Goal: Task Accomplishment & Management: Manage account settings

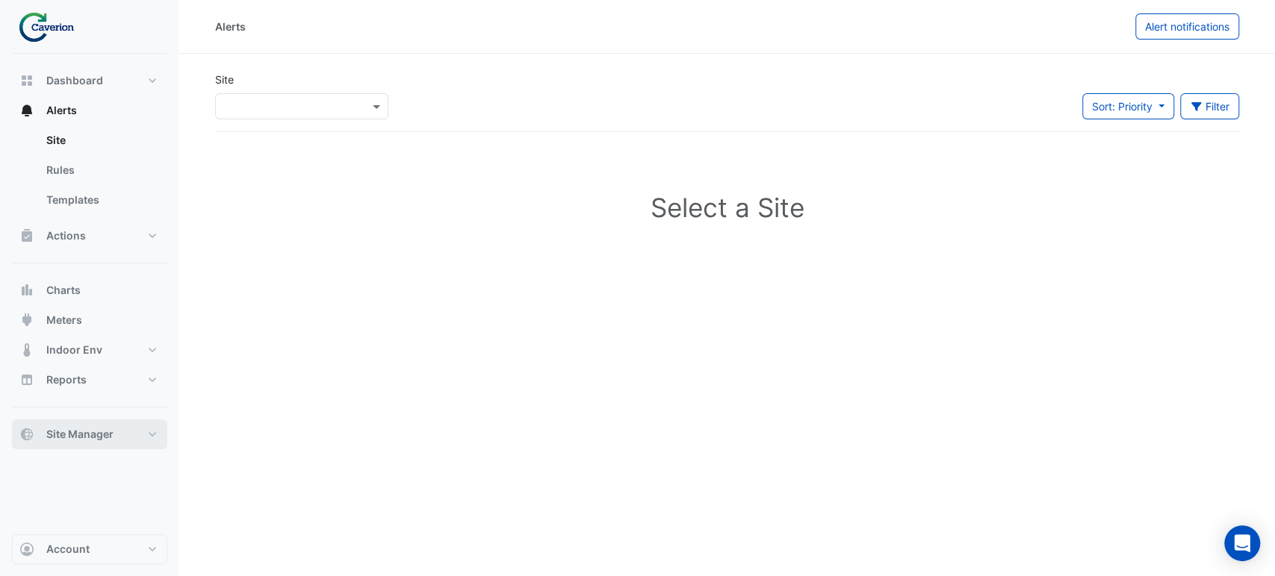
click at [69, 435] on span "Site Manager" at bounding box center [79, 434] width 67 height 15
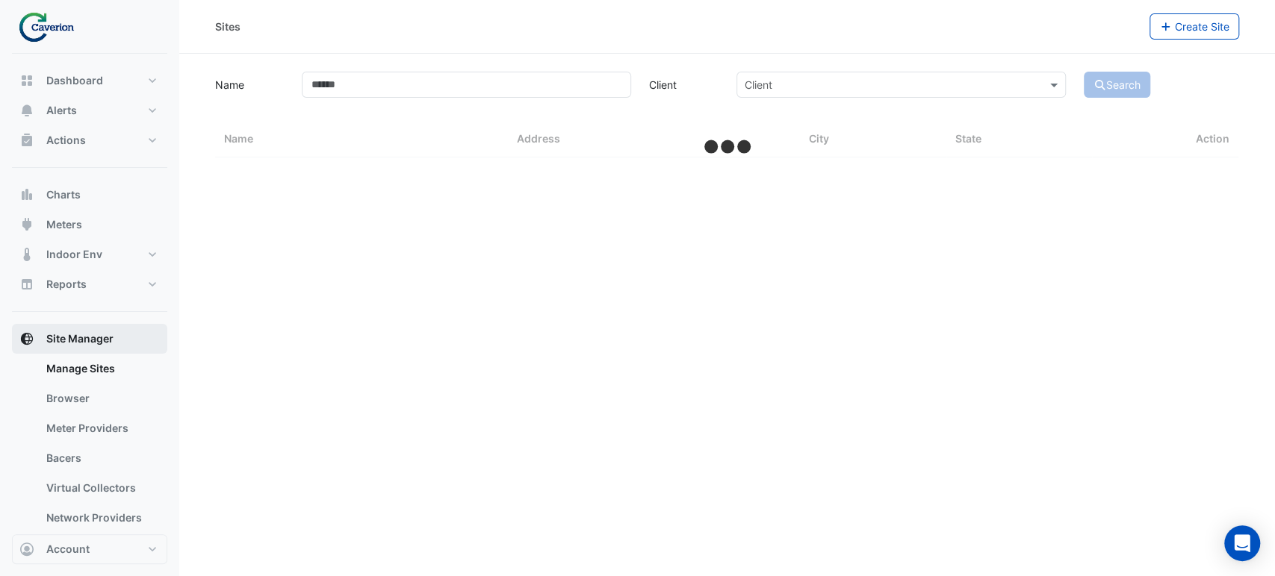
select select "***"
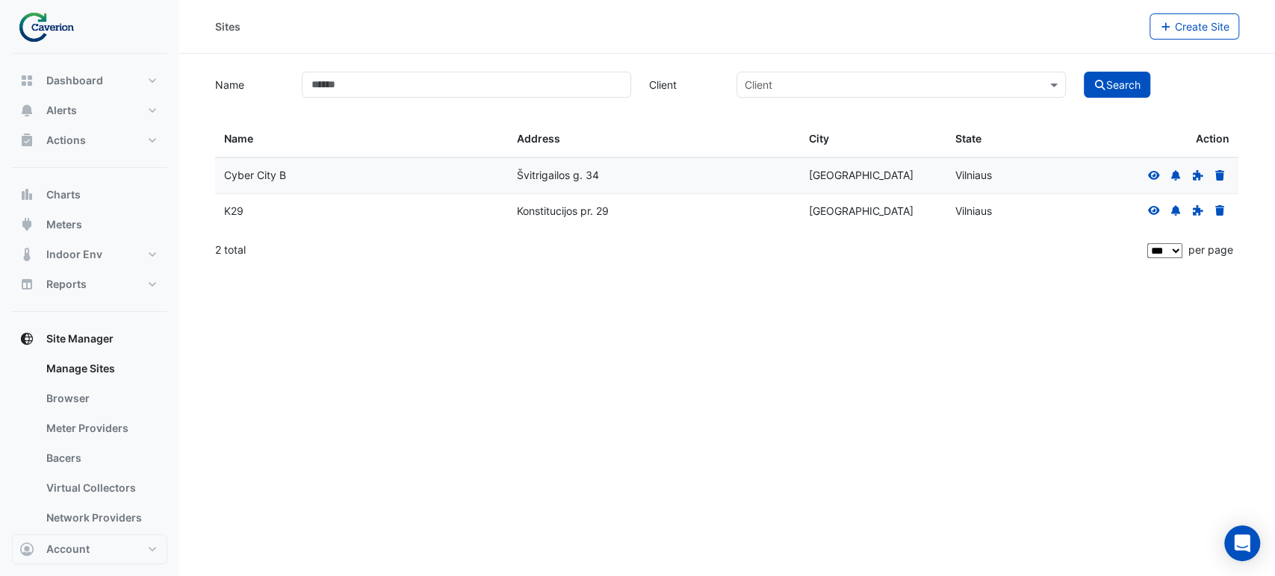
click at [238, 214] on div "K29" at bounding box center [361, 211] width 274 height 17
click at [84, 361] on link "Manage Sites" at bounding box center [100, 369] width 133 height 30
click at [339, 205] on div "K29" at bounding box center [361, 211] width 274 height 17
click at [102, 113] on button "Alerts" at bounding box center [89, 111] width 155 height 30
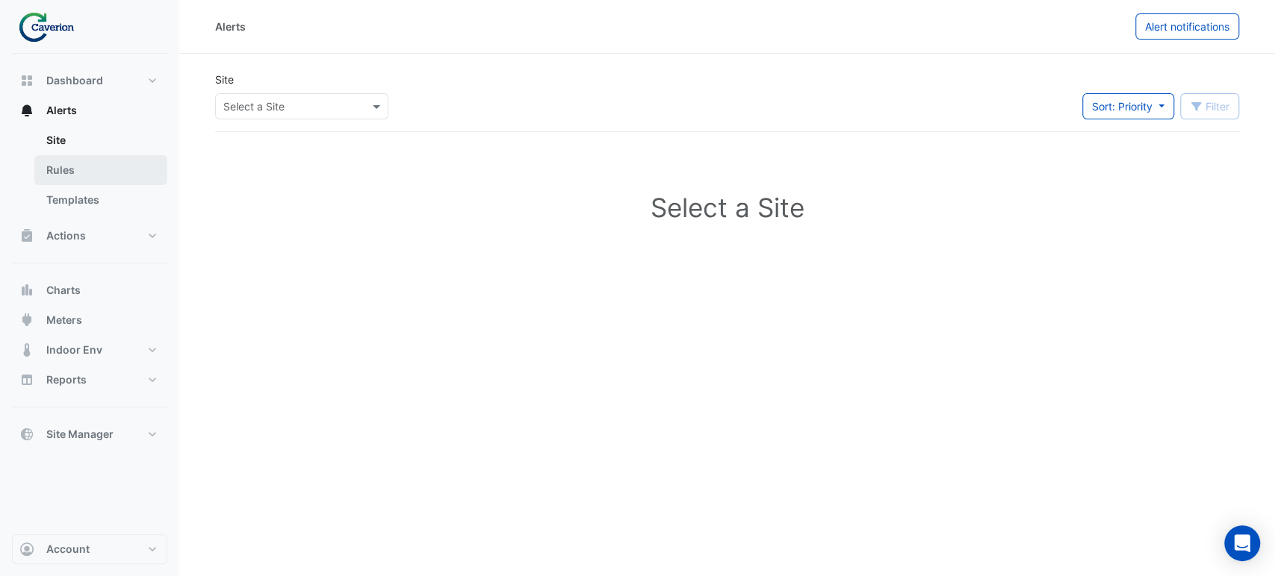
click at [78, 169] on link "Rules" at bounding box center [100, 170] width 133 height 30
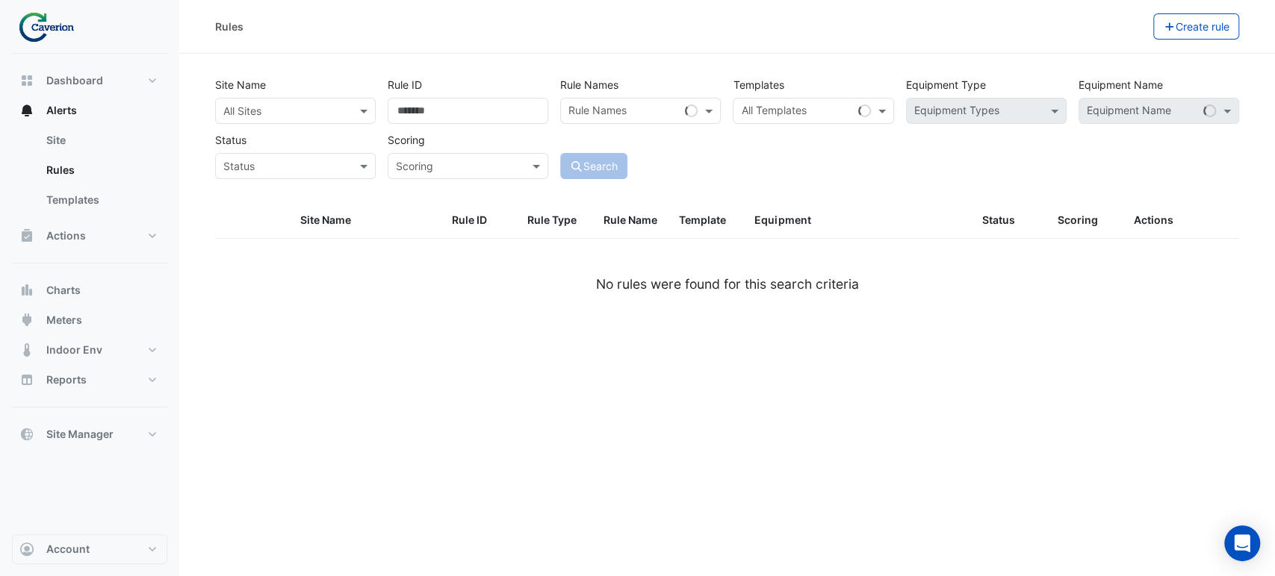
click at [631, 113] on input "text" at bounding box center [623, 113] width 111 height 16
paste input "********"
type input "*******"
drag, startPoint x: 621, startPoint y: 104, endPoint x: 500, endPoint y: 108, distance: 121.8
click at [500, 108] on div "Site Name All Sites Rule ID Rule Names Rule Names ******* × Loading... Template…" at bounding box center [727, 124] width 1036 height 111
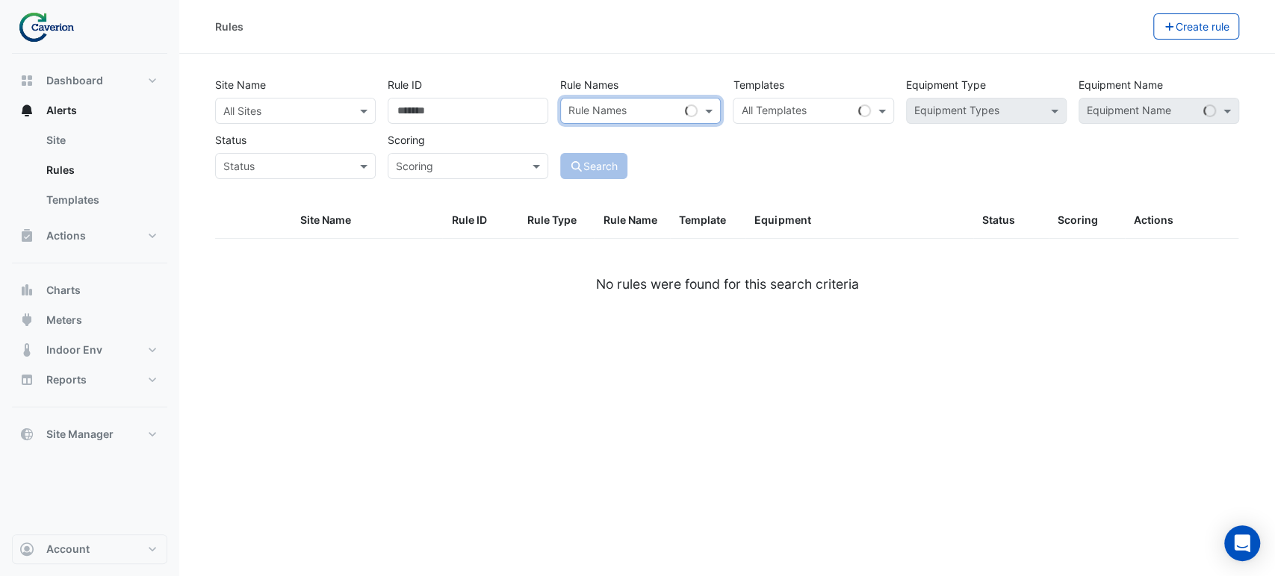
drag, startPoint x: 838, startPoint y: 165, endPoint x: 809, endPoint y: 109, distance: 62.8
click at [838, 165] on div "Site Name All Sites Rule ID Rule Names Rule Names Templates All Templates Equip…" at bounding box center [727, 124] width 1036 height 111
click at [805, 105] on input "text" at bounding box center [796, 113] width 111 height 16
paste input "********"
type input "********"
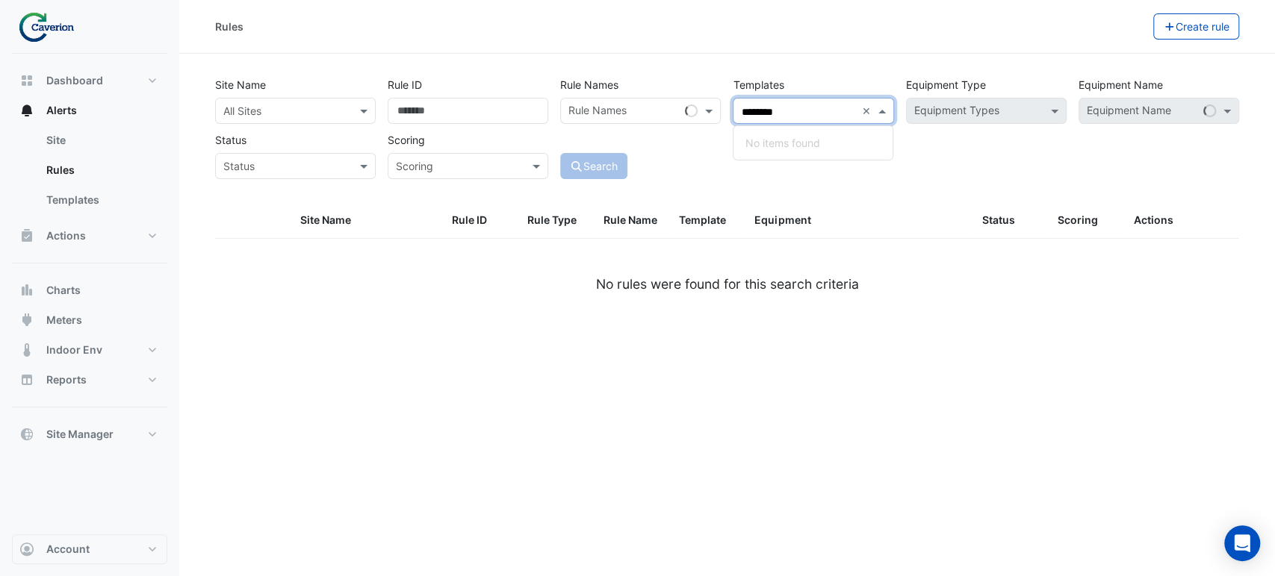
click at [311, 124] on div "Site Name All Sites Rule ID Rule Names Rule Names Templates All Templates *****…" at bounding box center [727, 124] width 1036 height 111
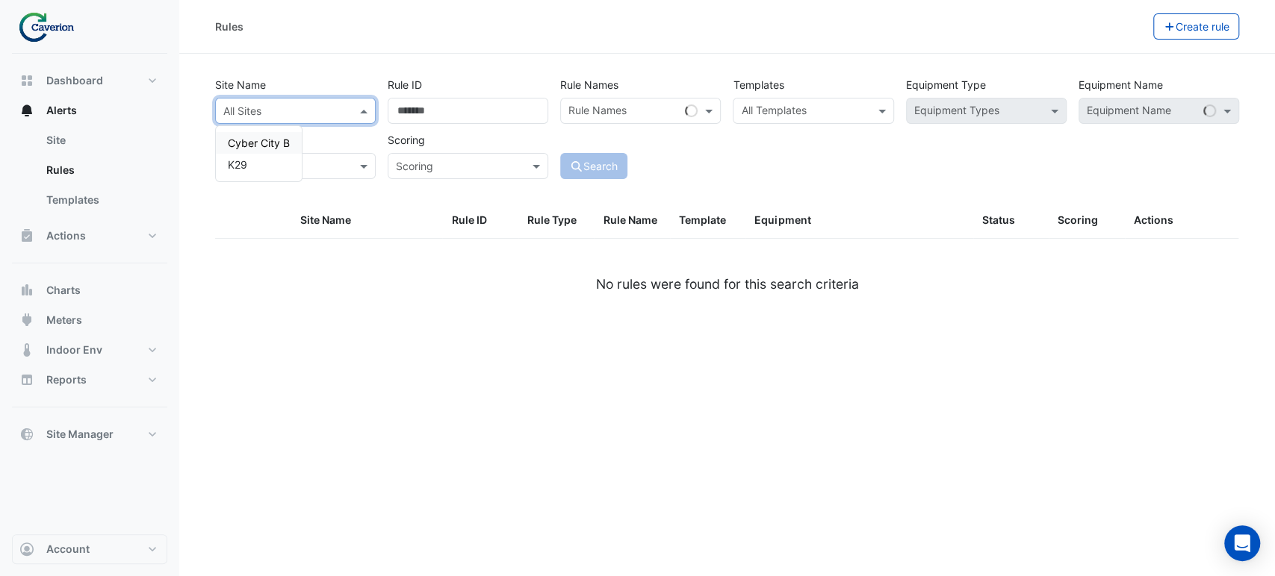
click at [317, 109] on input "text" at bounding box center [280, 112] width 114 height 16
click at [264, 156] on div "K29" at bounding box center [259, 165] width 86 height 22
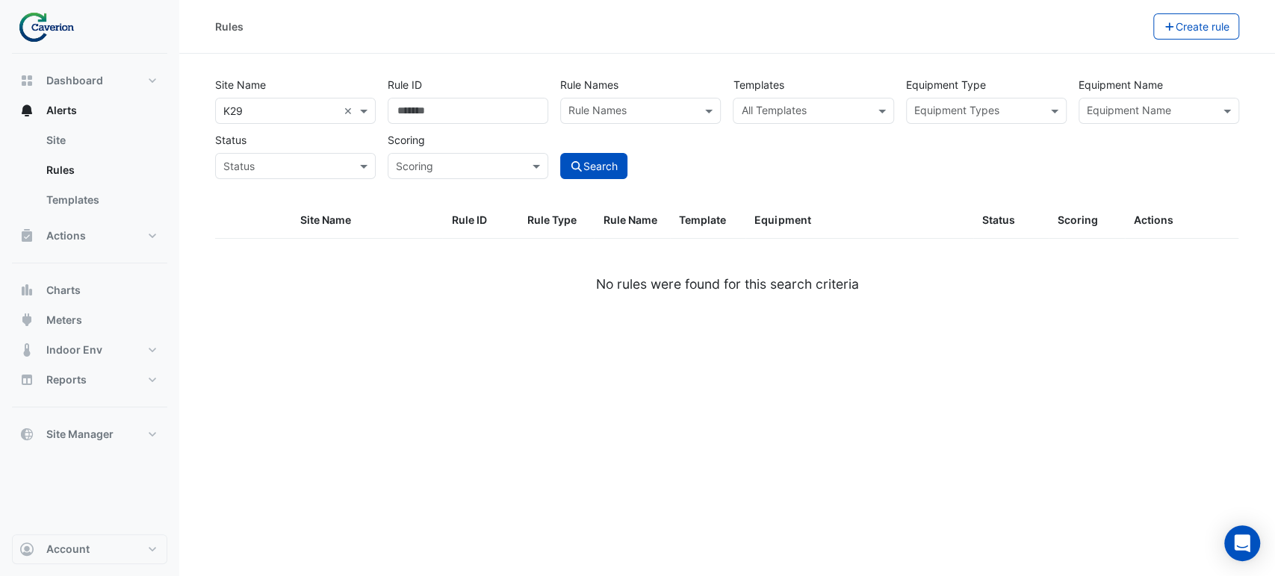
click at [811, 188] on div "Site Name All Sites × K29 × Rule ID Rule Names Rule Names Templates All Templat…" at bounding box center [727, 137] width 1042 height 131
click at [764, 102] on div "All Templates" at bounding box center [800, 110] width 134 height 23
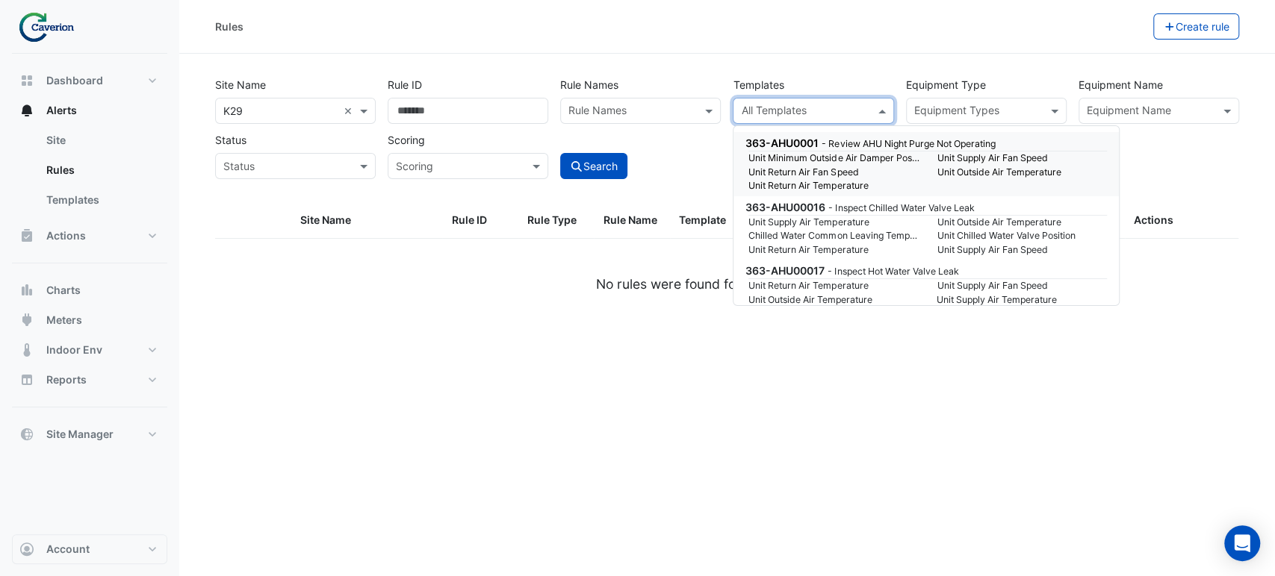
click at [659, 137] on div "Search" at bounding box center [640, 153] width 172 height 52
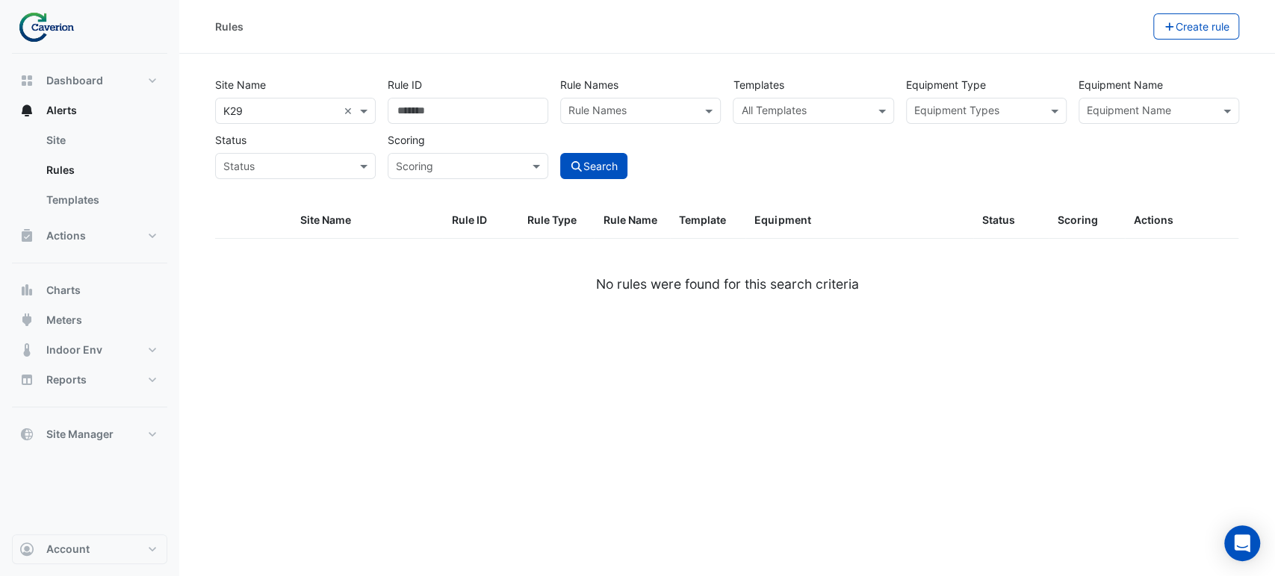
click at [759, 108] on input "text" at bounding box center [804, 113] width 127 height 16
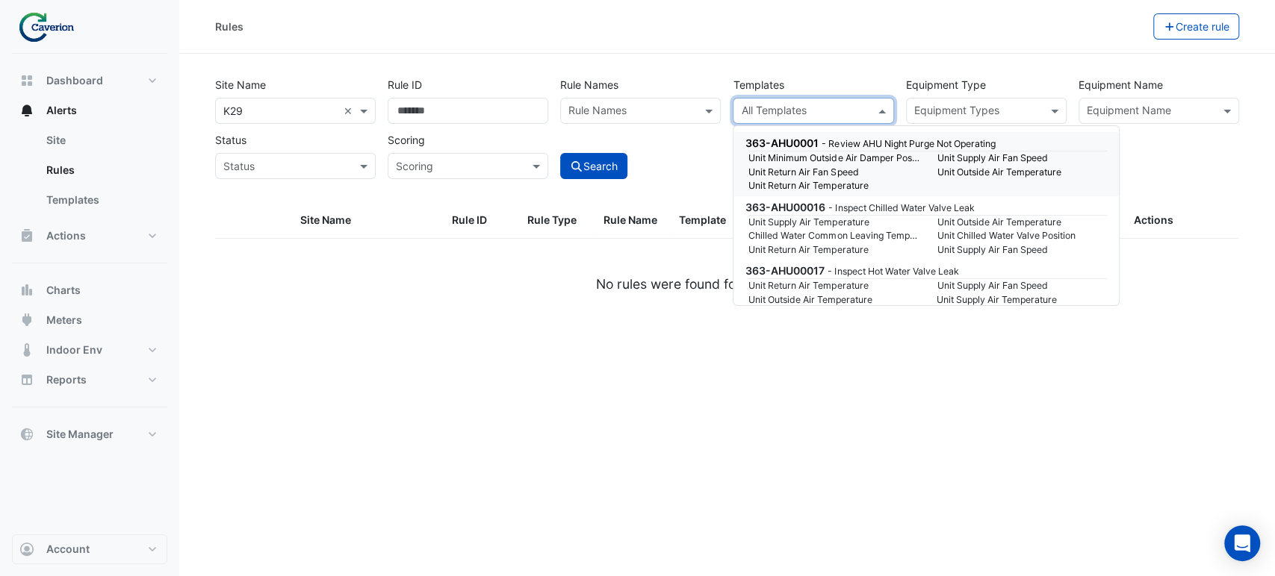
paste input "********"
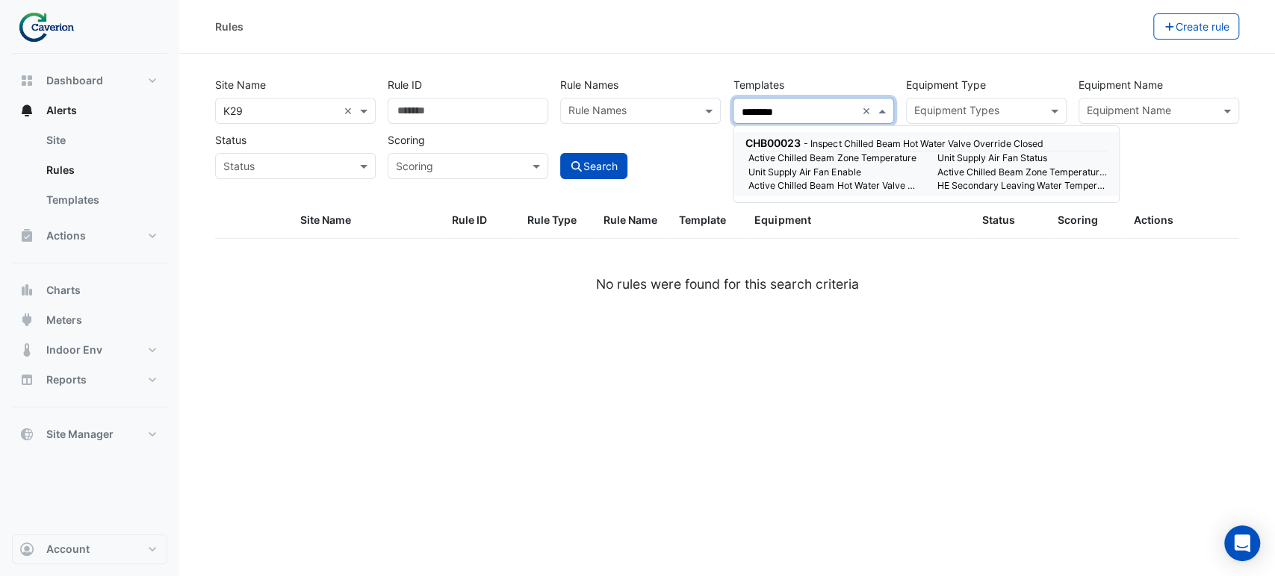
click at [796, 112] on input "********" at bounding box center [798, 113] width 114 height 16
click at [817, 155] on small "Active Chilled Beam Zone Temperature" at bounding box center [833, 158] width 188 height 13
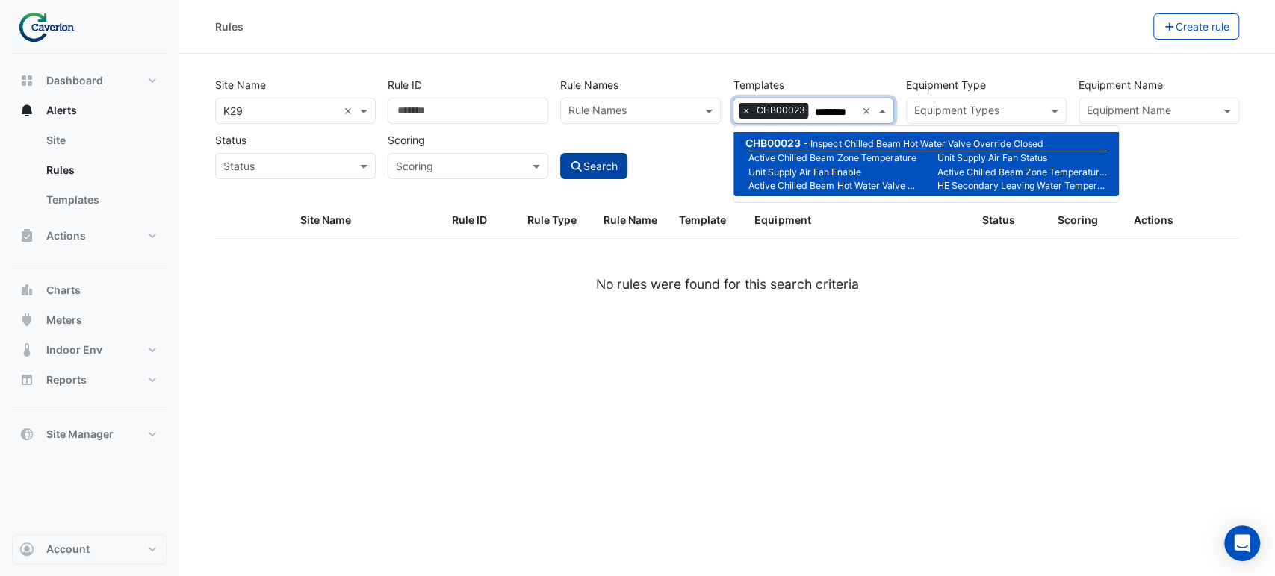
type input "********"
click at [621, 169] on button "Search" at bounding box center [593, 166] width 67 height 26
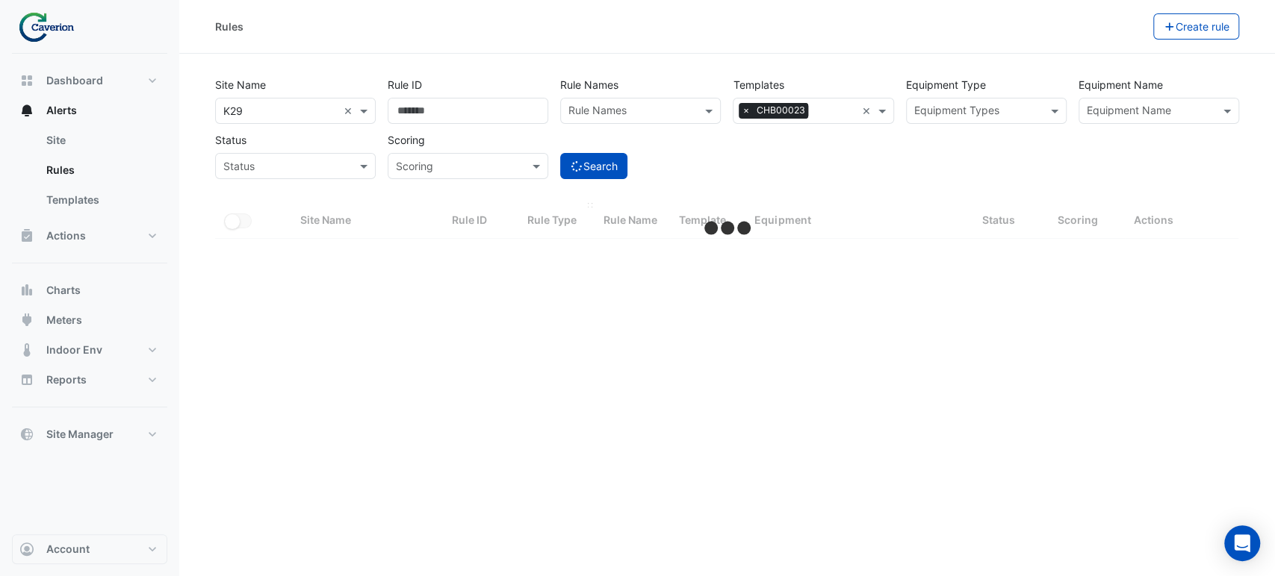
select select "***"
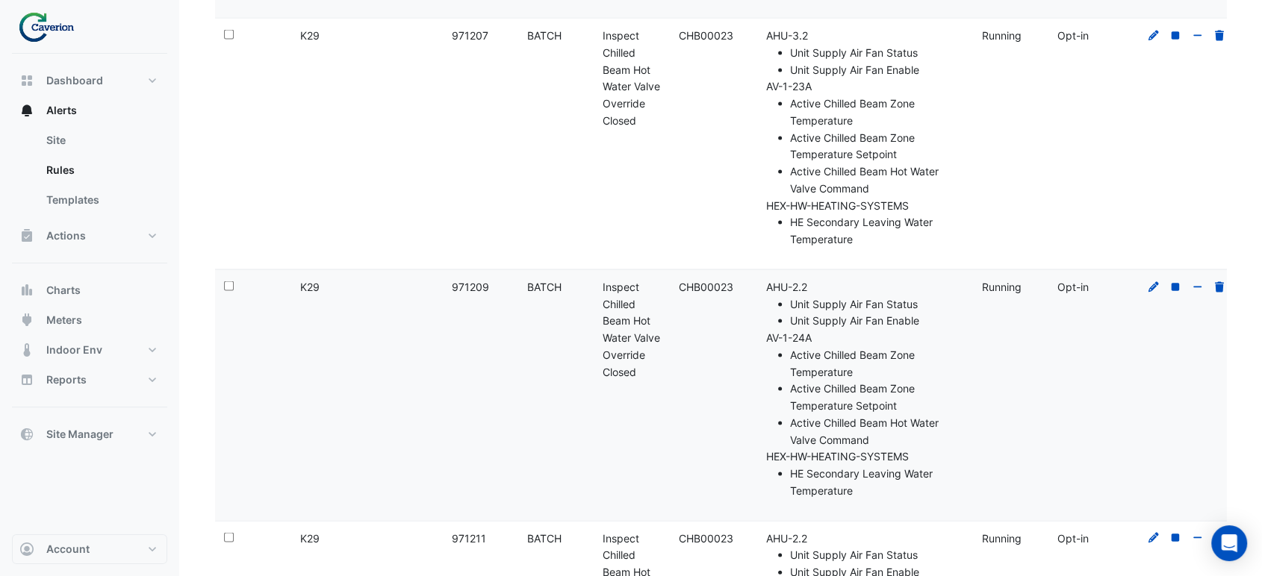
scroll to position [3484, 0]
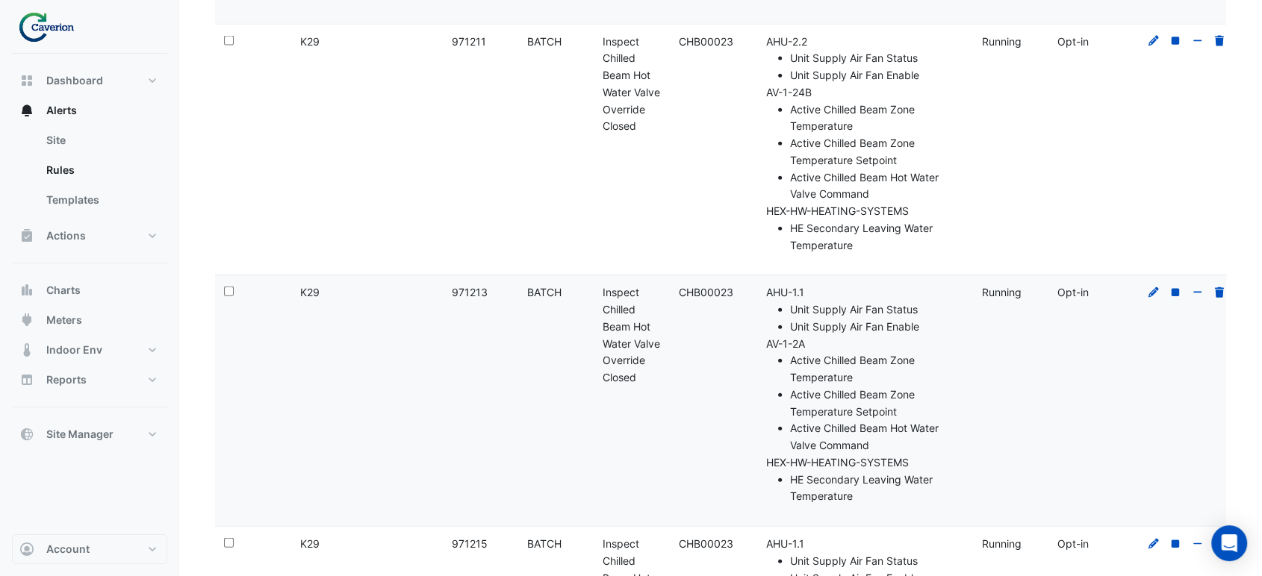
click at [854, 307] on li "Unit Supply Air Fan Status" at bounding box center [876, 310] width 173 height 17
click at [1151, 294] on icon at bounding box center [1153, 292] width 13 height 10
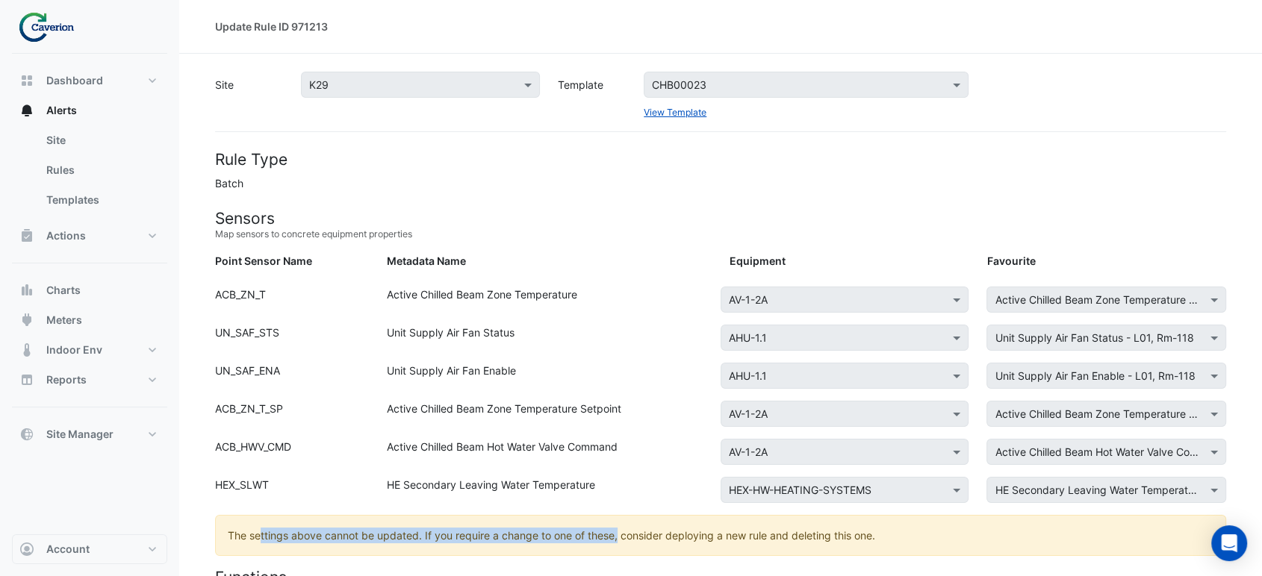
drag, startPoint x: 258, startPoint y: 532, endPoint x: 618, endPoint y: 545, distance: 360.9
click at [618, 545] on ngb-alert "The settings above cannot be updated. If you require a change to one of these, …" at bounding box center [720, 535] width 1011 height 41
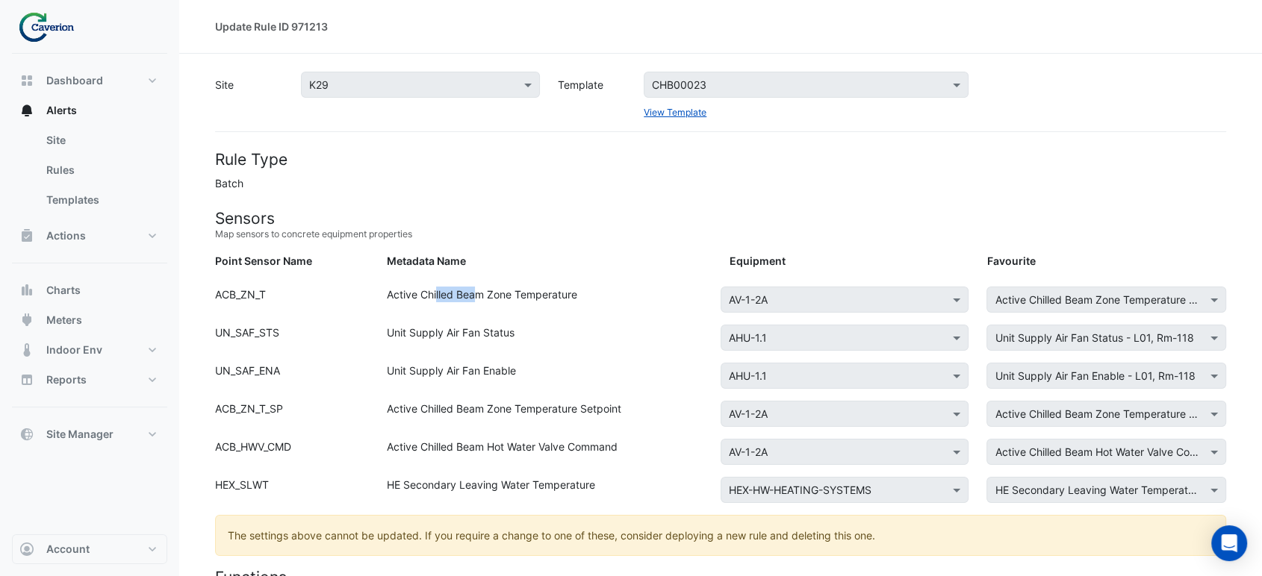
drag, startPoint x: 435, startPoint y: 297, endPoint x: 526, endPoint y: 310, distance: 91.2
click at [520, 310] on div "Active Chilled Beam Zone Temperature" at bounding box center [549, 303] width 343 height 32
click at [526, 311] on div "Active Chilled Beam Zone Temperature" at bounding box center [549, 303] width 343 height 32
drag, startPoint x: 420, startPoint y: 367, endPoint x: 565, endPoint y: 367, distance: 145.6
click at [564, 367] on div "Unit Supply Air Fan Enable" at bounding box center [549, 379] width 343 height 32
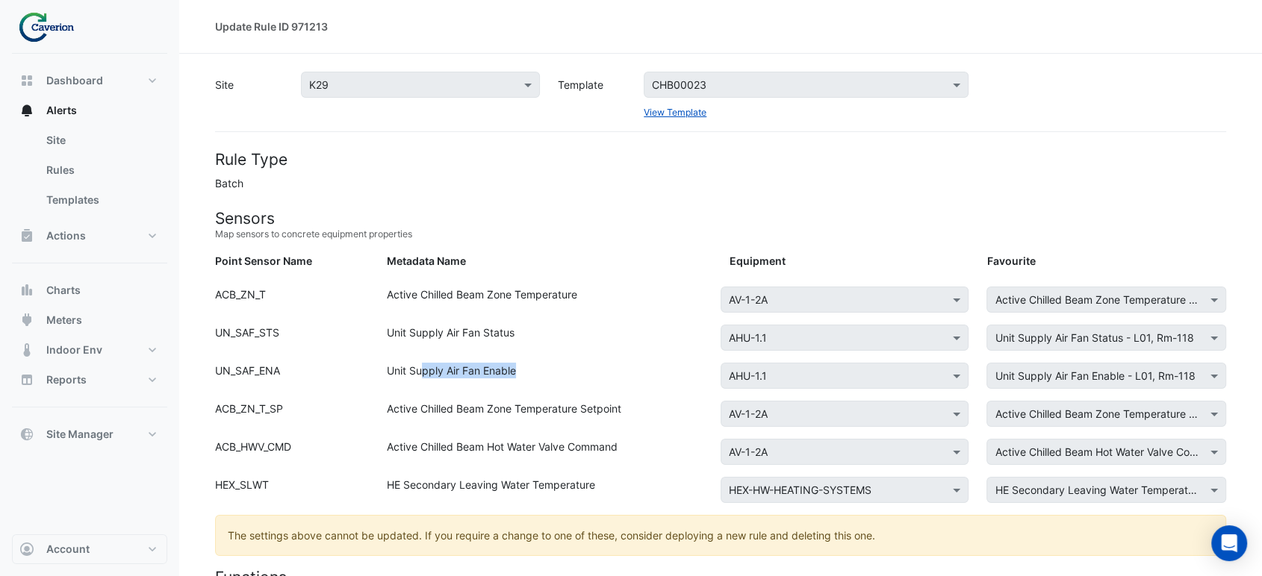
click at [565, 367] on div "Unit Supply Air Fan Enable" at bounding box center [549, 379] width 343 height 32
drag, startPoint x: 406, startPoint y: 397, endPoint x: 590, endPoint y: 407, distance: 183.9
click at [590, 407] on div "Active Chilled Beam Zone Temperature Setpoint" at bounding box center [549, 417] width 343 height 32
drag, startPoint x: 518, startPoint y: 407, endPoint x: 655, endPoint y: 415, distance: 136.9
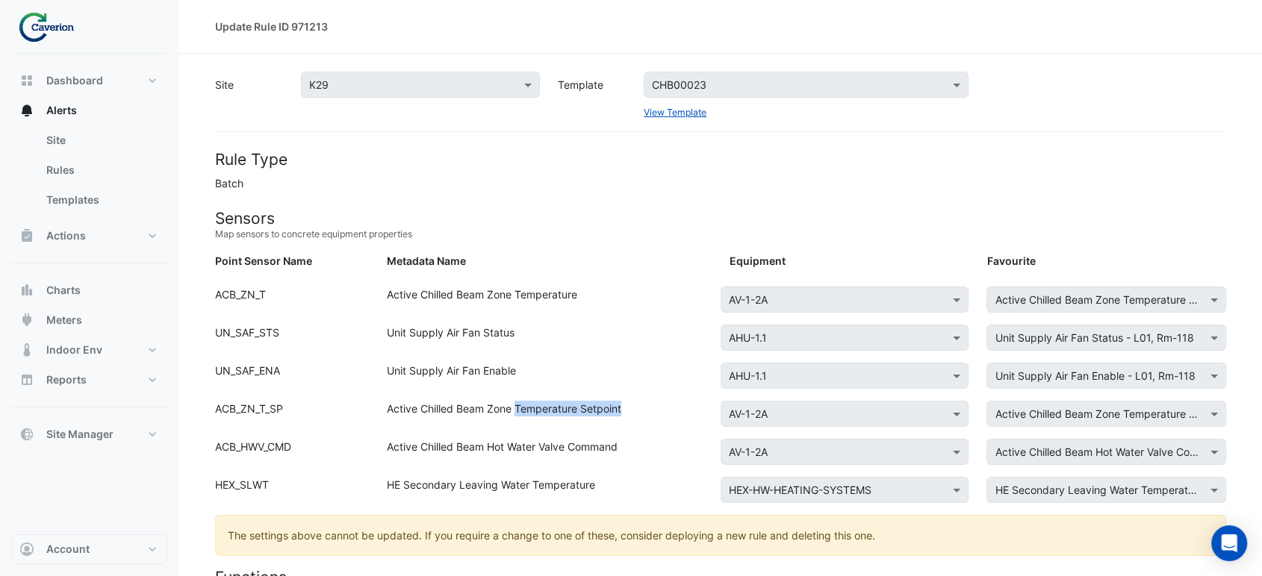
click at [655, 415] on div "Active Chilled Beam Zone Temperature Setpoint" at bounding box center [549, 417] width 343 height 32
drag, startPoint x: 399, startPoint y: 331, endPoint x: 533, endPoint y: 333, distance: 133.7
click at [533, 333] on div "Unit Supply Air Fan Status" at bounding box center [549, 341] width 343 height 32
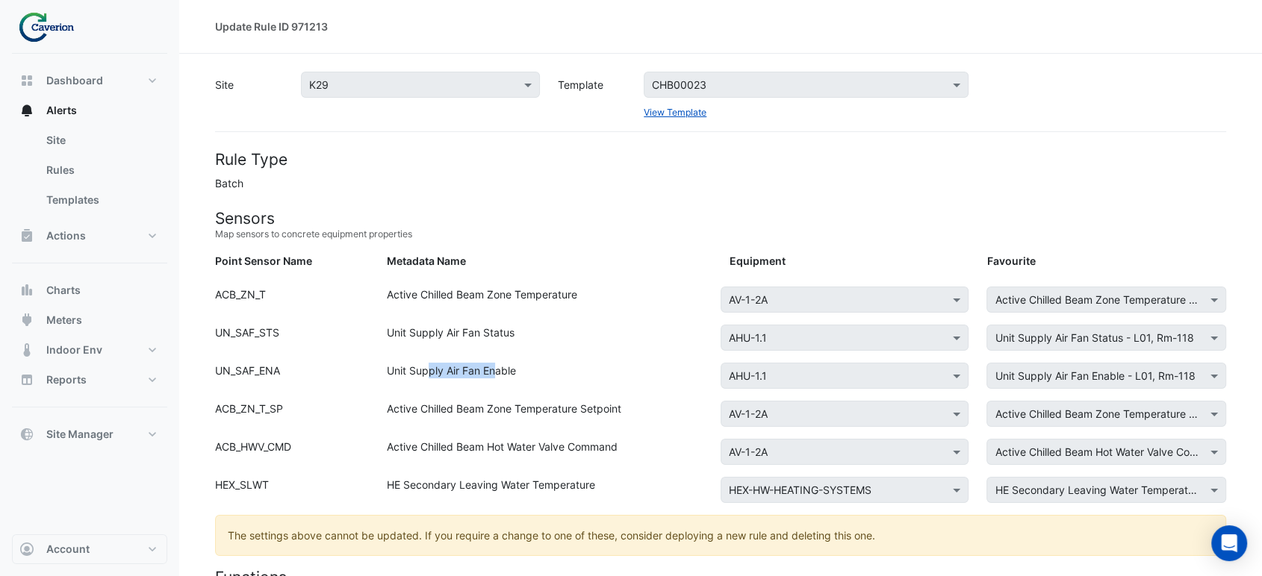
drag, startPoint x: 430, startPoint y: 369, endPoint x: 561, endPoint y: 376, distance: 131.6
click at [558, 375] on div "Unit Supply Air Fan Enable" at bounding box center [549, 379] width 343 height 32
click at [561, 376] on div "Unit Supply Air Fan Enable" at bounding box center [549, 379] width 343 height 32
click at [451, 405] on div "Active Chilled Beam Zone Temperature Setpoint" at bounding box center [549, 417] width 343 height 32
drag, startPoint x: 422, startPoint y: 403, endPoint x: 626, endPoint y: 417, distance: 205.0
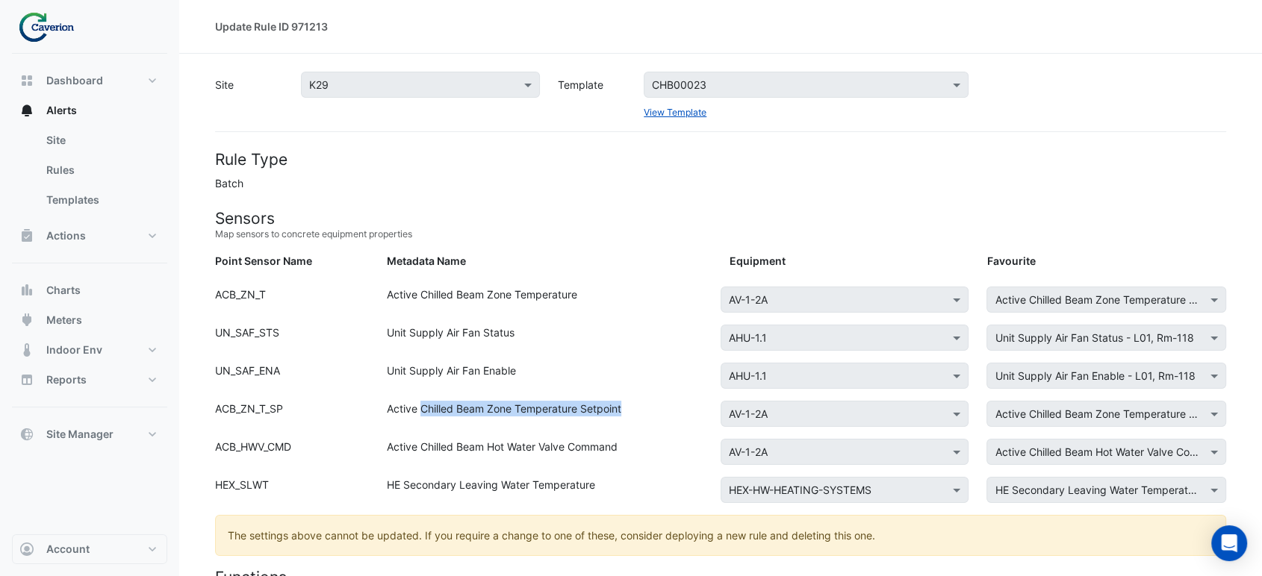
click at [626, 417] on div "Active Chilled Beam Zone Temperature Setpoint" at bounding box center [549, 417] width 343 height 32
drag, startPoint x: 502, startPoint y: 449, endPoint x: 633, endPoint y: 455, distance: 130.8
click at [627, 455] on div "Active Chilled Beam Hot Water Valve Command" at bounding box center [549, 455] width 343 height 32
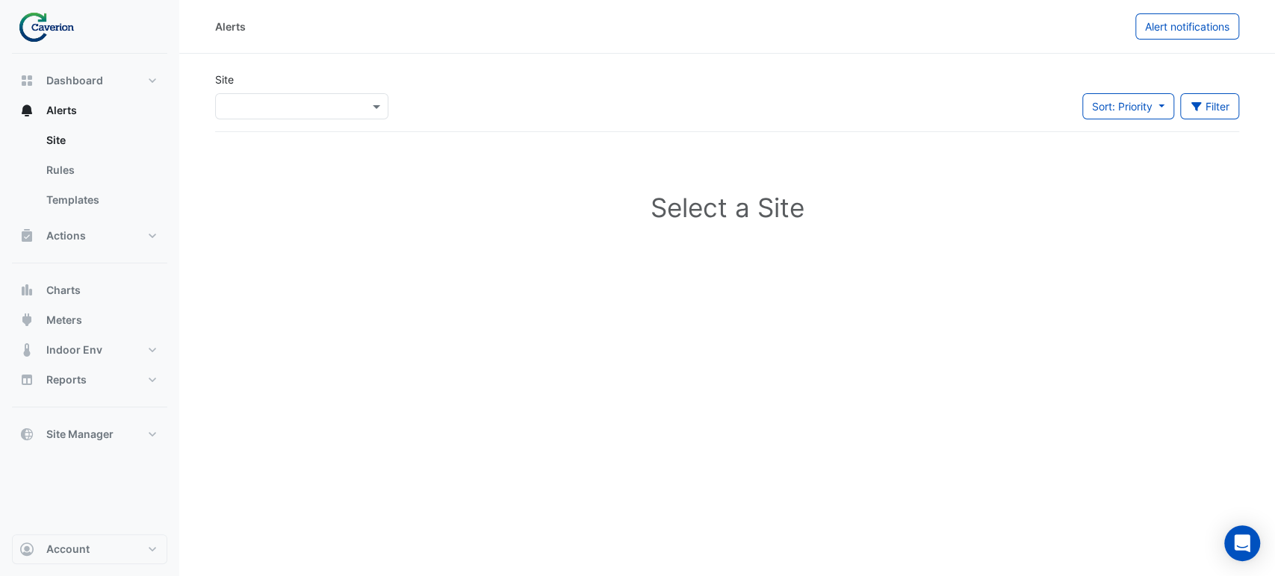
click at [249, 130] on div "Site Select a Site ×" at bounding box center [301, 102] width 191 height 60
click at [256, 122] on div "Site Select a Site ×" at bounding box center [301, 102] width 191 height 60
click at [286, 108] on input "text" at bounding box center [286, 107] width 127 height 16
click at [252, 157] on div "K29" at bounding box center [259, 160] width 86 height 22
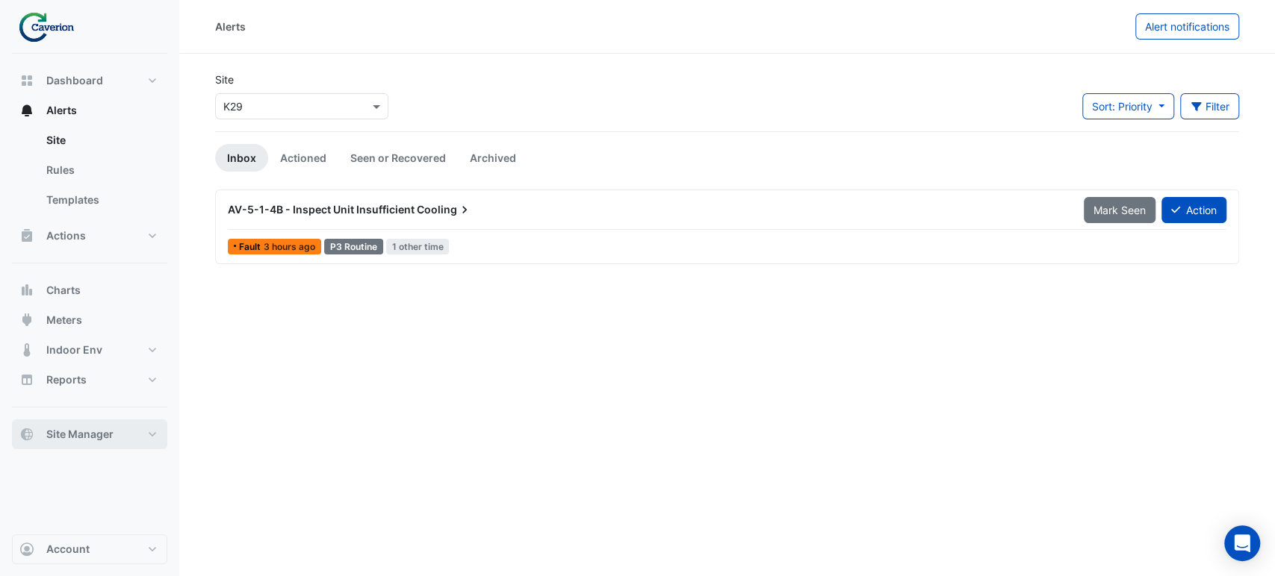
click at [89, 432] on span "Site Manager" at bounding box center [79, 434] width 67 height 15
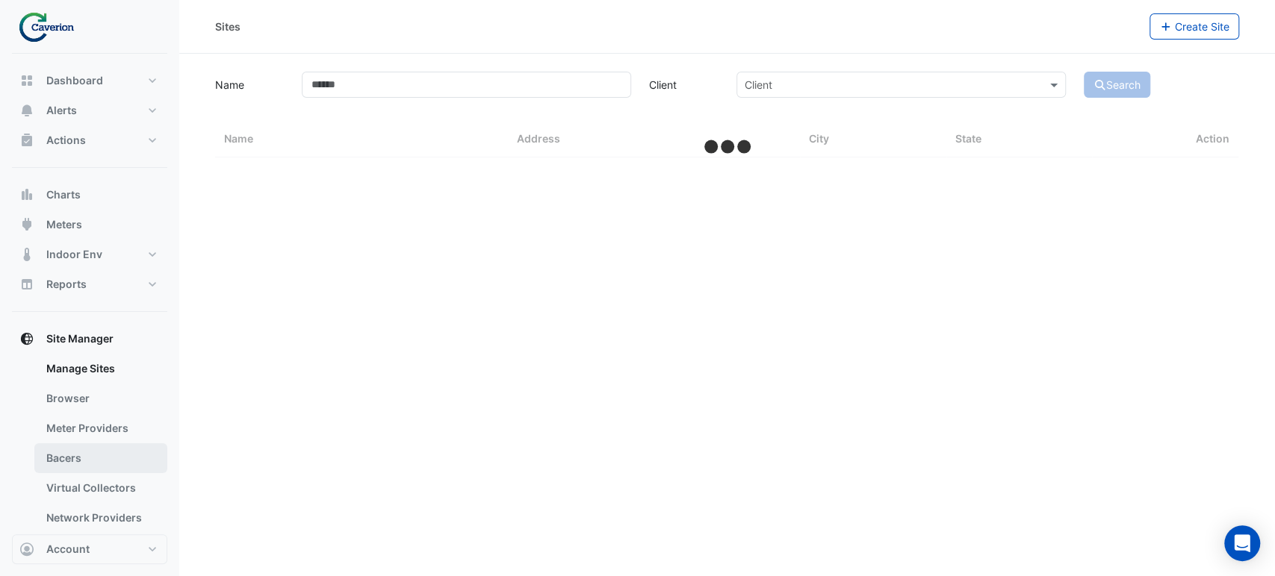
click at [69, 455] on link "Bacers" at bounding box center [100, 459] width 133 height 30
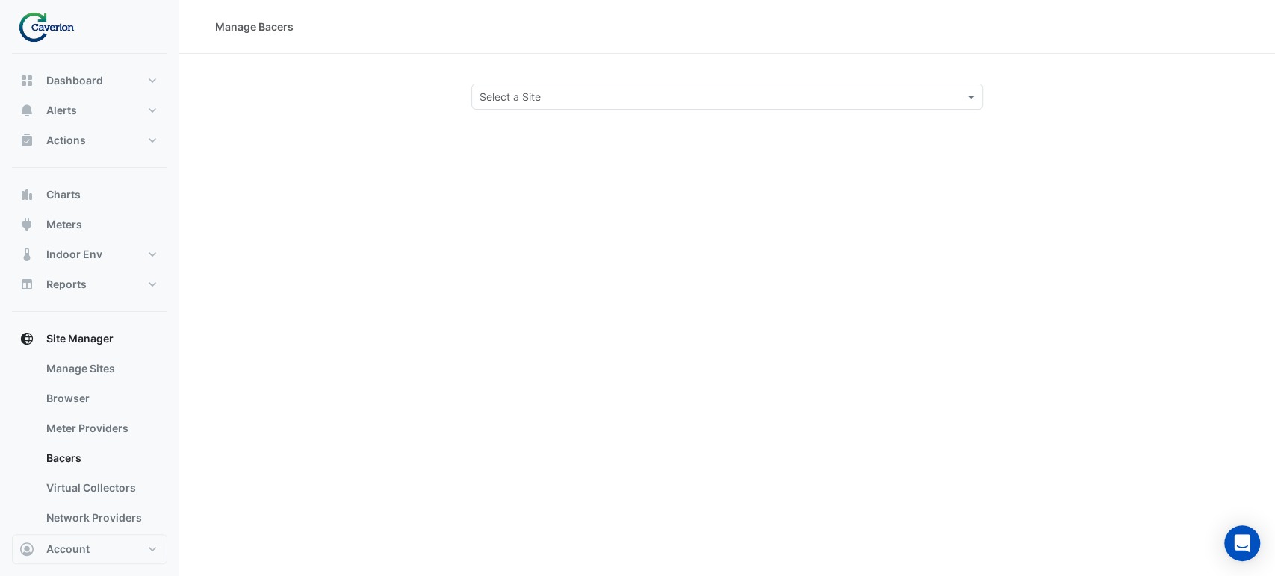
click at [528, 97] on input "text" at bounding box center [712, 98] width 466 height 16
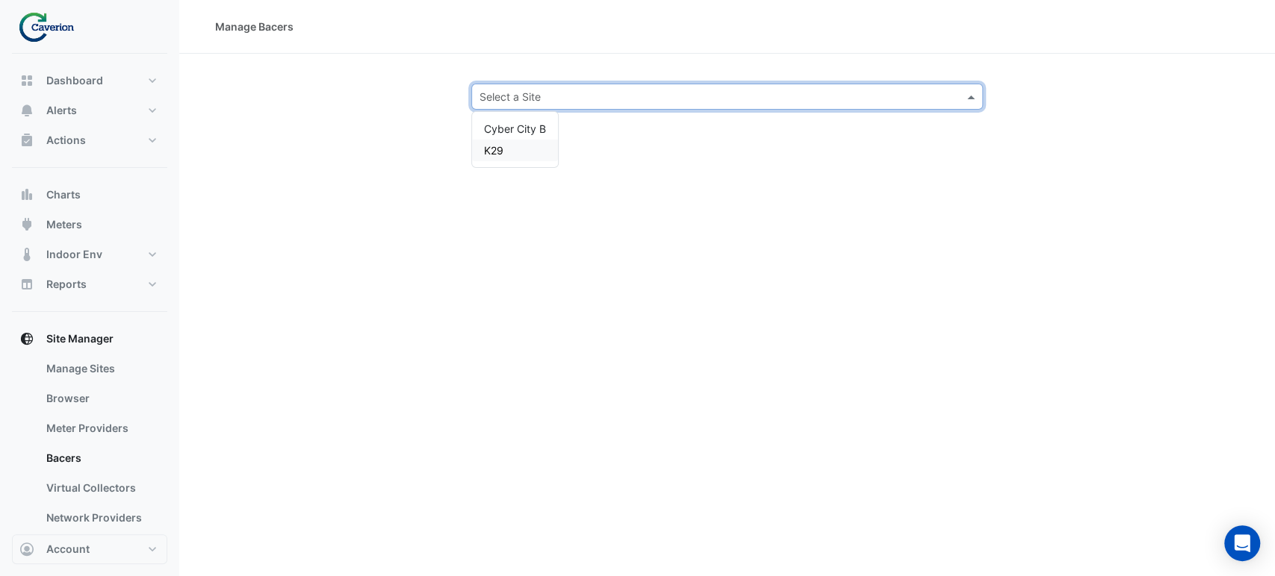
click at [502, 150] on span "K29" at bounding box center [493, 150] width 19 height 13
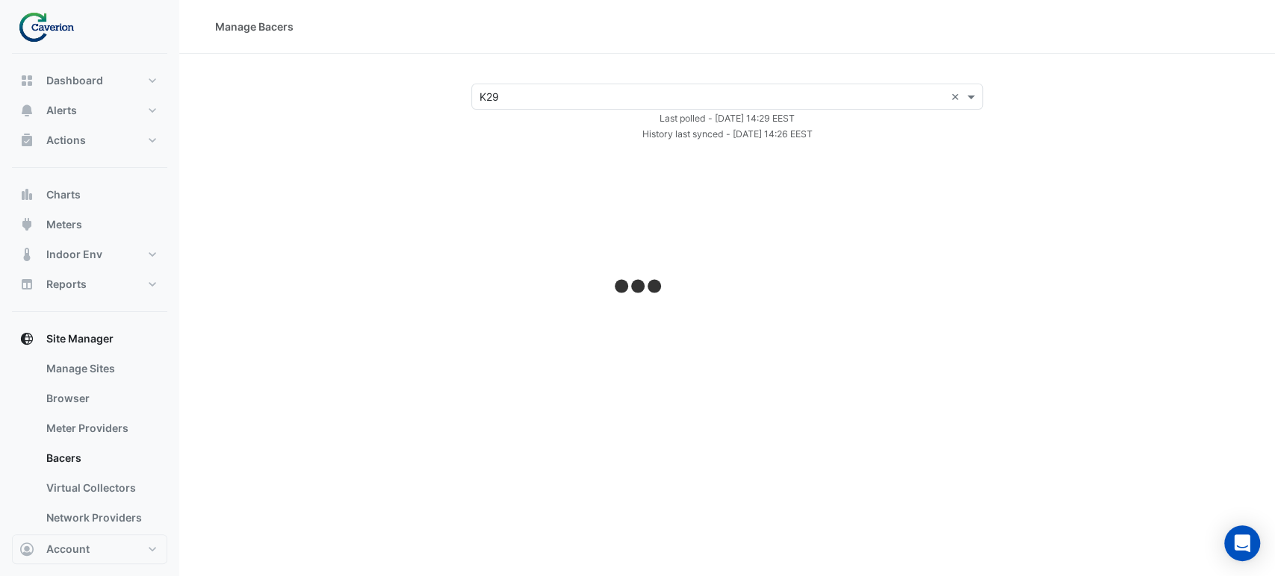
select select "***"
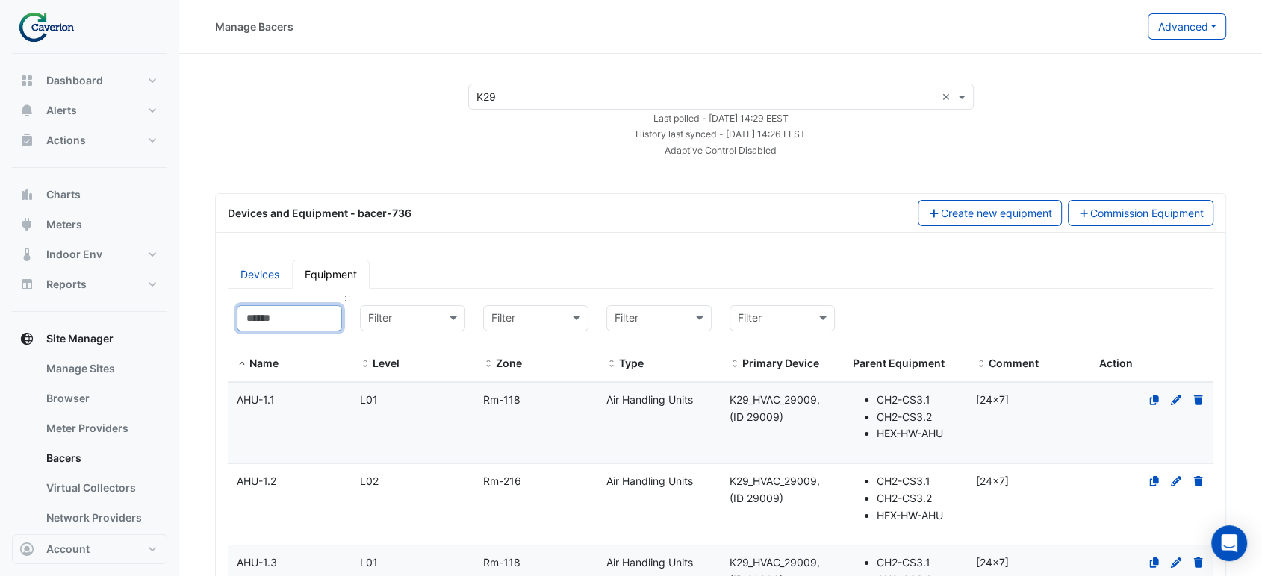
click at [305, 309] on input at bounding box center [289, 318] width 105 height 26
paste input "*********"
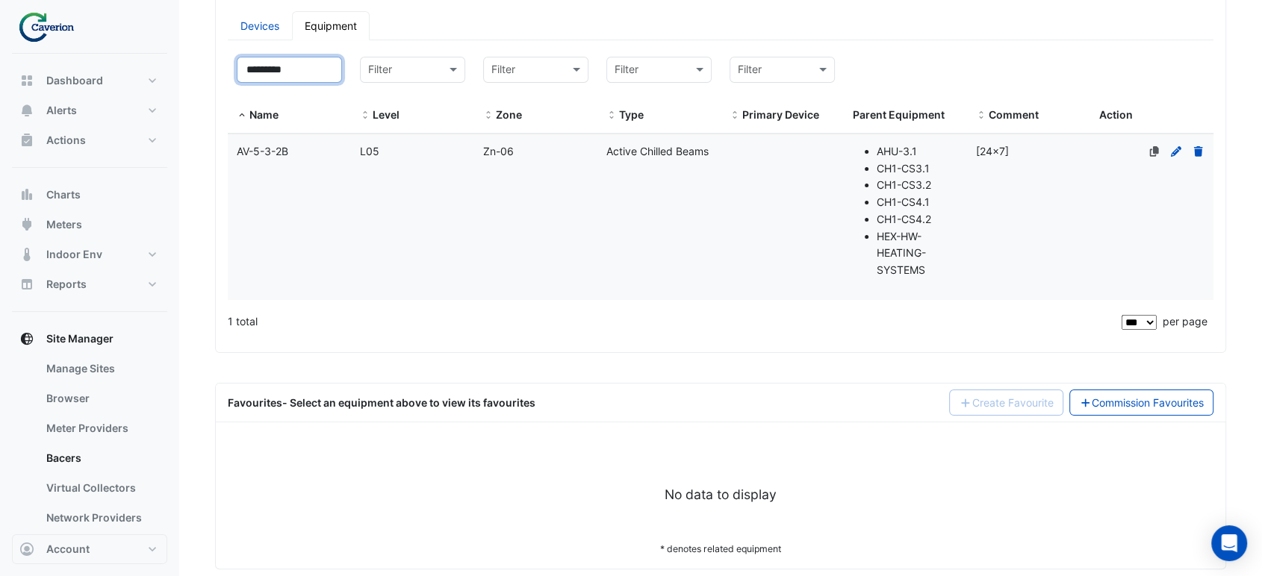
type input "*********"
click at [481, 172] on datatable-body-cell "Zone Zn-06" at bounding box center [535, 217] width 123 height 166
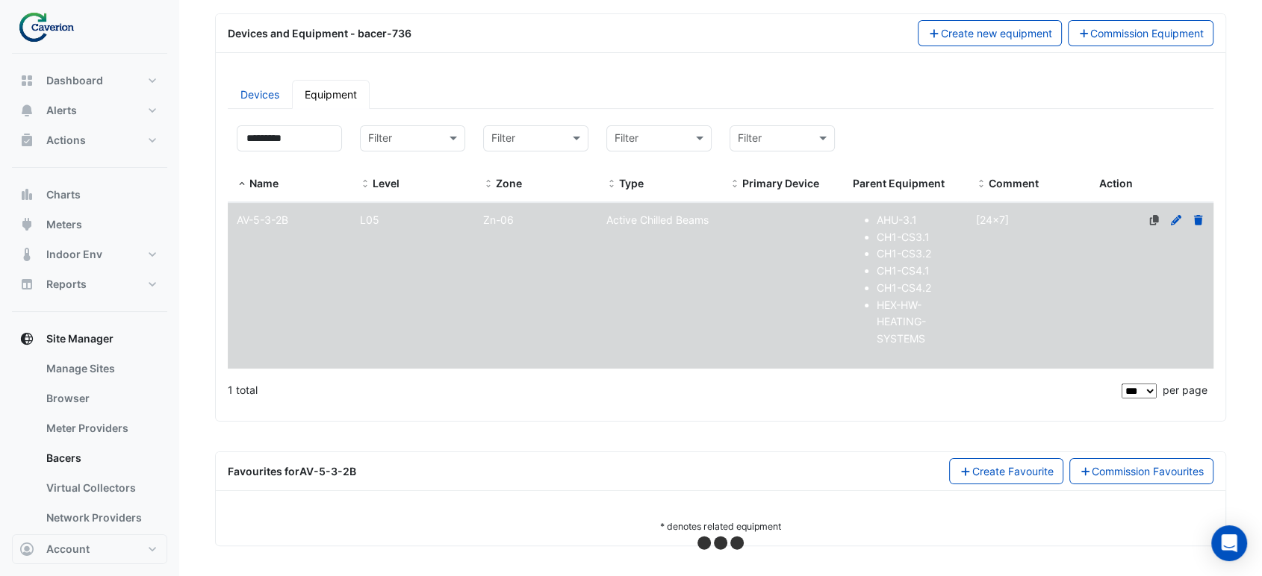
select select "***"
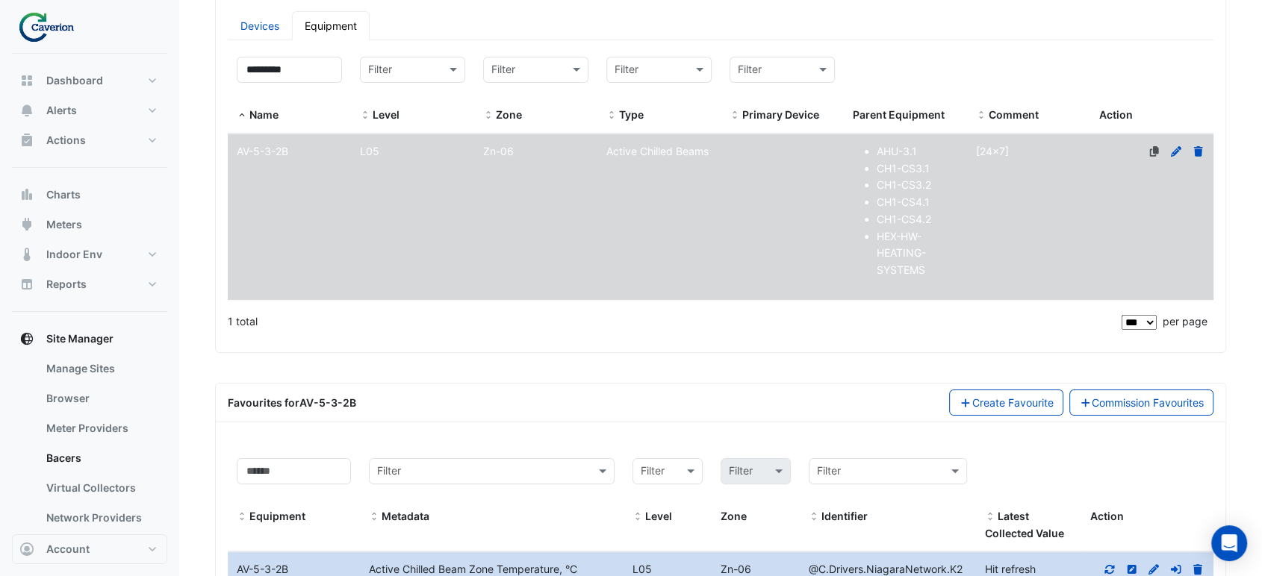
scroll to position [737, 0]
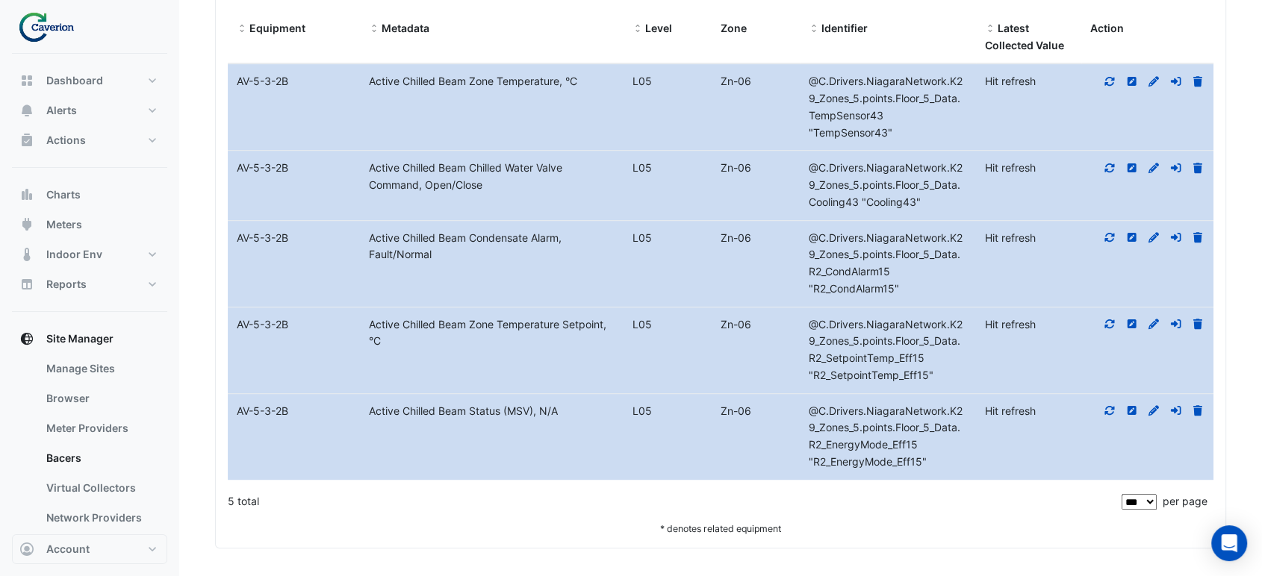
drag, startPoint x: 357, startPoint y: 411, endPoint x: 614, endPoint y: 415, distance: 256.9
click at [614, 415] on div "Equipment Name AV-5-3-2B Metadata Active Chilled Beam Status (MSV), N/A Level L…" at bounding box center [721, 437] width 986 height 86
click at [614, 415] on div "Active Chilled Beam Status (MSV), N/A" at bounding box center [492, 411] width 264 height 17
click at [494, 326] on div "Active Chilled Beam Zone Temperature Setpoint, °C" at bounding box center [492, 334] width 264 height 34
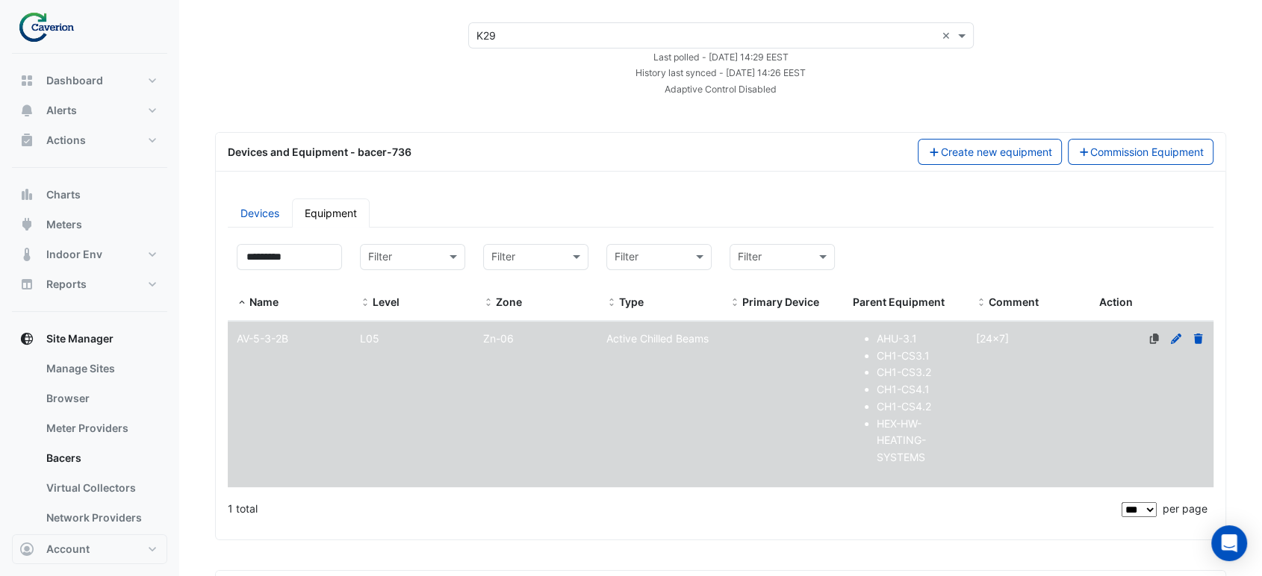
scroll to position [0, 0]
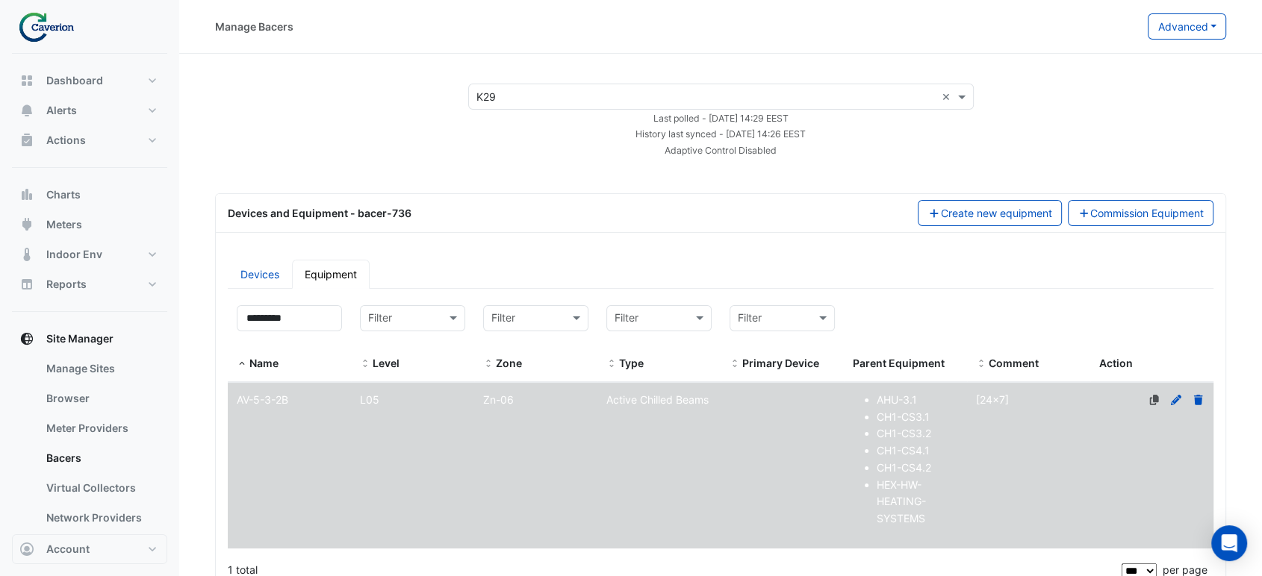
click at [681, 266] on ul "Devices Equipment" at bounding box center [721, 274] width 986 height 29
click at [327, 321] on input "*********" at bounding box center [289, 318] width 105 height 26
drag, startPoint x: 322, startPoint y: 320, endPoint x: 156, endPoint y: 318, distance: 165.8
paste input
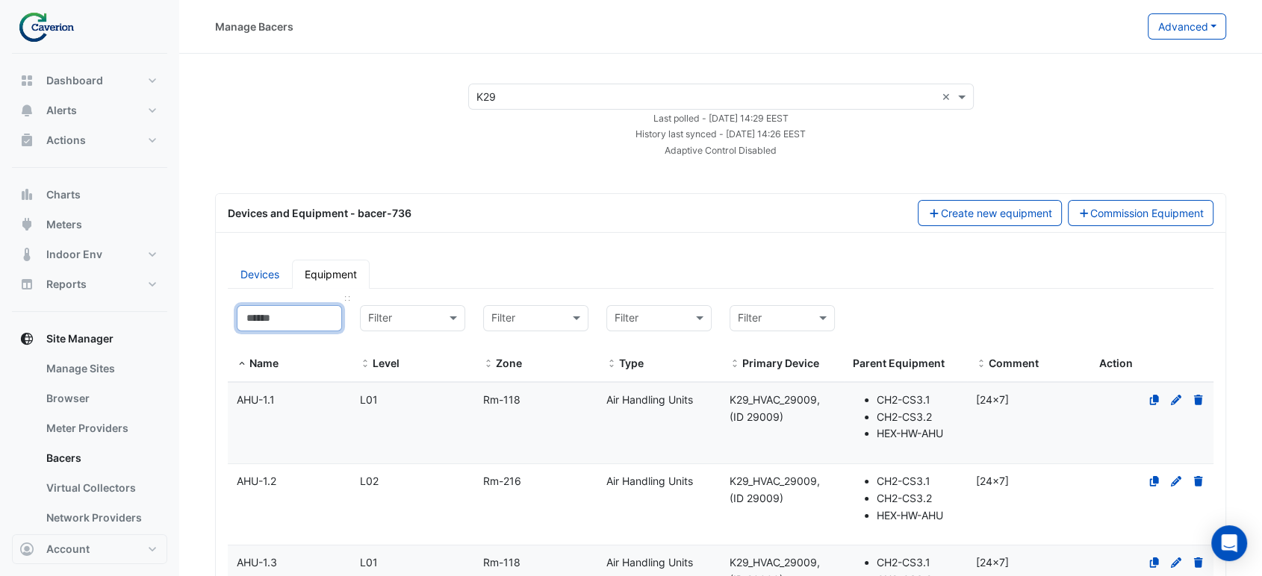
click at [320, 309] on input at bounding box center [289, 318] width 105 height 26
click at [311, 314] on input at bounding box center [289, 318] width 105 height 26
paste input
click at [294, 305] on input at bounding box center [289, 318] width 105 height 26
click at [293, 321] on input at bounding box center [289, 318] width 105 height 26
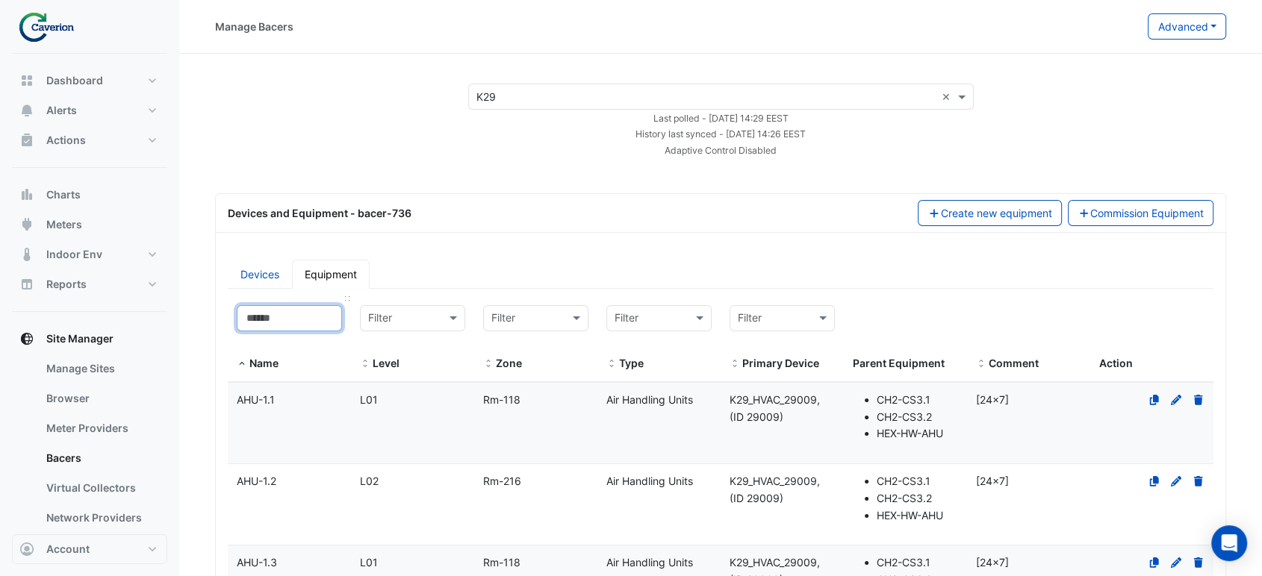
paste input "*********"
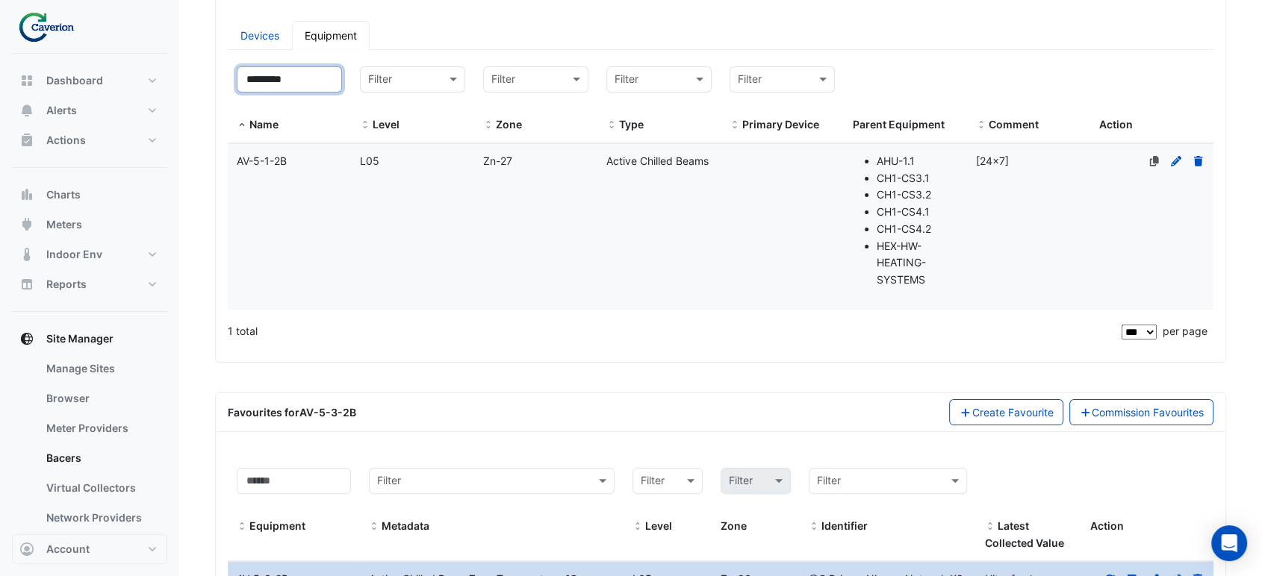
type input "*********"
click at [382, 202] on datatable-body-cell "Level L05" at bounding box center [412, 227] width 123 height 166
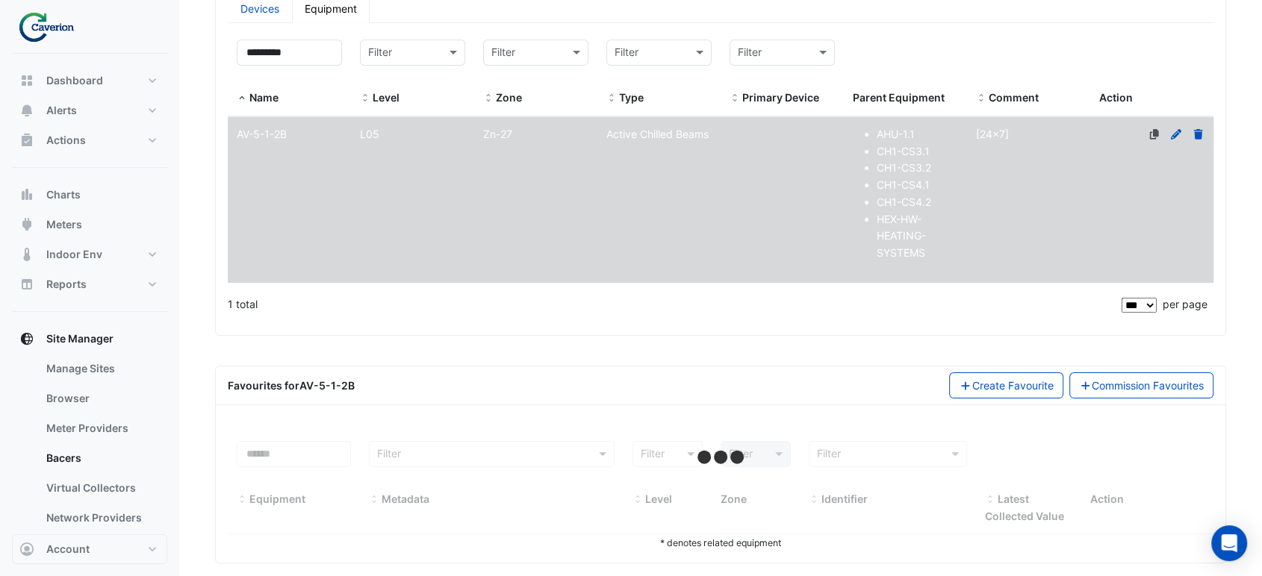
scroll to position [281, 0]
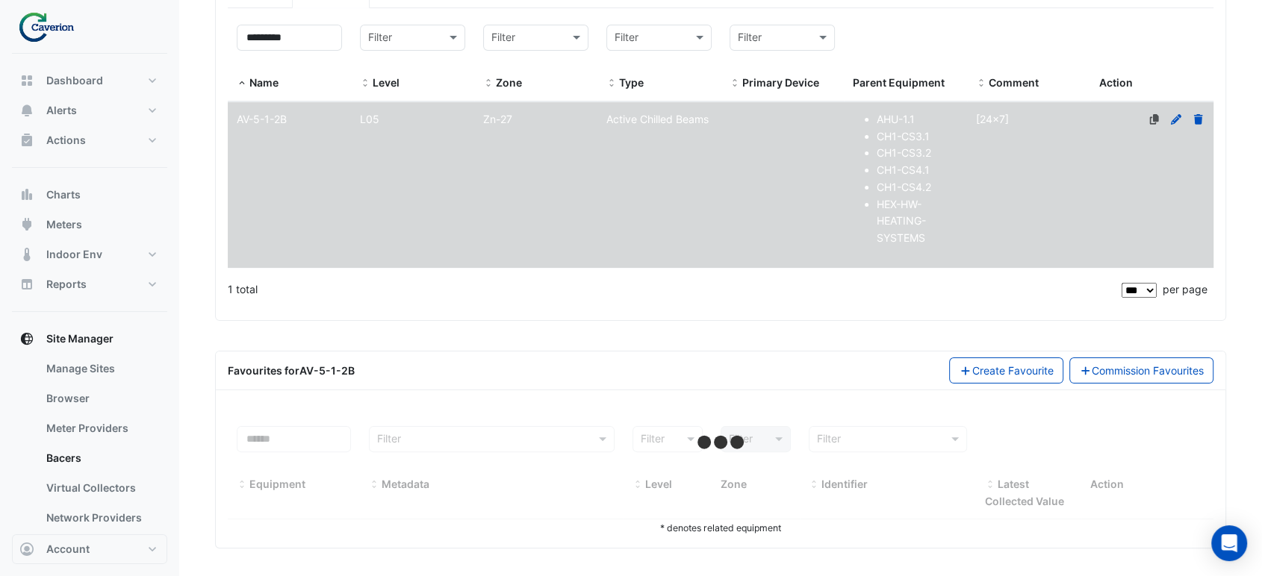
select select "***"
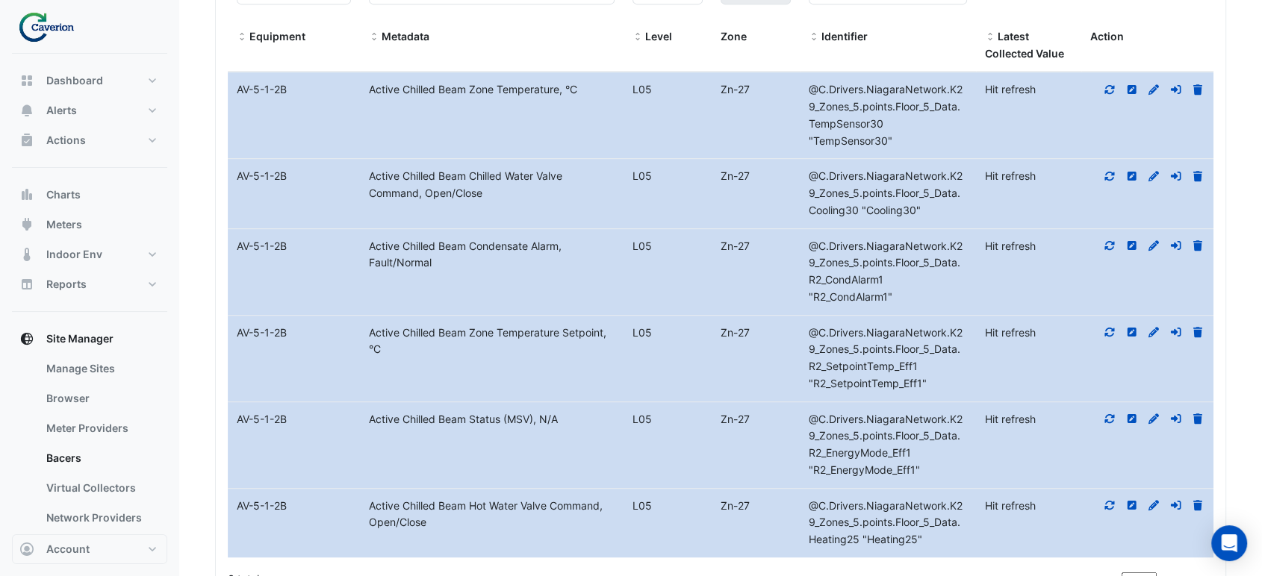
scroll to position [806, 0]
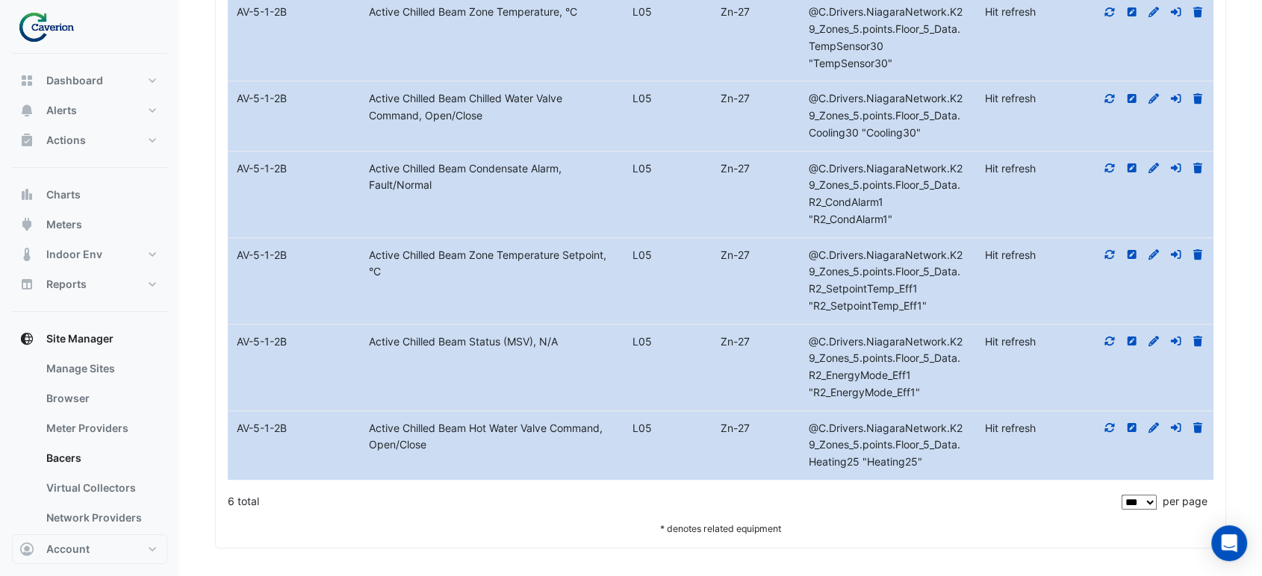
click at [644, 483] on div "6 total" at bounding box center [673, 501] width 891 height 37
click at [668, 502] on div "6 total" at bounding box center [673, 501] width 891 height 37
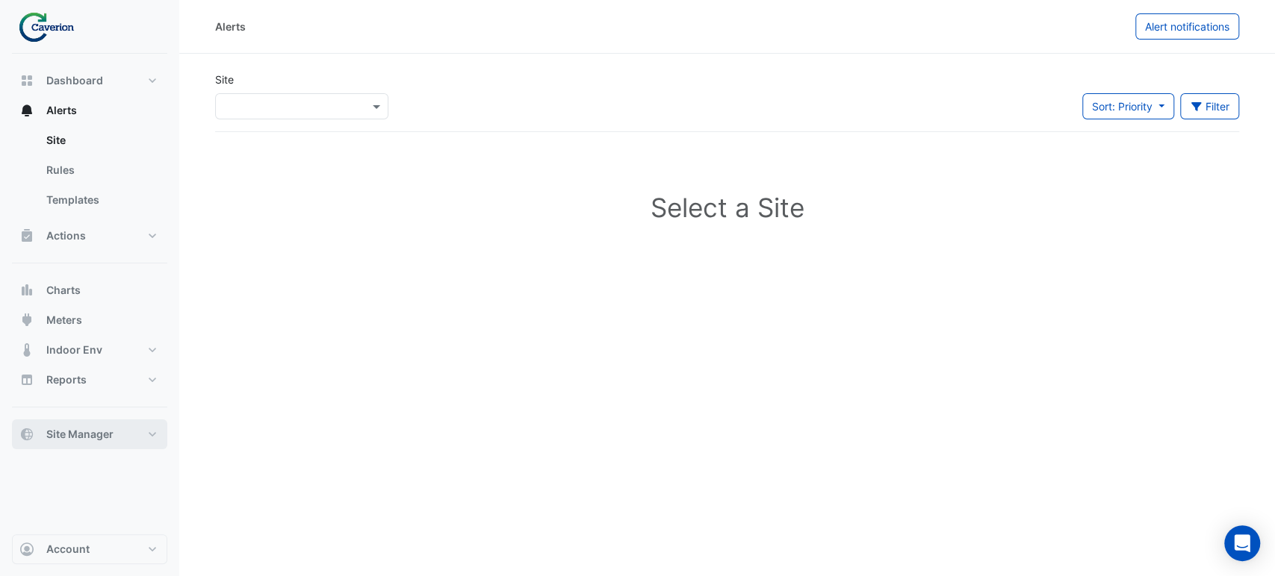
click at [78, 429] on span "Site Manager" at bounding box center [79, 434] width 67 height 15
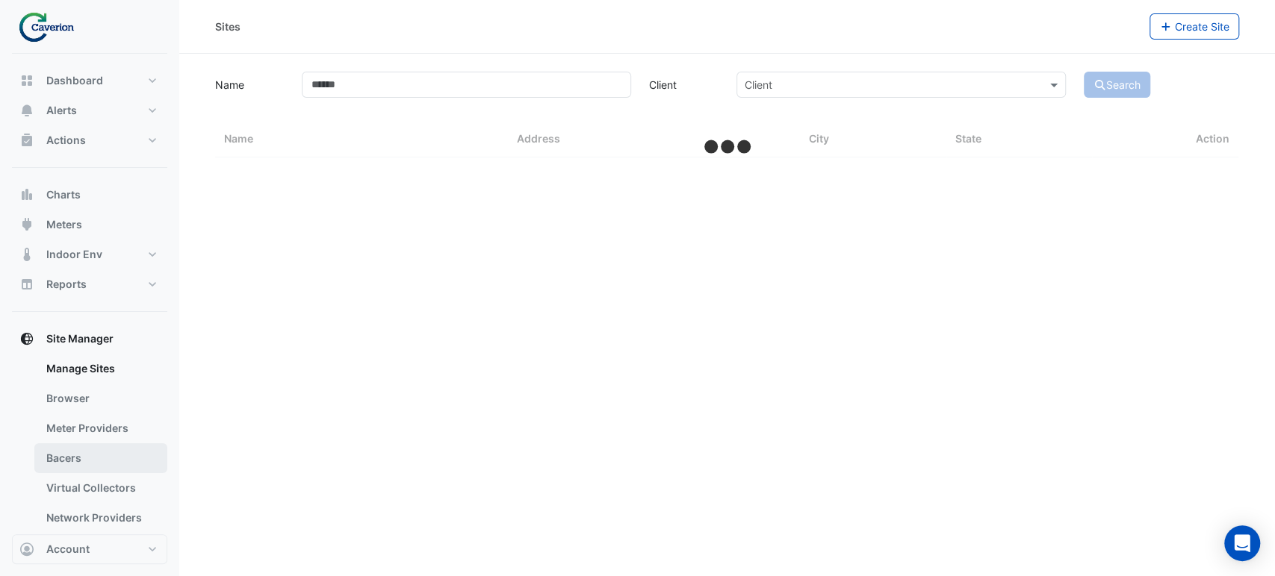
select select "***"
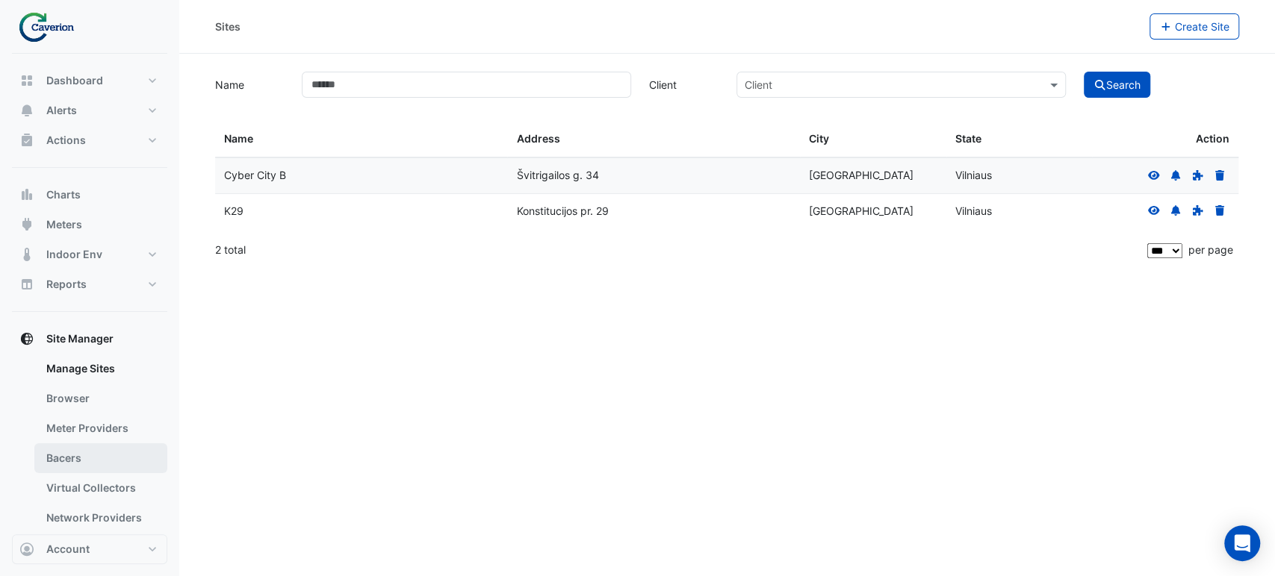
click at [59, 460] on link "Bacers" at bounding box center [100, 459] width 133 height 30
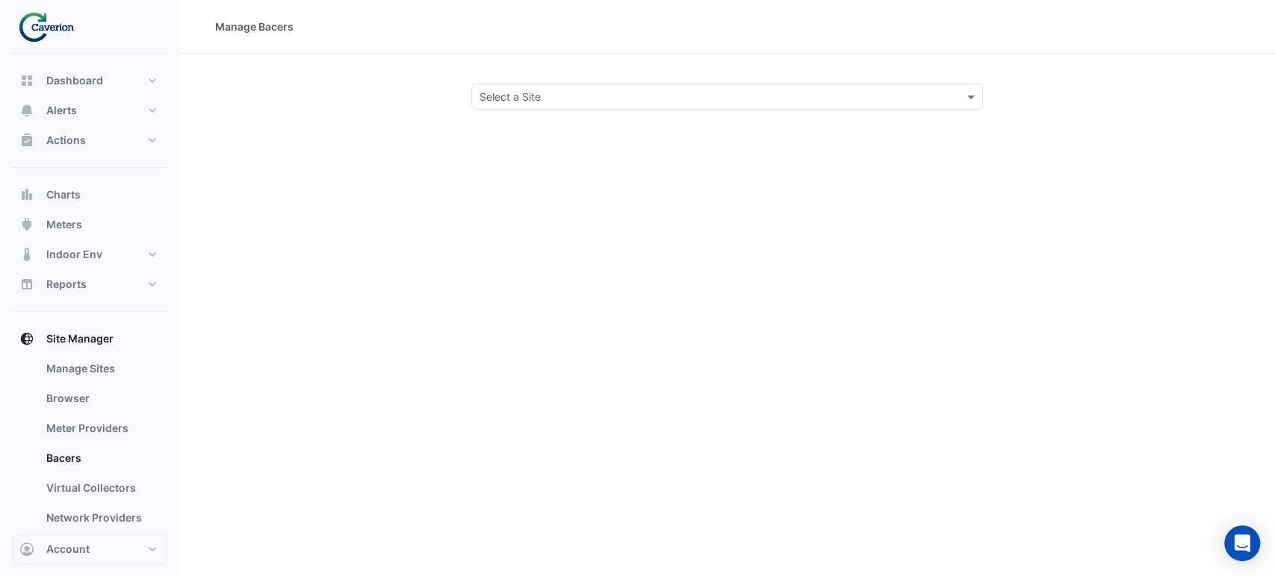
click at [576, 90] on input "text" at bounding box center [712, 98] width 466 height 16
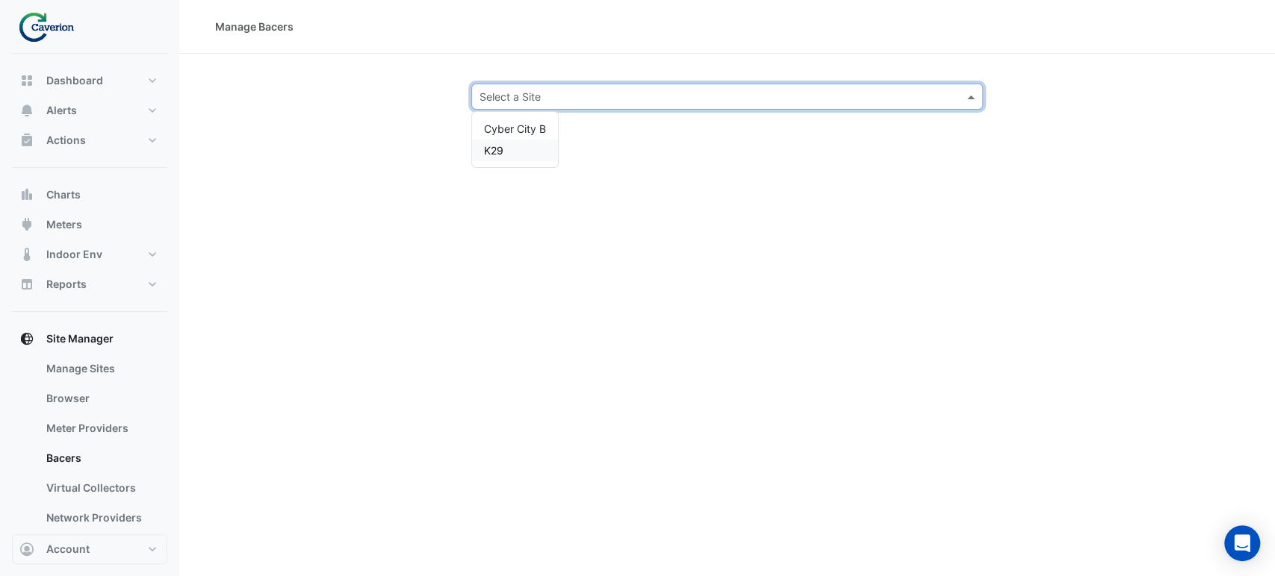
click at [482, 155] on div "K29" at bounding box center [515, 151] width 86 height 22
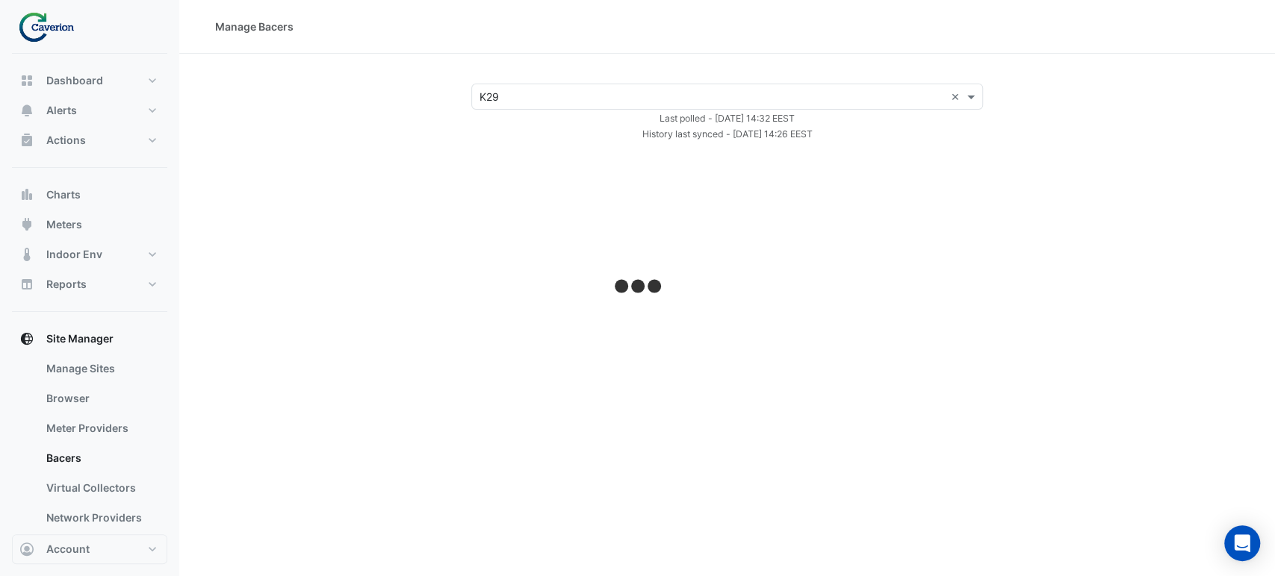
select select "***"
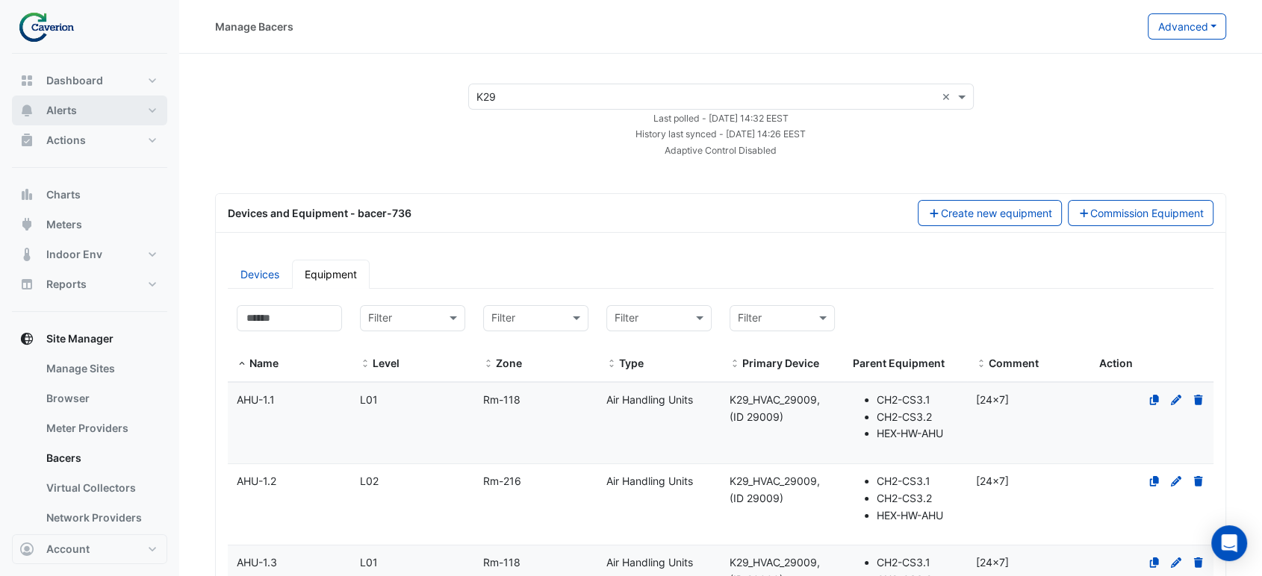
click at [89, 116] on button "Alerts" at bounding box center [89, 111] width 155 height 30
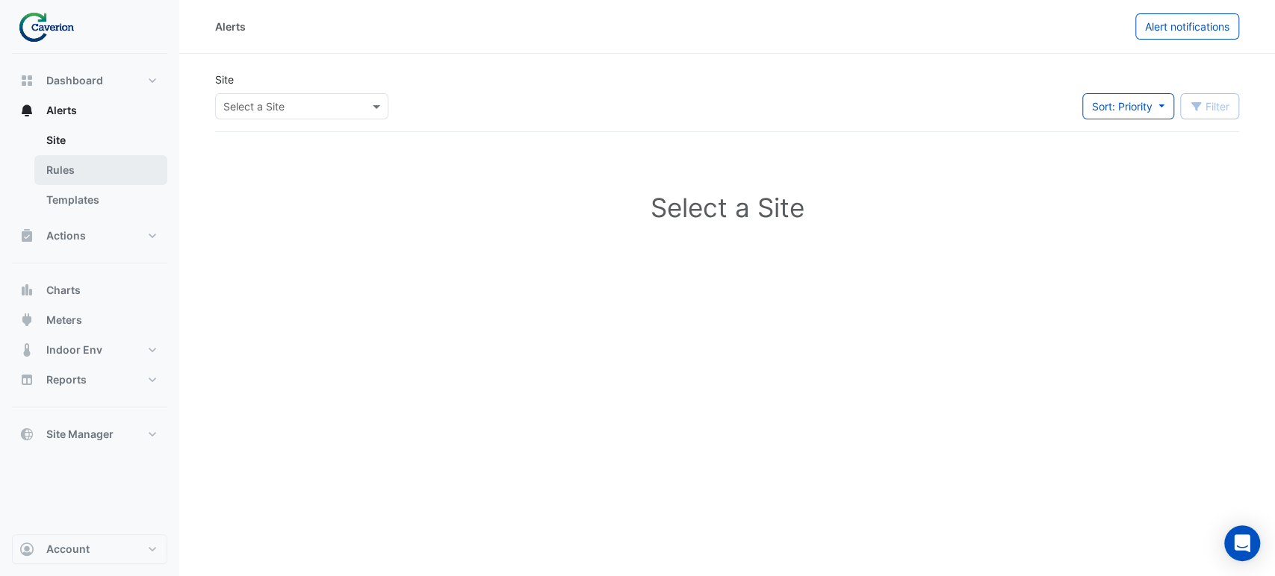
click at [93, 164] on link "Rules" at bounding box center [100, 170] width 133 height 30
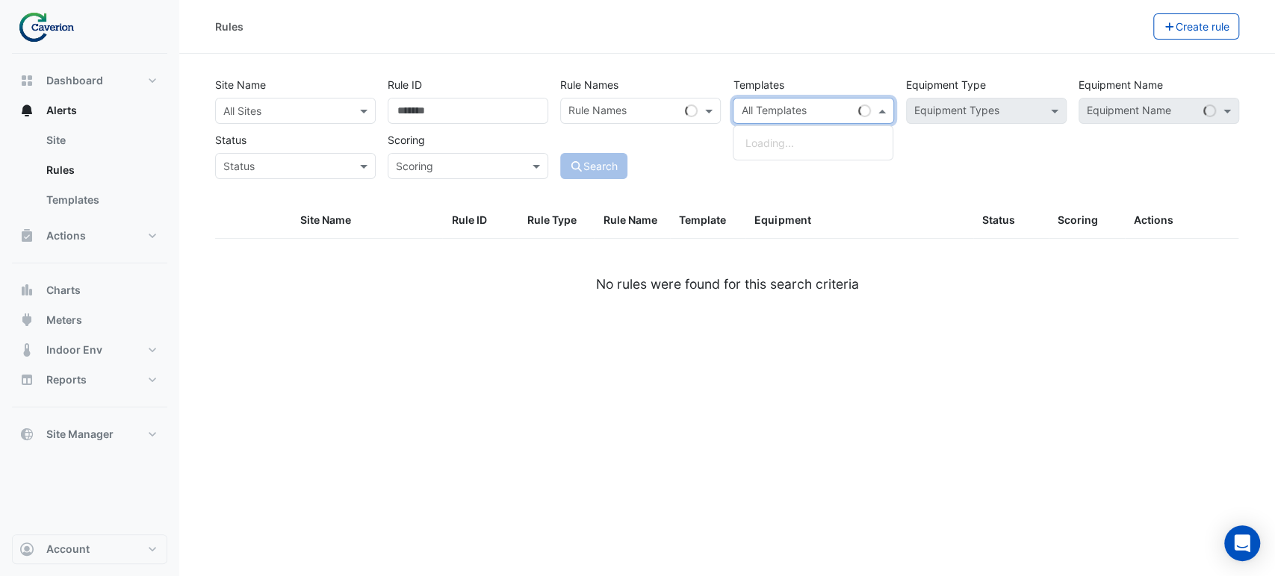
click at [799, 111] on input "text" at bounding box center [796, 113] width 111 height 16
paste input "**********"
type input "**********"
click at [314, 102] on div "All Sites" at bounding box center [295, 111] width 161 height 26
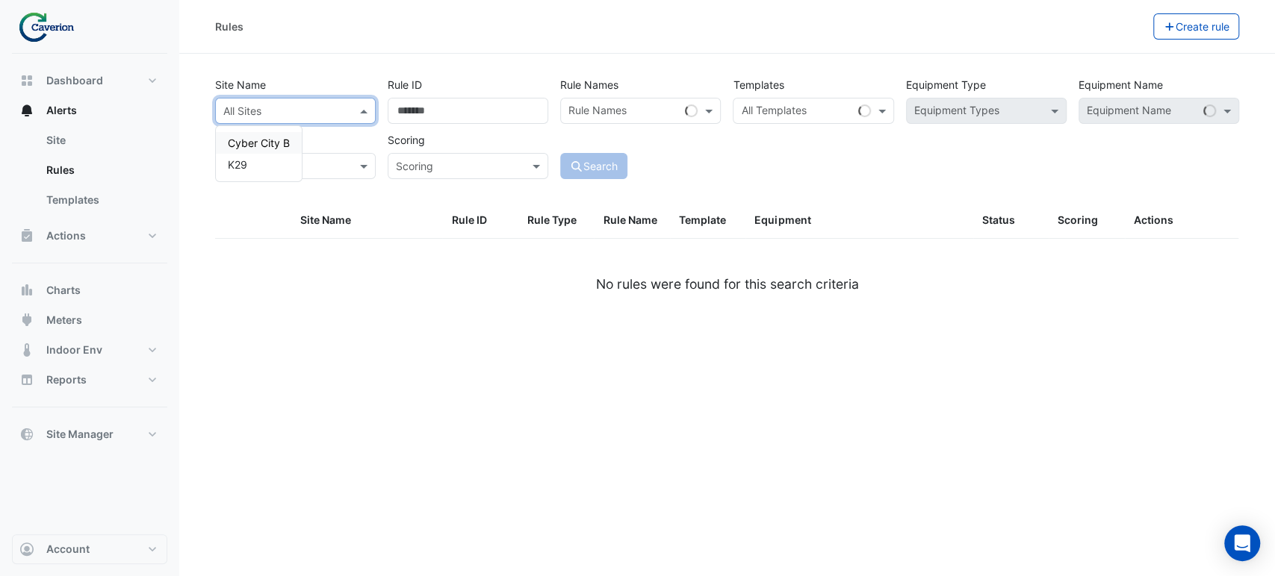
click at [271, 163] on div "K29" at bounding box center [259, 165] width 86 height 22
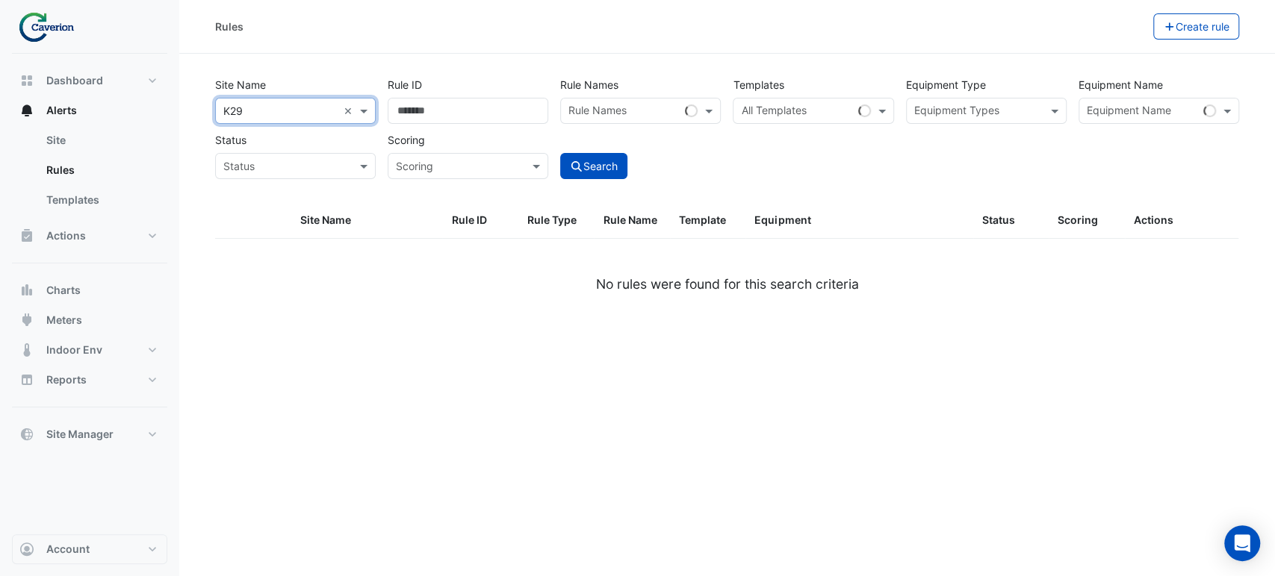
click at [838, 120] on div at bounding box center [794, 112] width 113 height 19
paste input "**********"
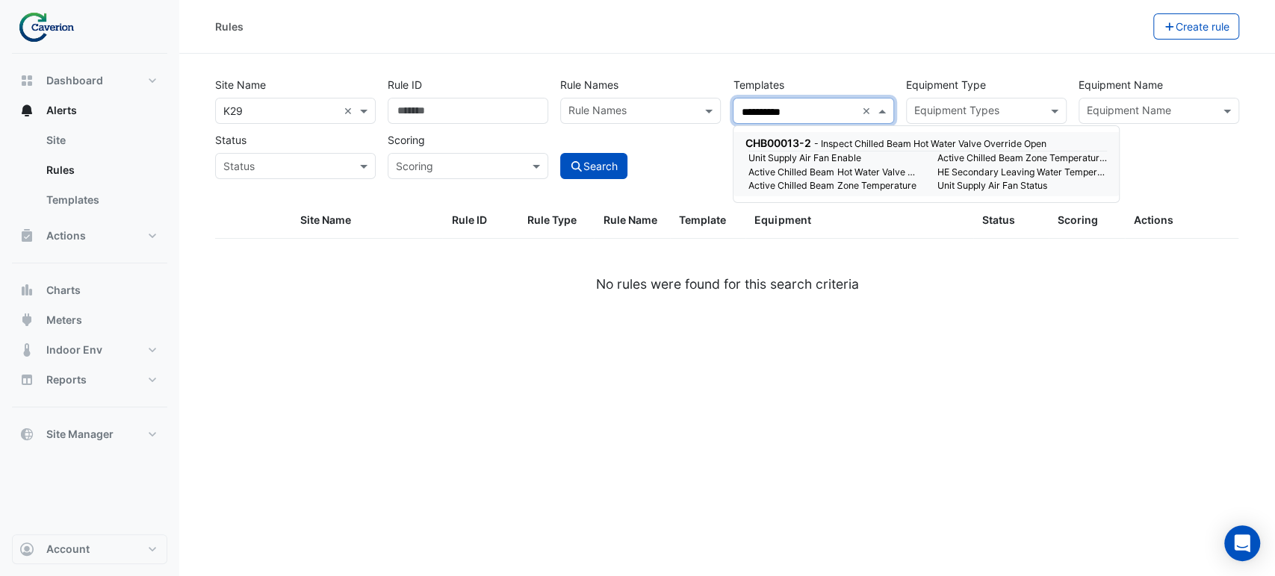
click at [819, 167] on div "Unit Supply Air Fan Enable Active Chilled Beam Zone Temperature Setpoint Active…" at bounding box center [927, 172] width 376 height 41
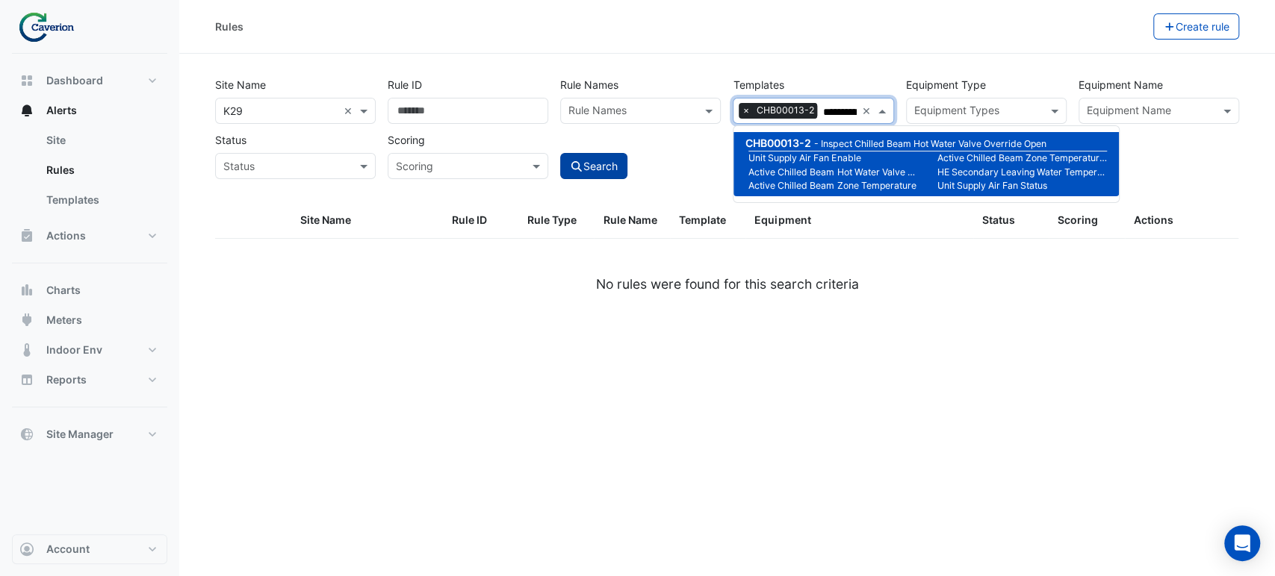
type input "**********"
click at [621, 164] on button "Search" at bounding box center [593, 166] width 67 height 26
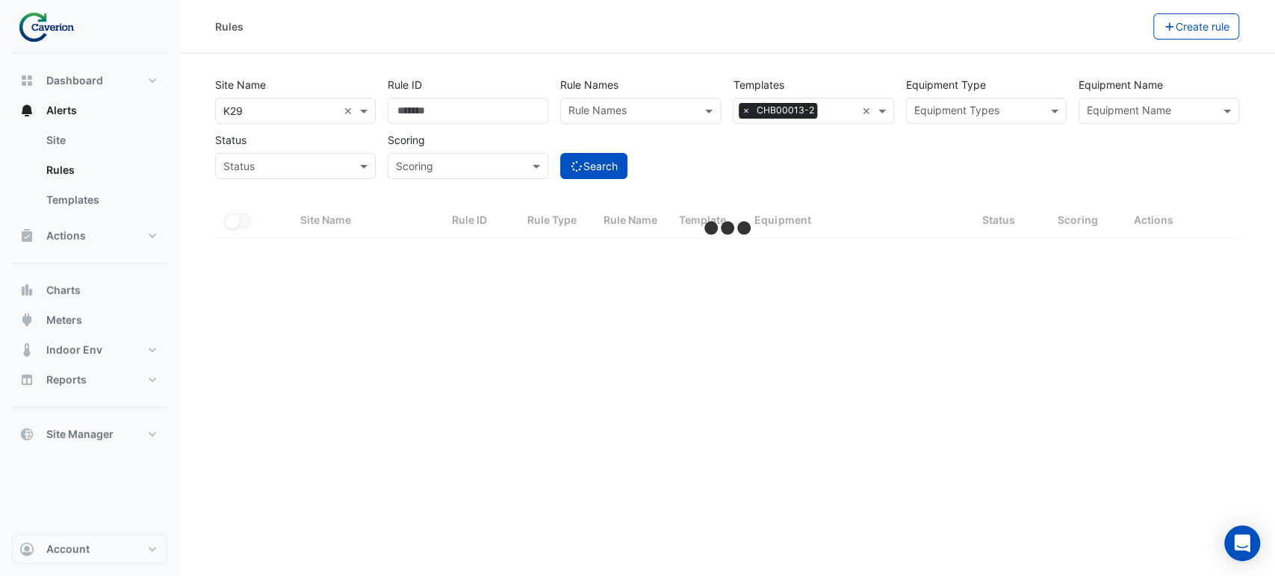
select select "***"
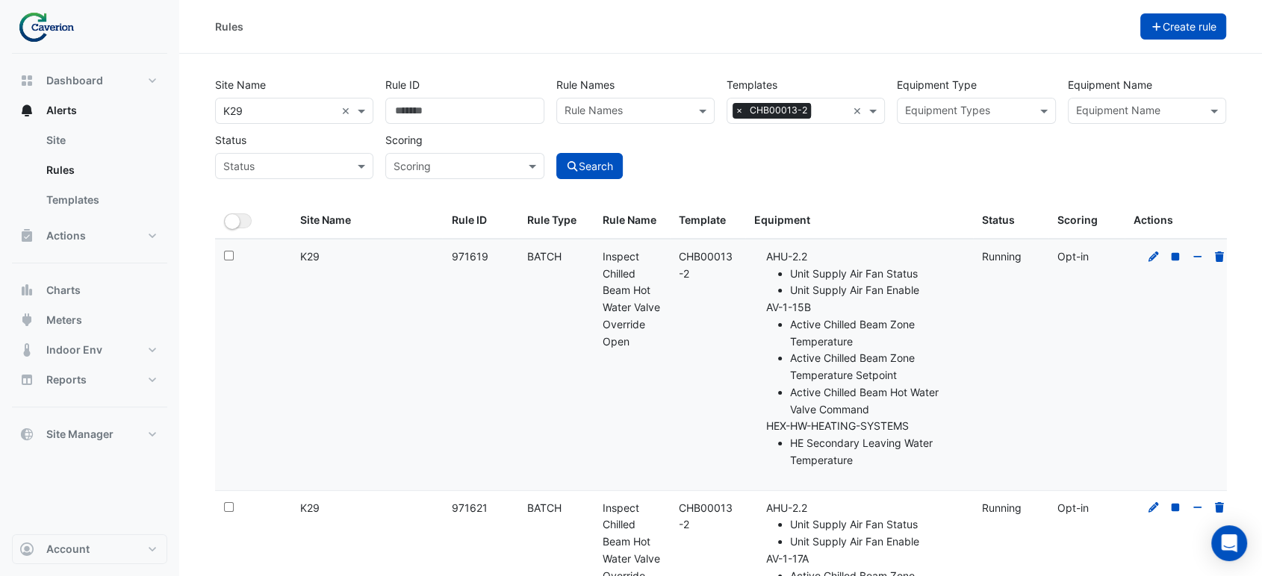
click at [1176, 19] on button "Create rule" at bounding box center [1183, 26] width 87 height 26
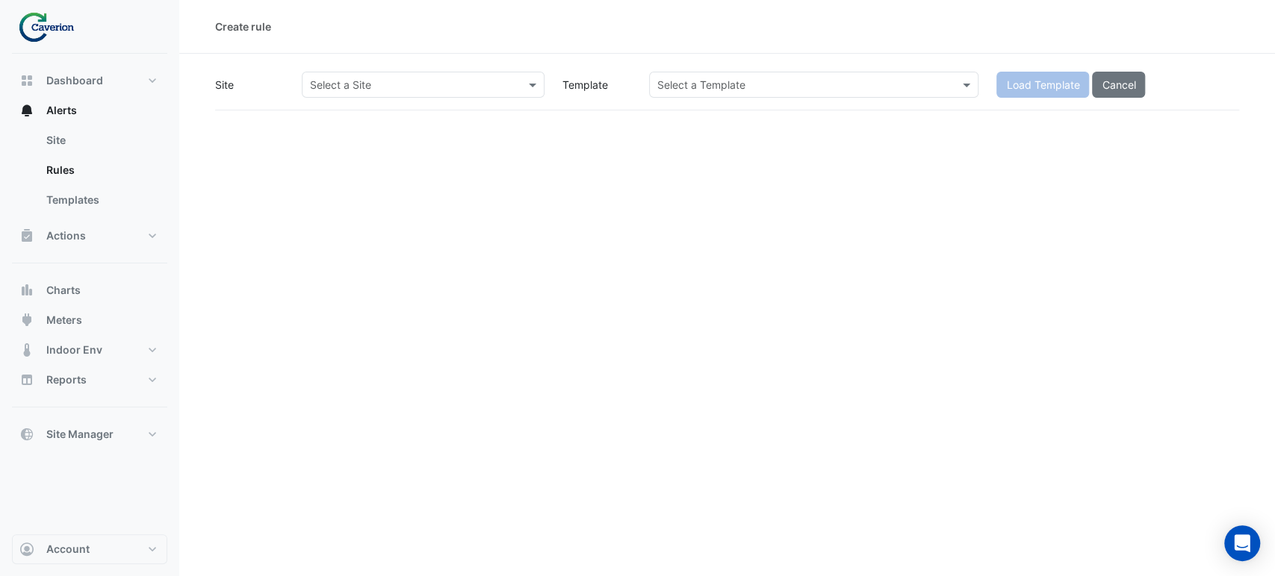
click at [716, 85] on input "text" at bounding box center [798, 86] width 283 height 16
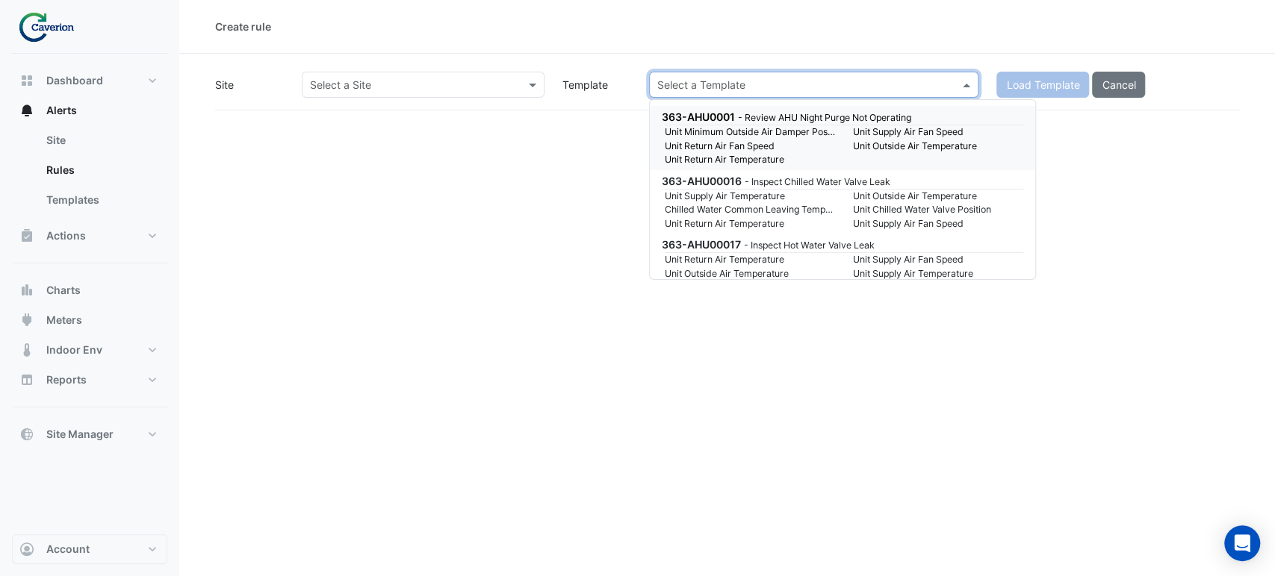
paste input "**********"
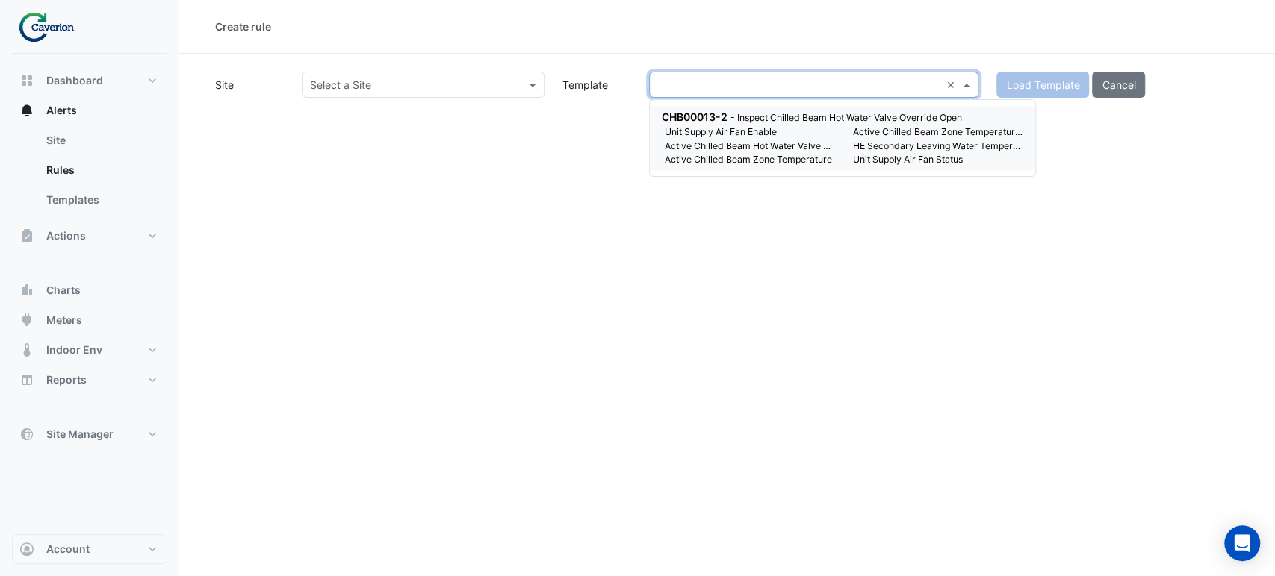
type input "**********"
drag, startPoint x: 744, startPoint y: 131, endPoint x: 638, endPoint y: 245, distance: 155.9
click at [744, 131] on small "Unit Supply Air Fan Enable" at bounding box center [750, 131] width 188 height 13
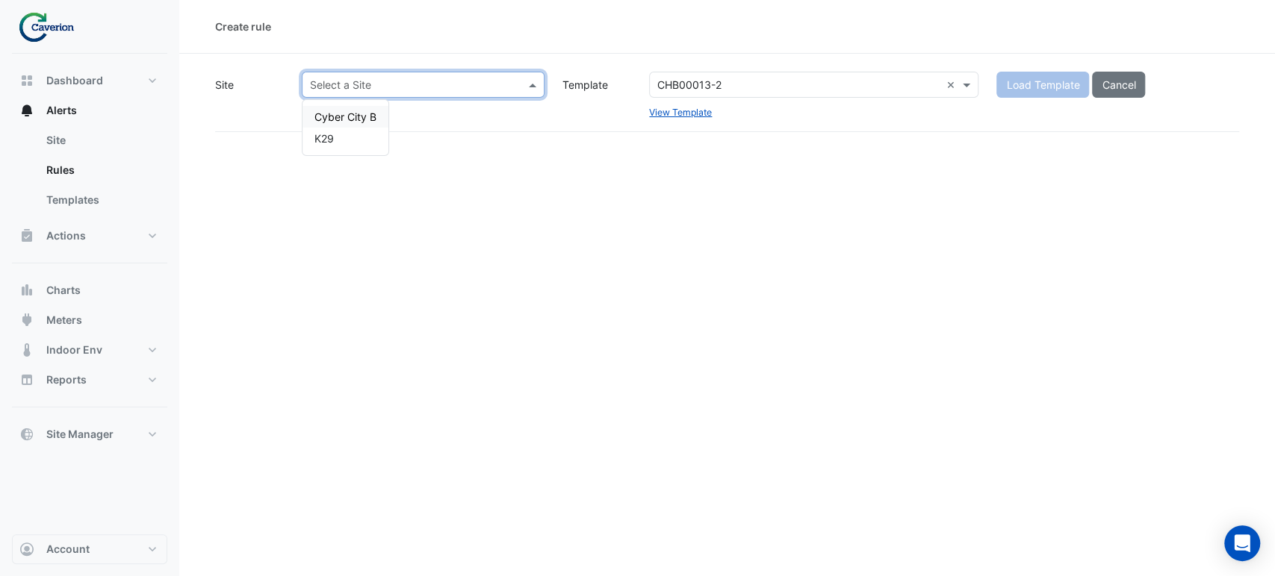
click at [412, 81] on input "text" at bounding box center [408, 86] width 196 height 16
click at [349, 143] on div "K29" at bounding box center [345, 139] width 86 height 22
click at [1015, 149] on div "Create rule Site Select a Site × K29 × Template Select a Template CHB00013-2 × …" at bounding box center [726, 288] width 1095 height 576
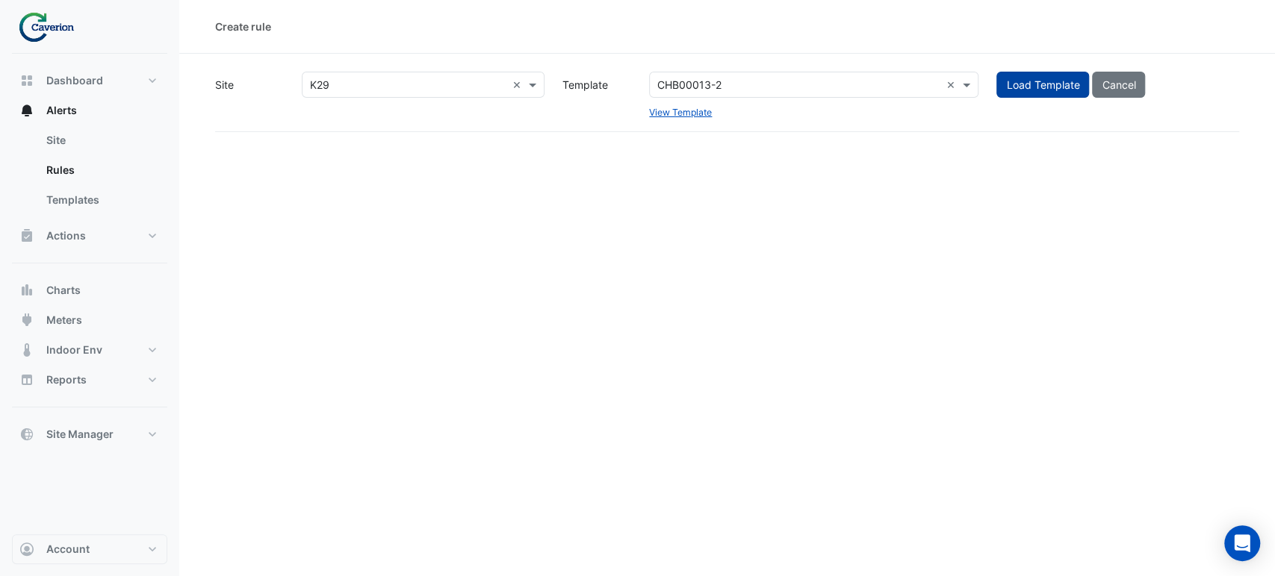
click at [1021, 91] on button "Load Template" at bounding box center [1042, 85] width 93 height 26
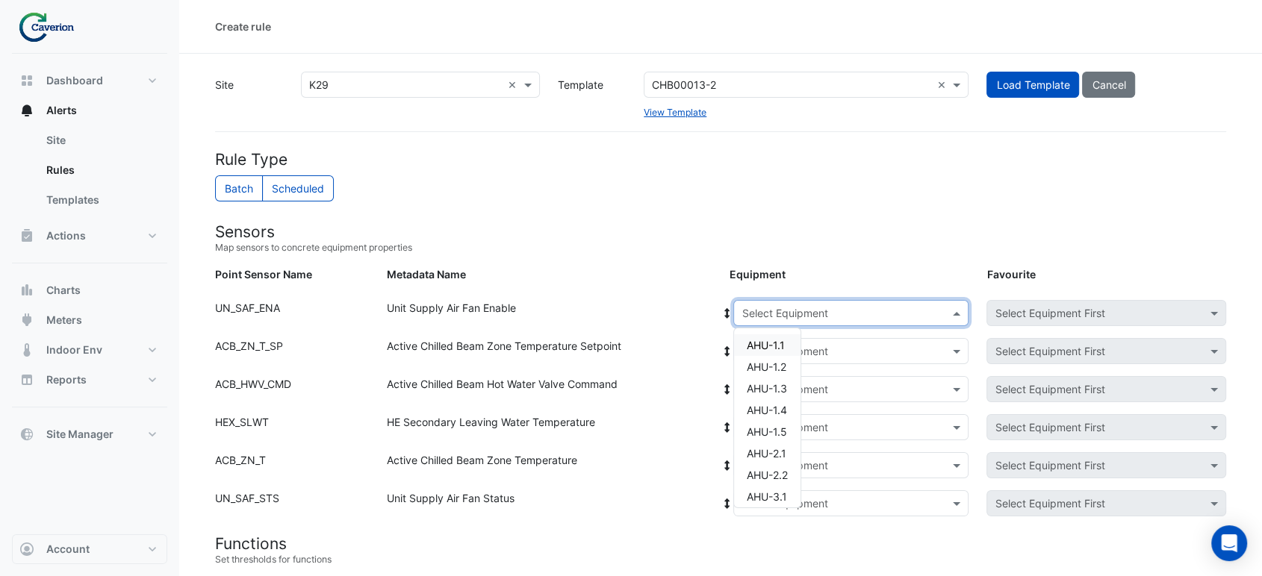
click at [835, 316] on input "text" at bounding box center [835, 314] width 189 height 16
click at [610, 318] on div "Unit Supply Air Fan Enable" at bounding box center [549, 316] width 343 height 32
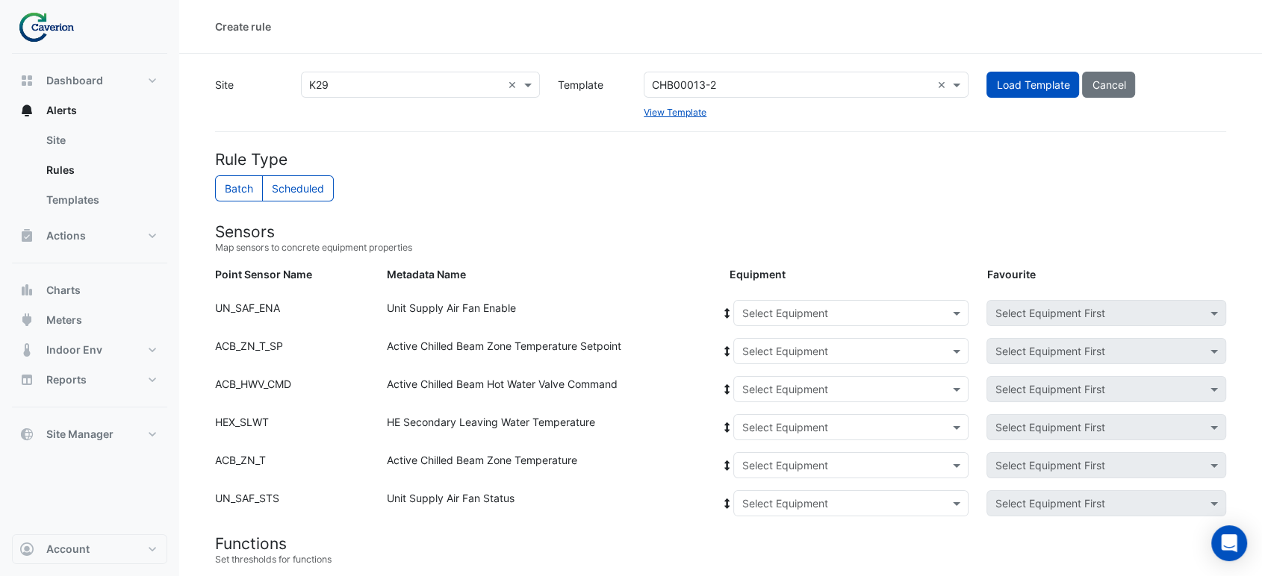
click at [746, 352] on input "text" at bounding box center [835, 352] width 189 height 16
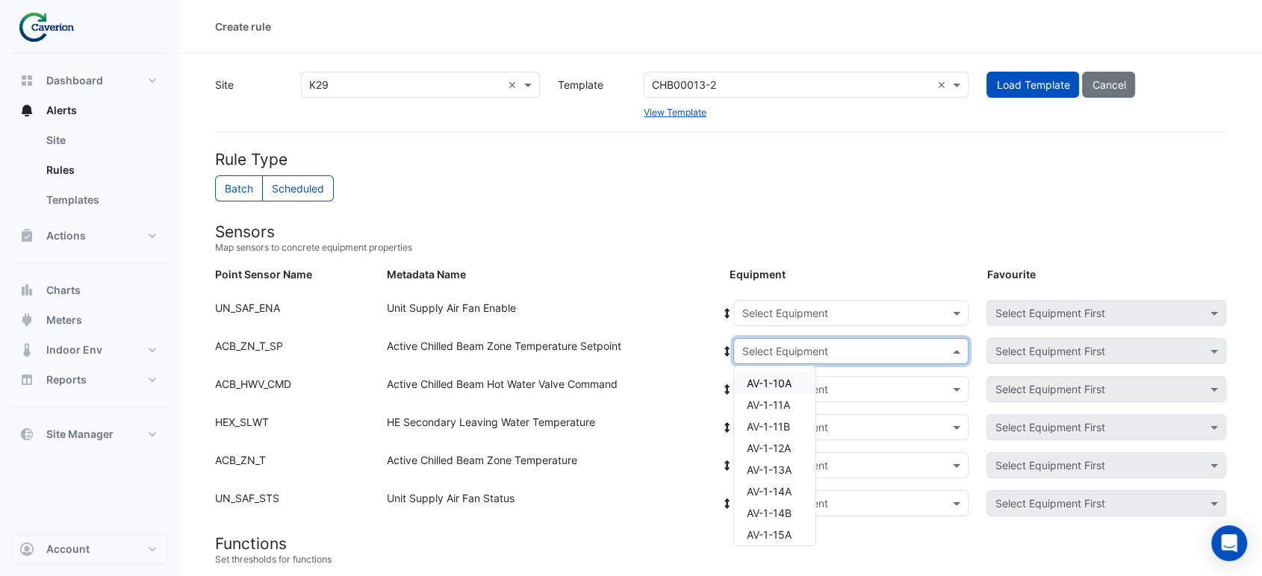
click at [653, 330] on div "Unit Supply Air Fan Enable" at bounding box center [549, 316] width 343 height 32
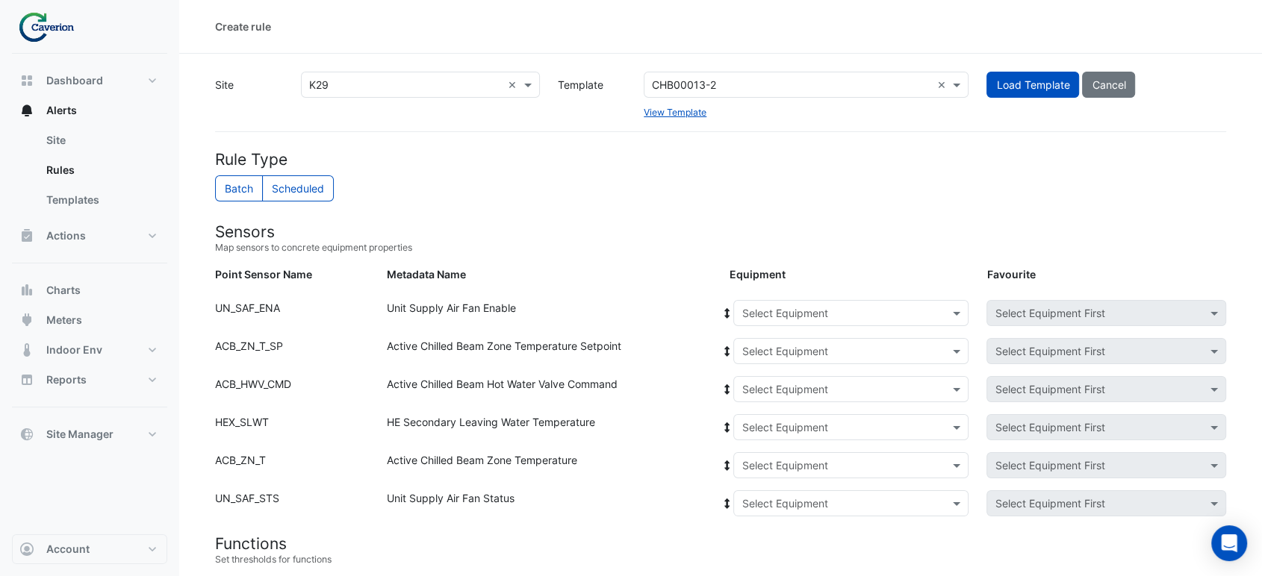
click at [757, 385] on input "text" at bounding box center [835, 390] width 189 height 16
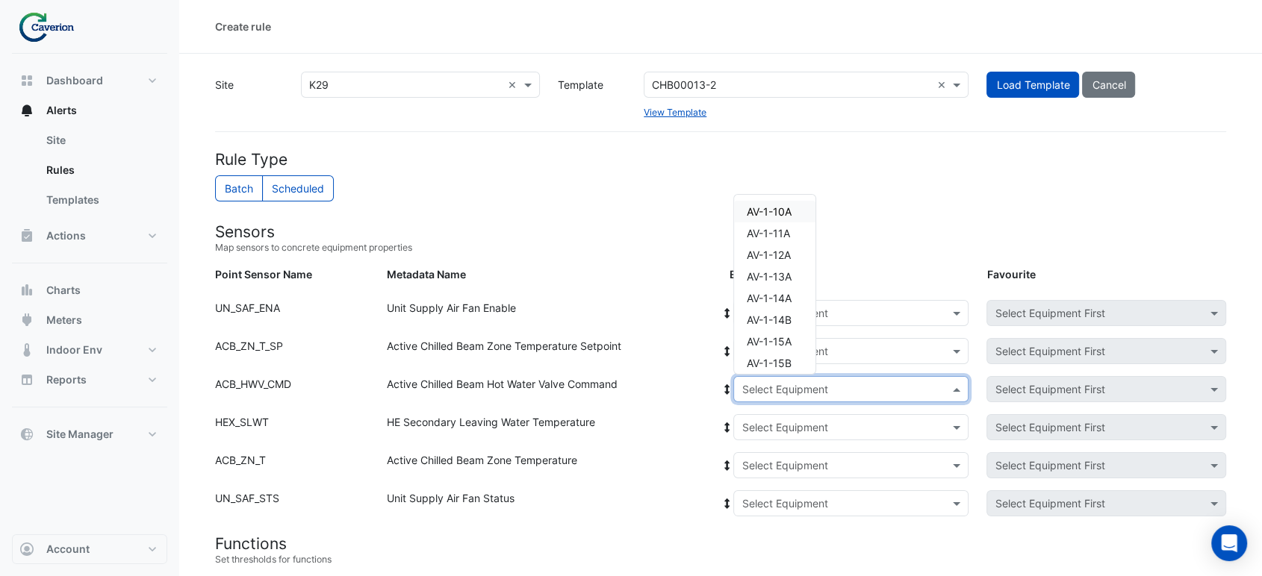
click at [653, 346] on div "Active Chilled Beam Zone Temperature Setpoint" at bounding box center [549, 354] width 343 height 32
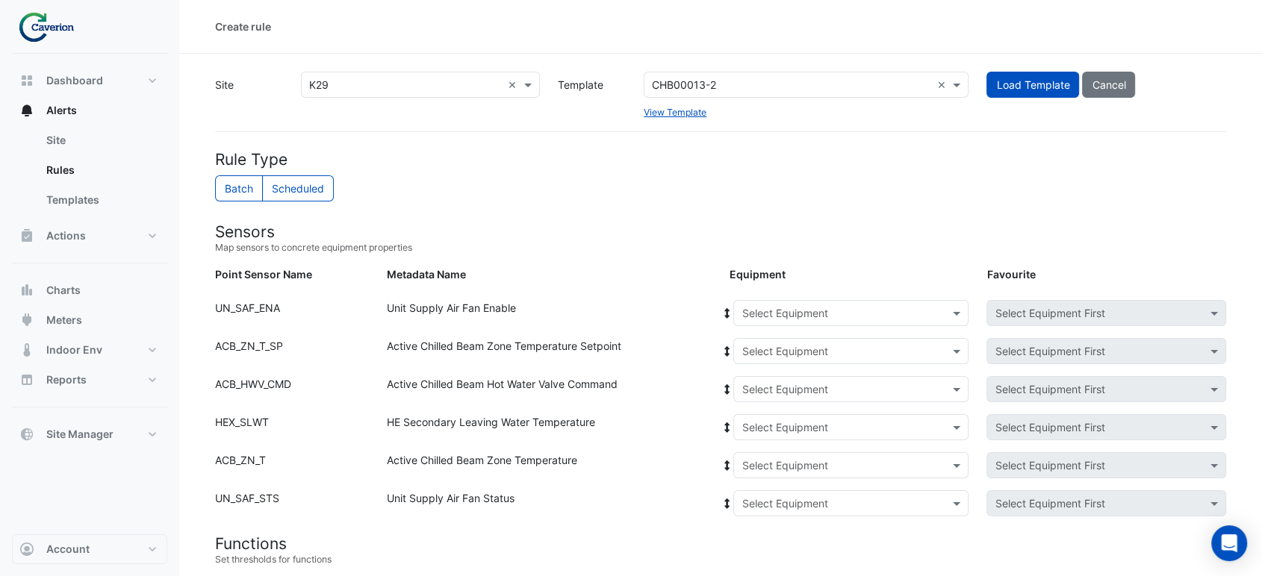
click at [765, 422] on input "text" at bounding box center [835, 428] width 189 height 16
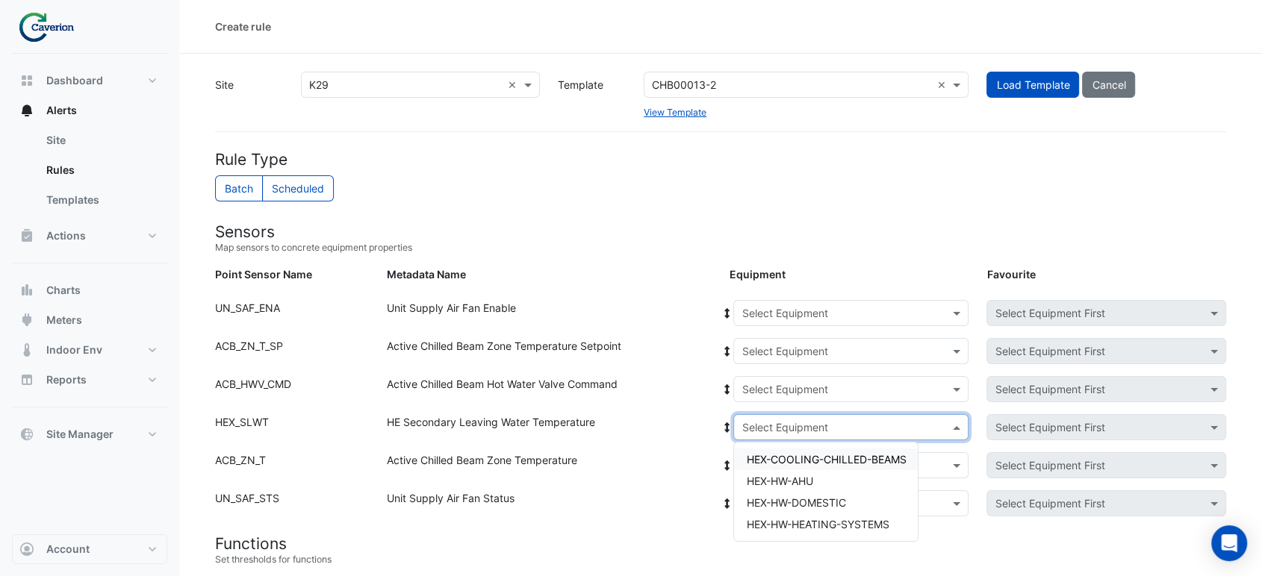
click at [633, 425] on div "HE Secondary Leaving Water Temperature" at bounding box center [549, 430] width 343 height 32
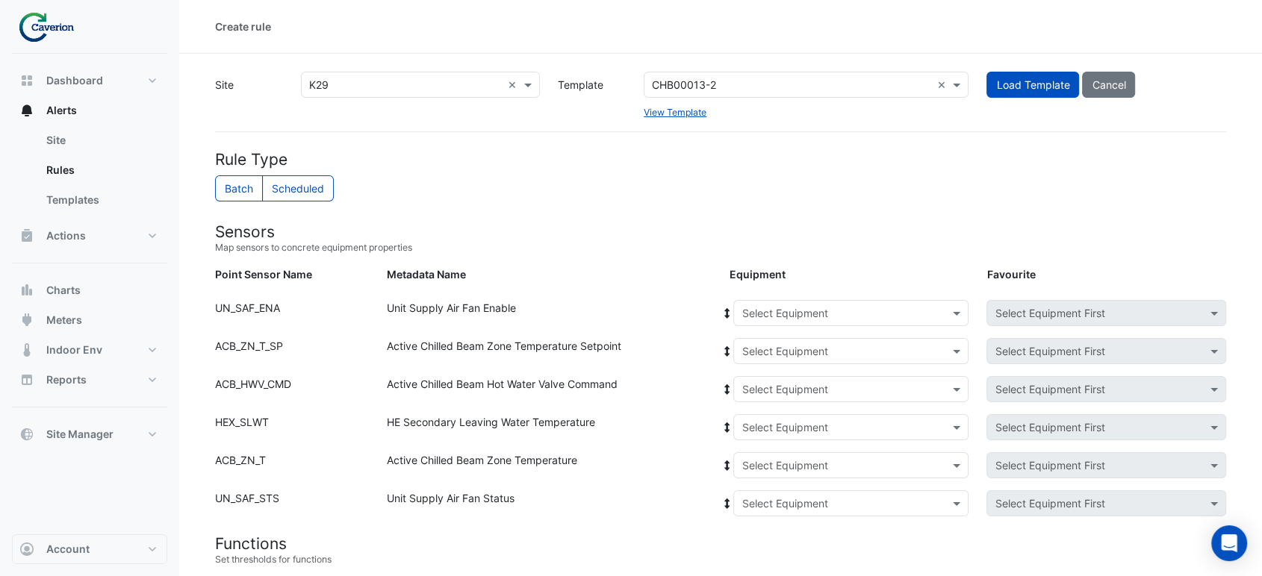
click at [751, 460] on input "text" at bounding box center [835, 466] width 189 height 16
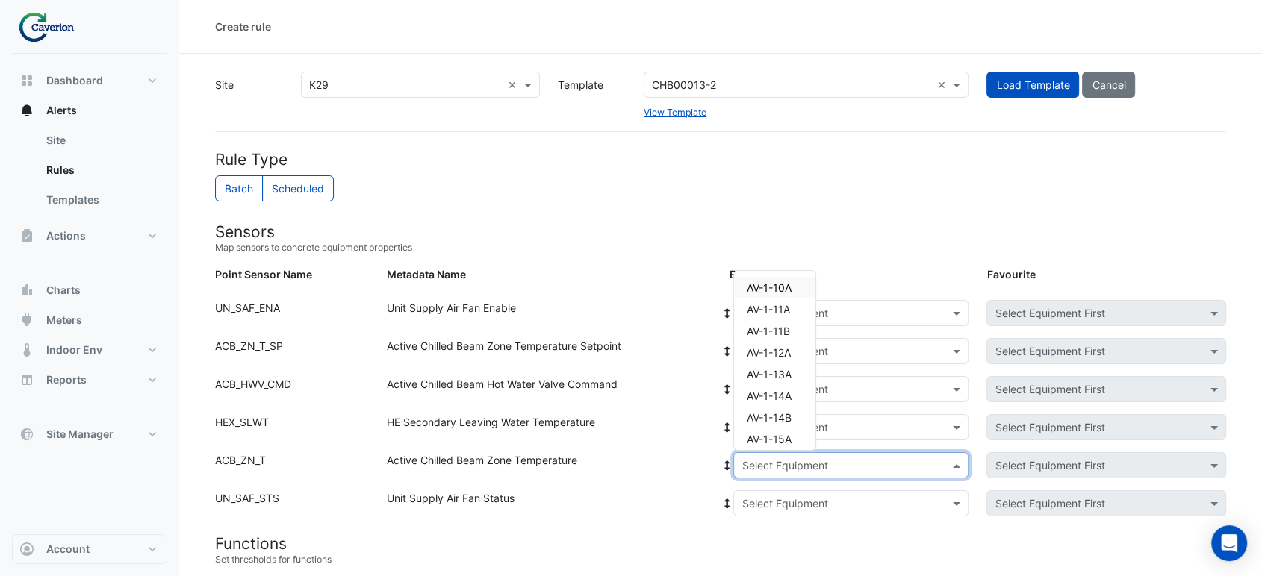
click at [641, 431] on div "HE Secondary Leaving Water Temperature" at bounding box center [549, 430] width 343 height 32
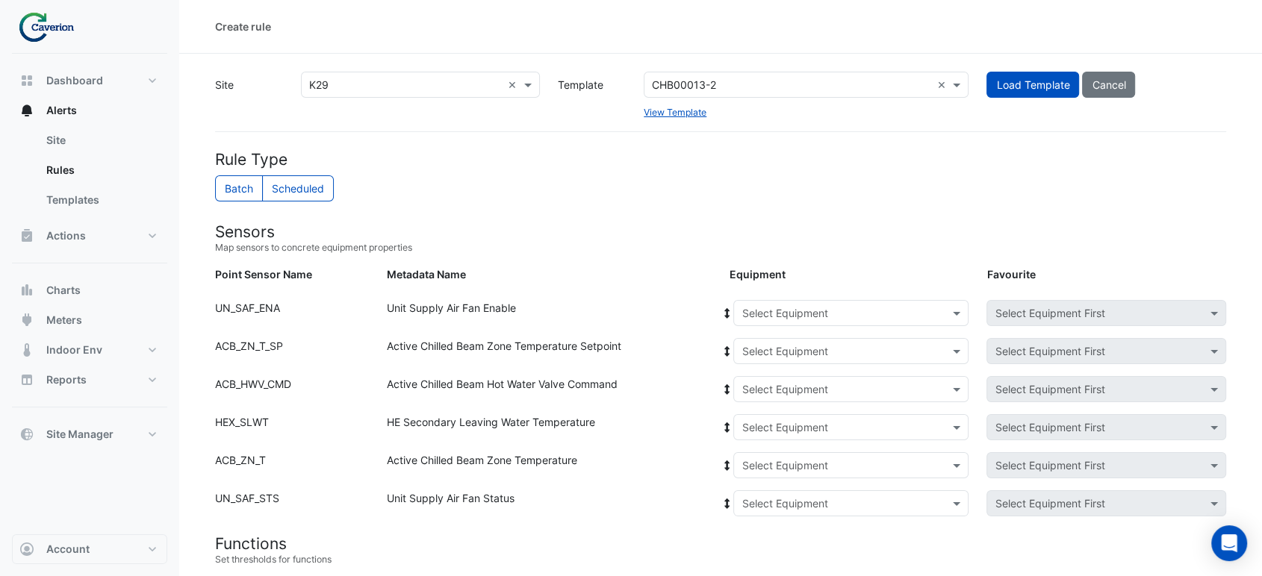
click at [766, 497] on input "text" at bounding box center [835, 505] width 189 height 16
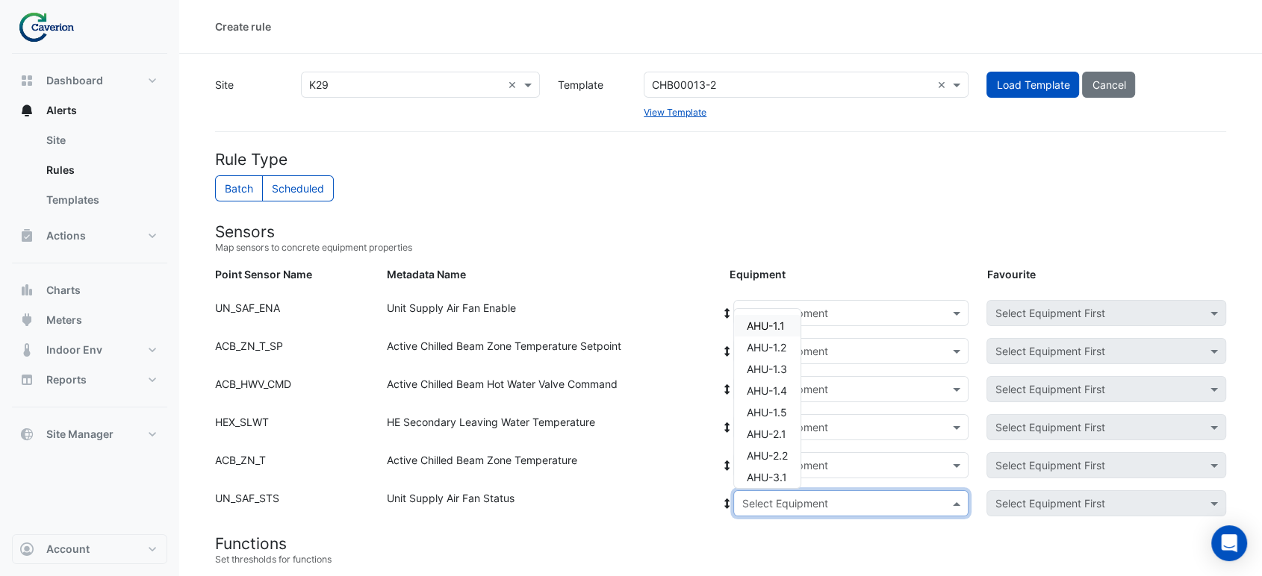
click at [653, 470] on div "Active Chilled Beam Zone Temperature" at bounding box center [549, 468] width 343 height 32
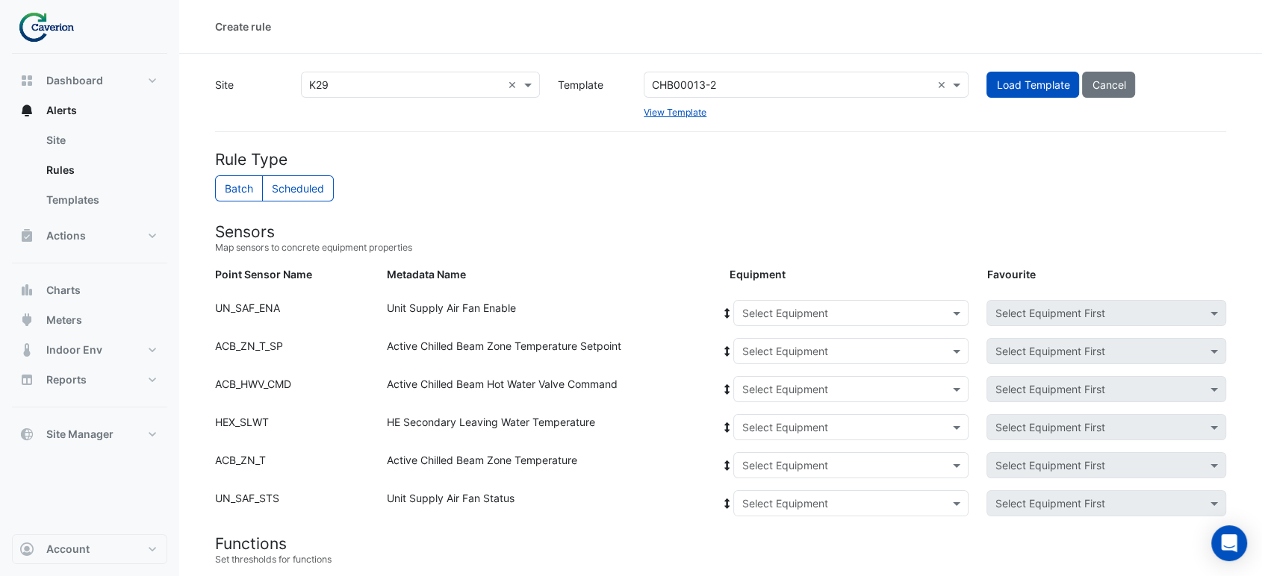
click at [734, 72] on div "Select a Template CHB00013-2 ×" at bounding box center [806, 85] width 325 height 26
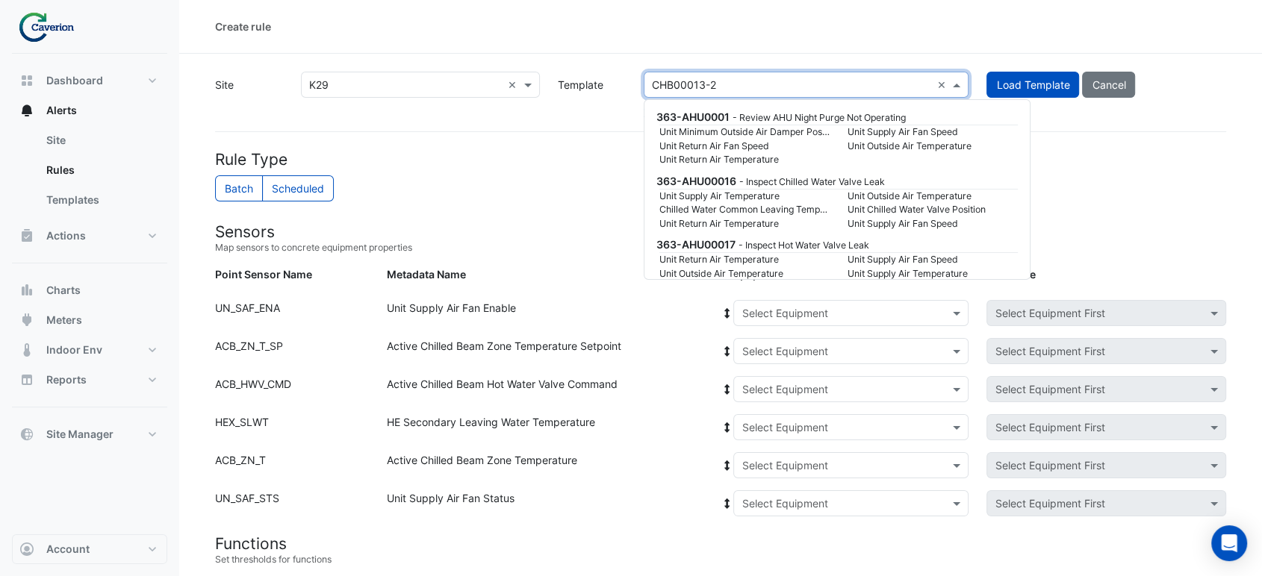
scroll to position [59697, 0]
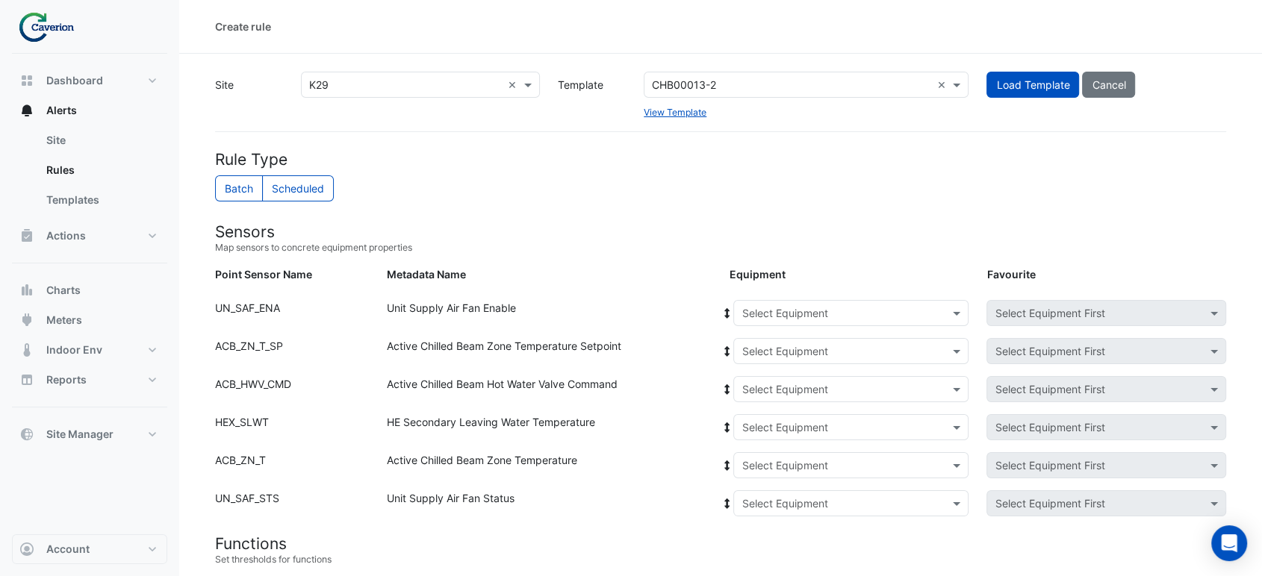
click at [790, 315] on input "text" at bounding box center [835, 314] width 189 height 16
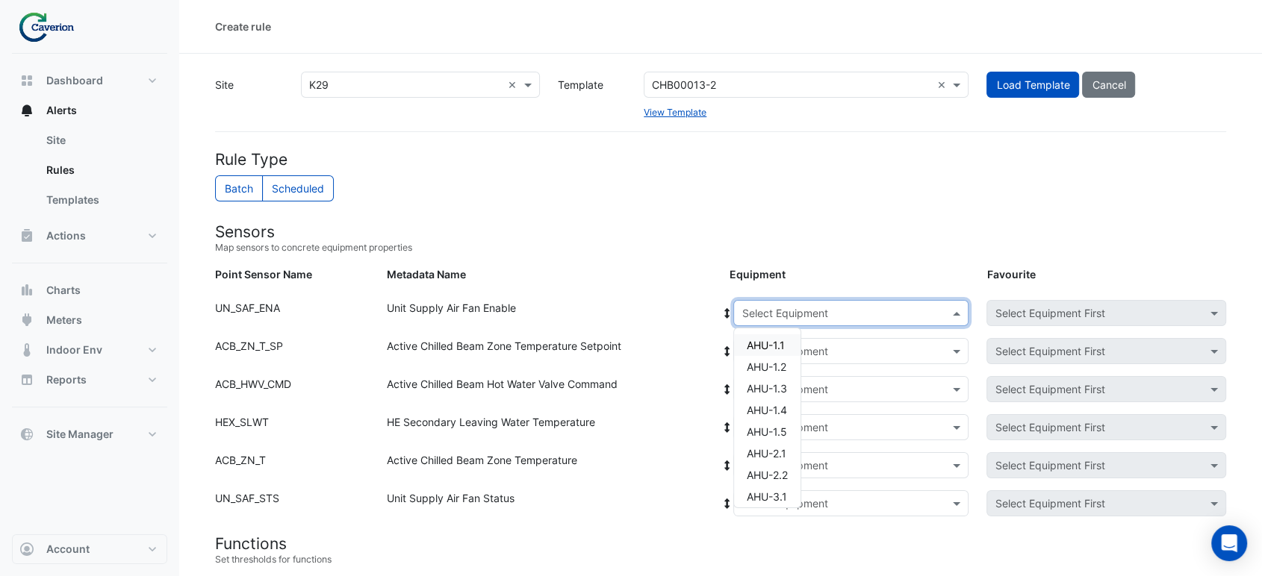
click at [868, 320] on div "Select Equipment" at bounding box center [838, 313] width 209 height 16
click at [884, 246] on small "Map sensors to concrete equipment properties" at bounding box center [720, 247] width 1011 height 13
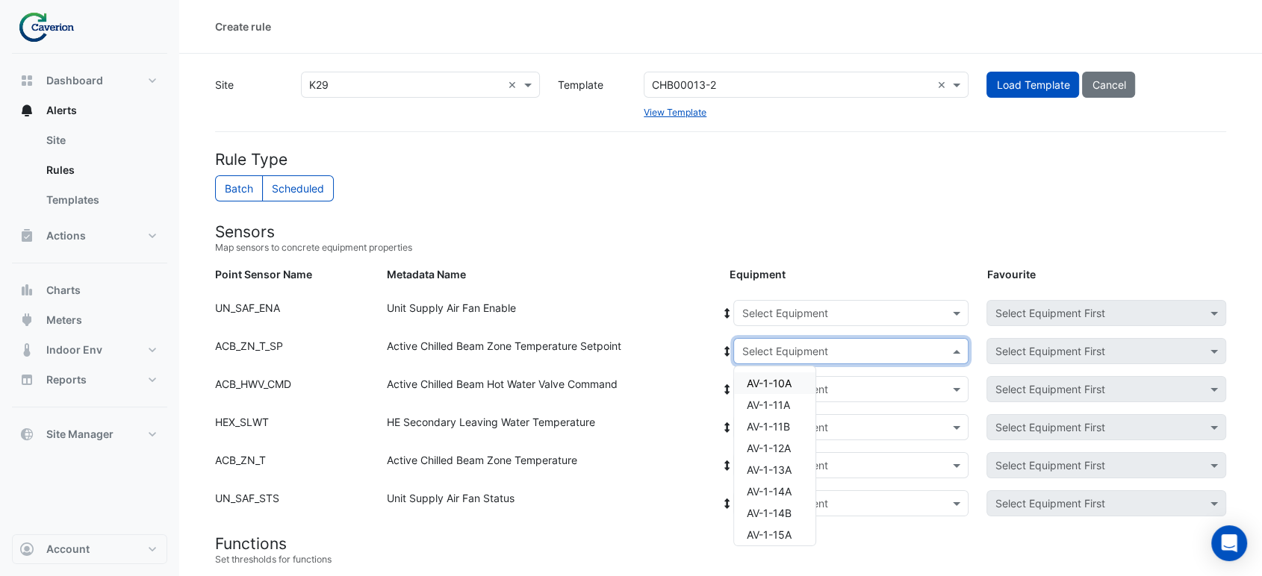
click at [827, 344] on input "text" at bounding box center [835, 352] width 189 height 16
click at [852, 249] on small "Map sensors to concrete equipment properties" at bounding box center [720, 247] width 1011 height 13
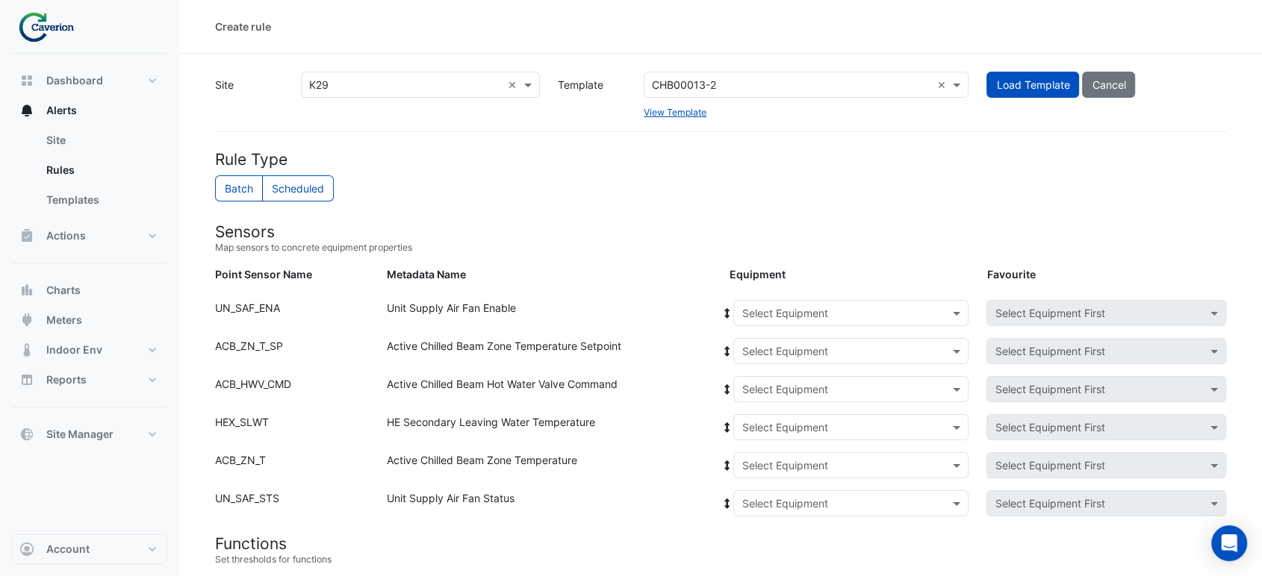
click at [794, 407] on div "Equipment: Select Equipment Favourite: Select Equipment First" at bounding box center [978, 392] width 514 height 32
click at [809, 381] on div "Select Equipment" at bounding box center [850, 389] width 235 height 26
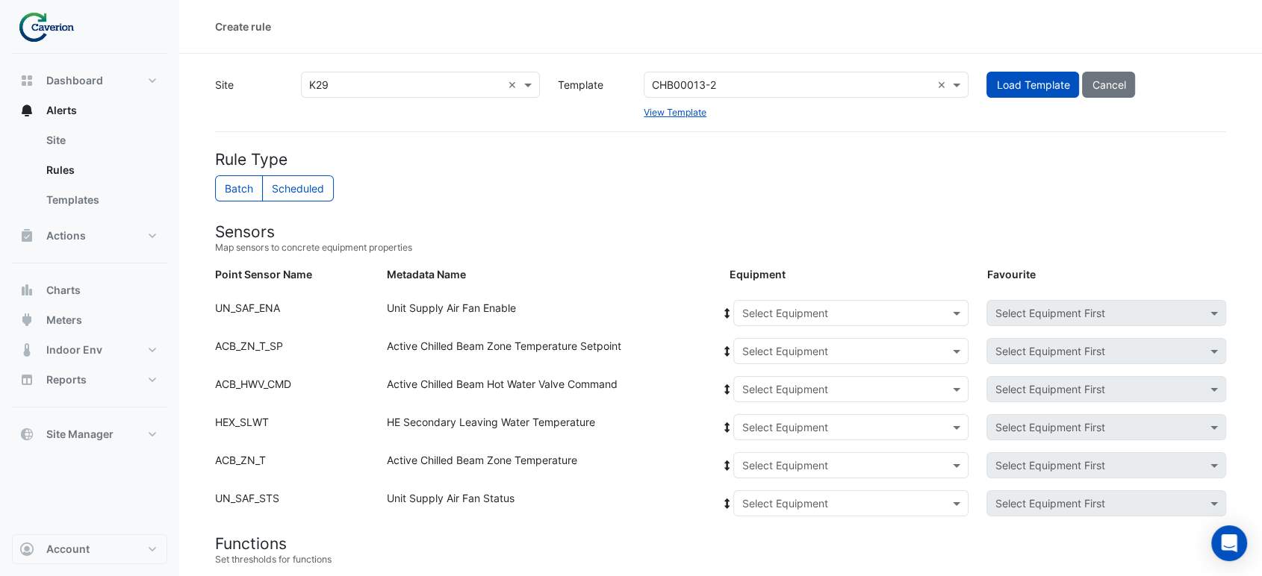
click at [814, 423] on input "text" at bounding box center [835, 428] width 189 height 16
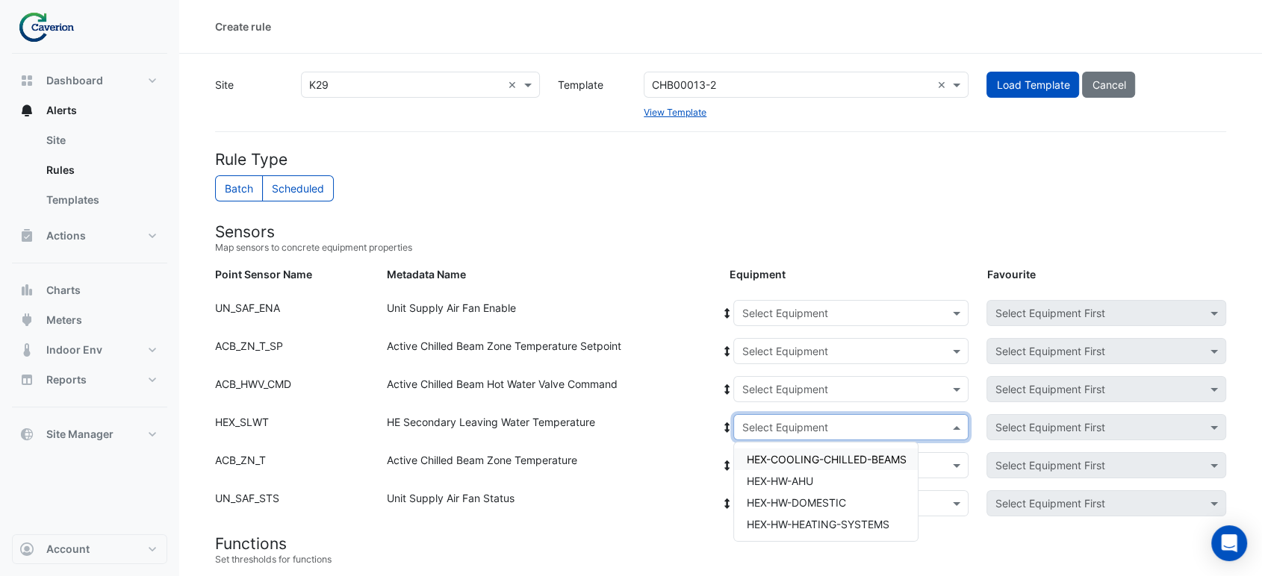
click at [705, 403] on div "Active Chilled Beam Hot Water Valve Command" at bounding box center [549, 392] width 343 height 32
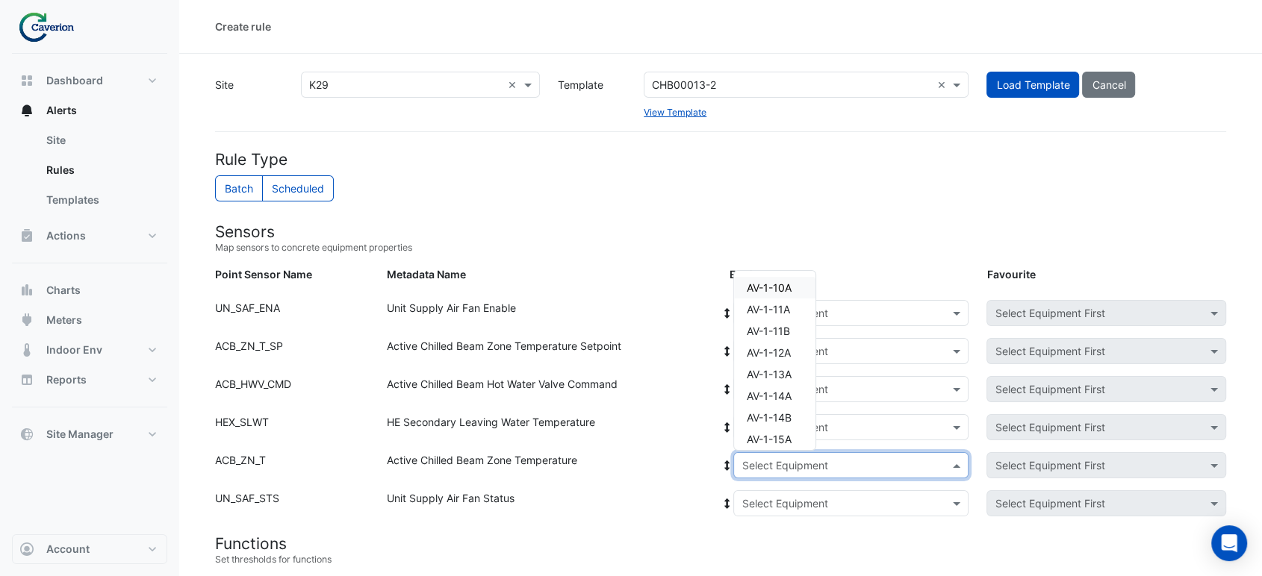
click at [757, 470] on input "text" at bounding box center [835, 466] width 189 height 16
click at [682, 464] on div "Active Chilled Beam Zone Temperature" at bounding box center [549, 468] width 343 height 32
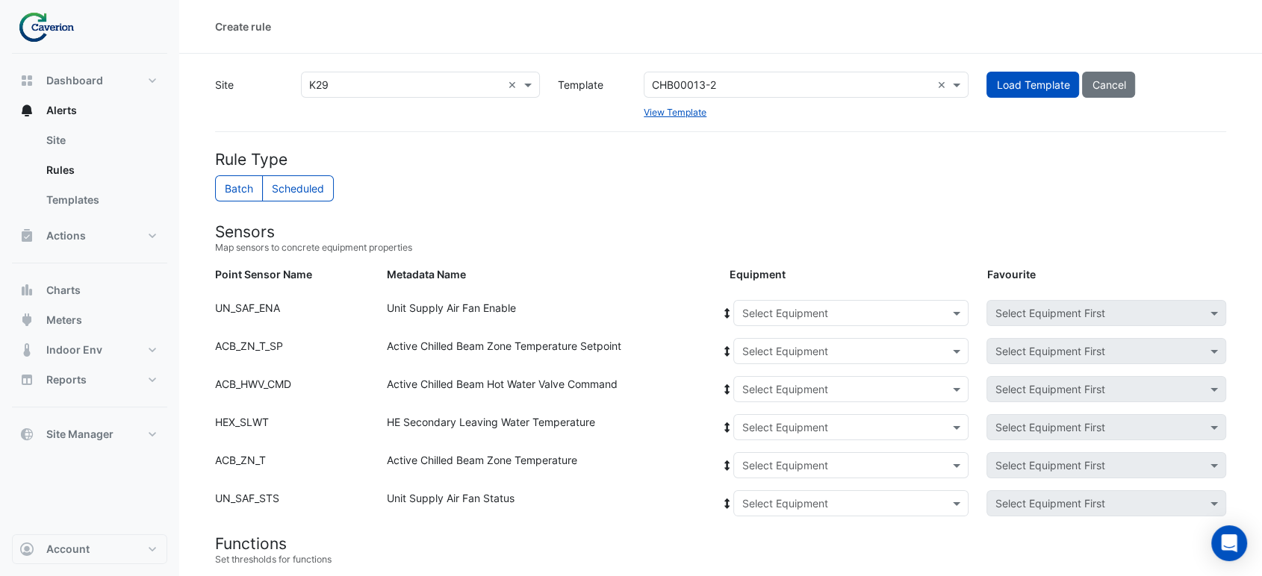
click at [787, 512] on div "Select Equipment" at bounding box center [850, 504] width 235 height 26
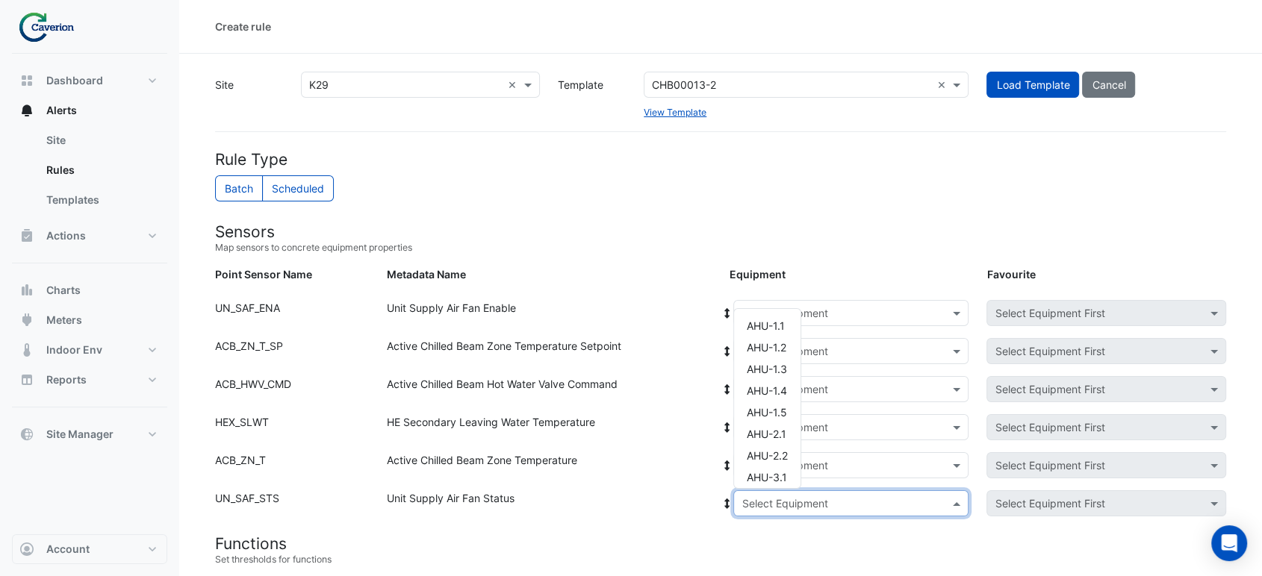
click at [770, 480] on span "AHU-3.1" at bounding box center [766, 477] width 40 height 13
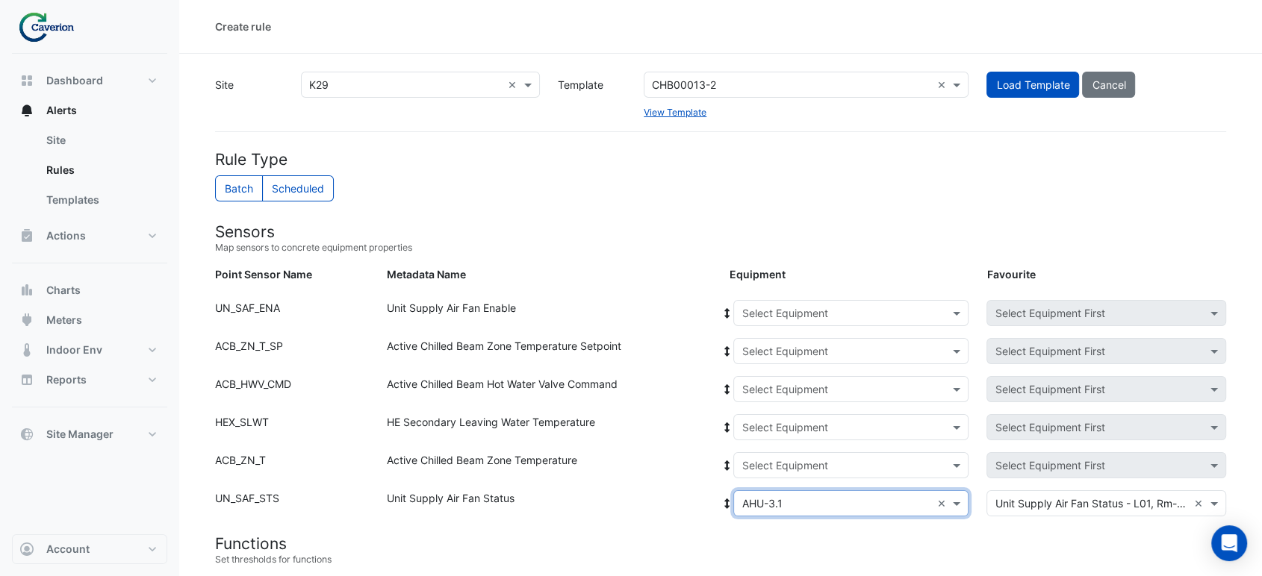
click at [914, 501] on input "text" at bounding box center [835, 505] width 189 height 16
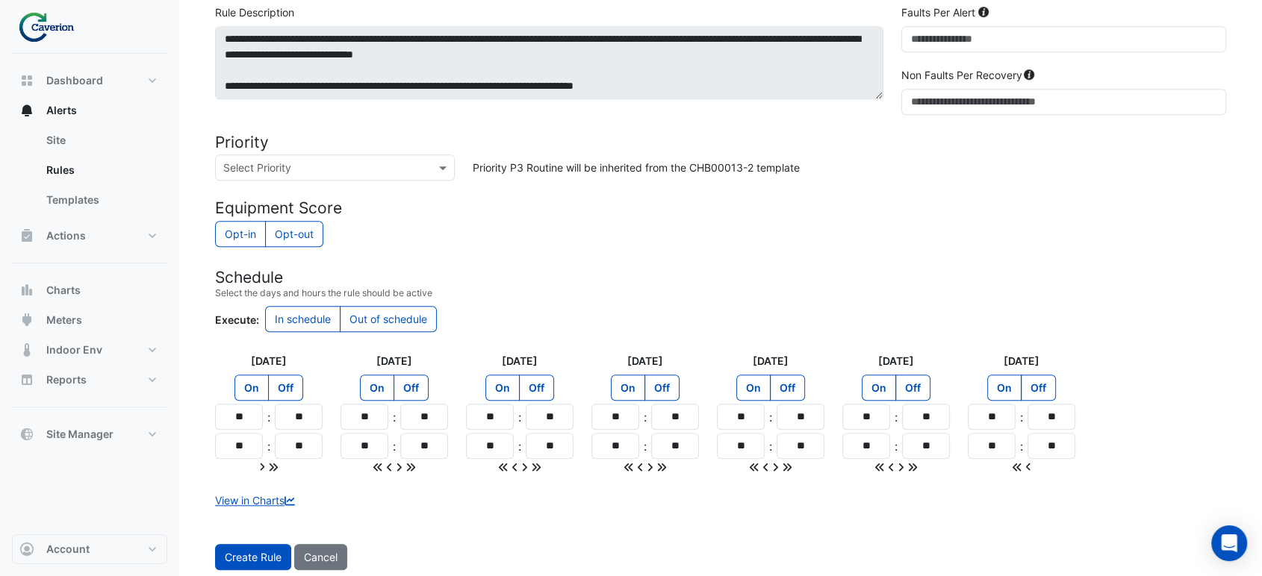
scroll to position [0, 0]
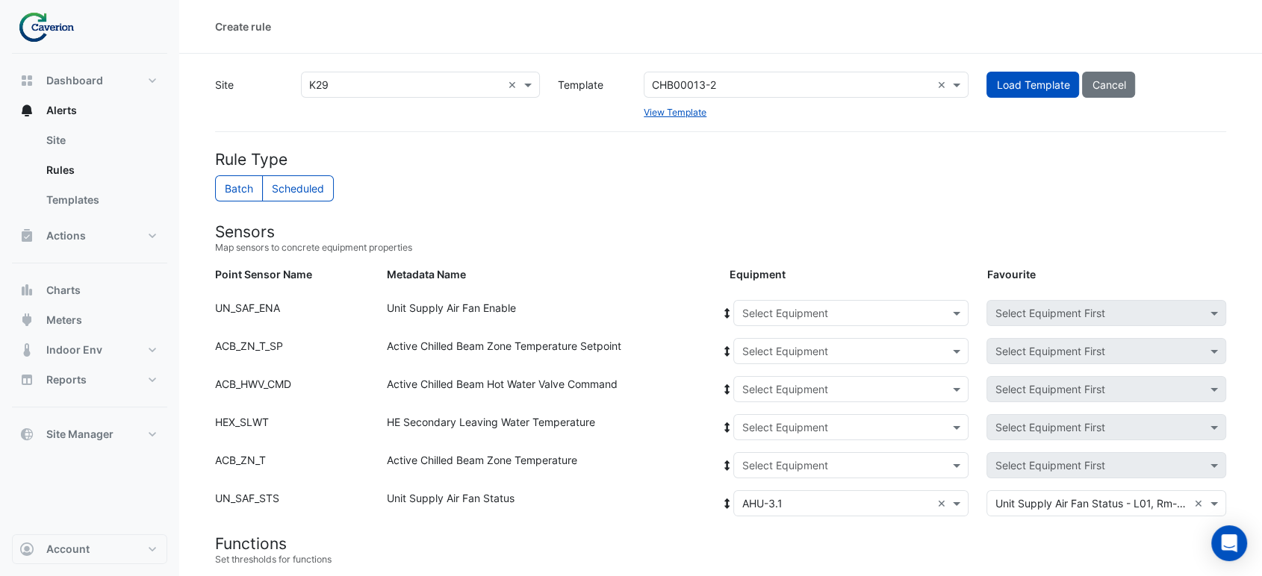
click at [832, 506] on input "text" at bounding box center [835, 505] width 189 height 16
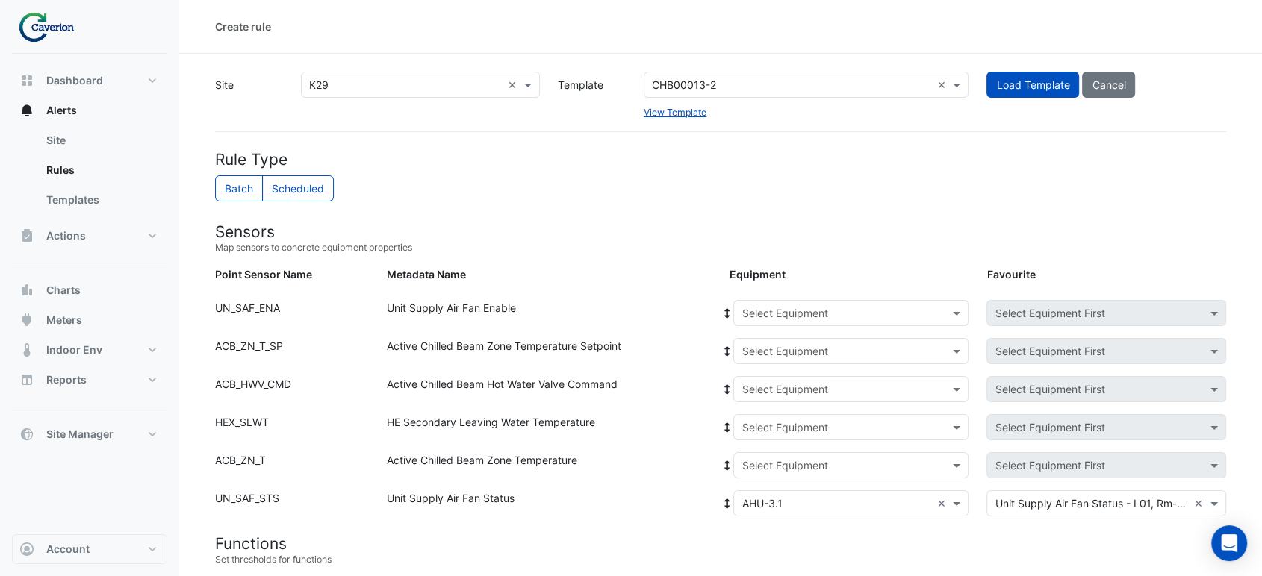
click at [822, 500] on input "text" at bounding box center [835, 505] width 189 height 16
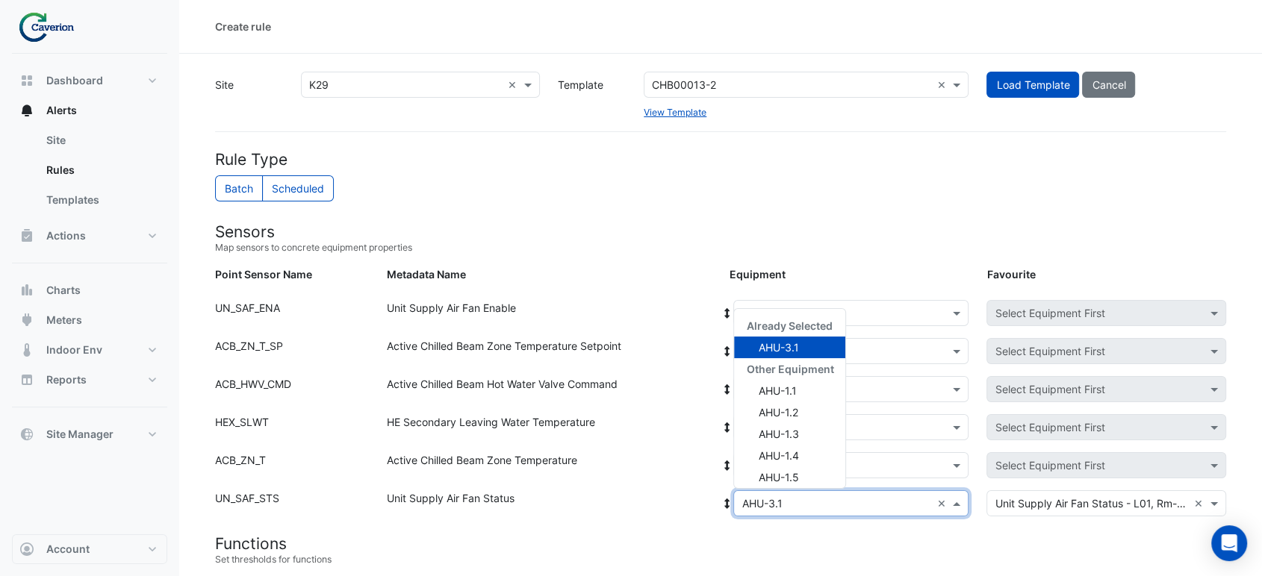
click at [614, 156] on h4 "Rule Type" at bounding box center [720, 159] width 1011 height 19
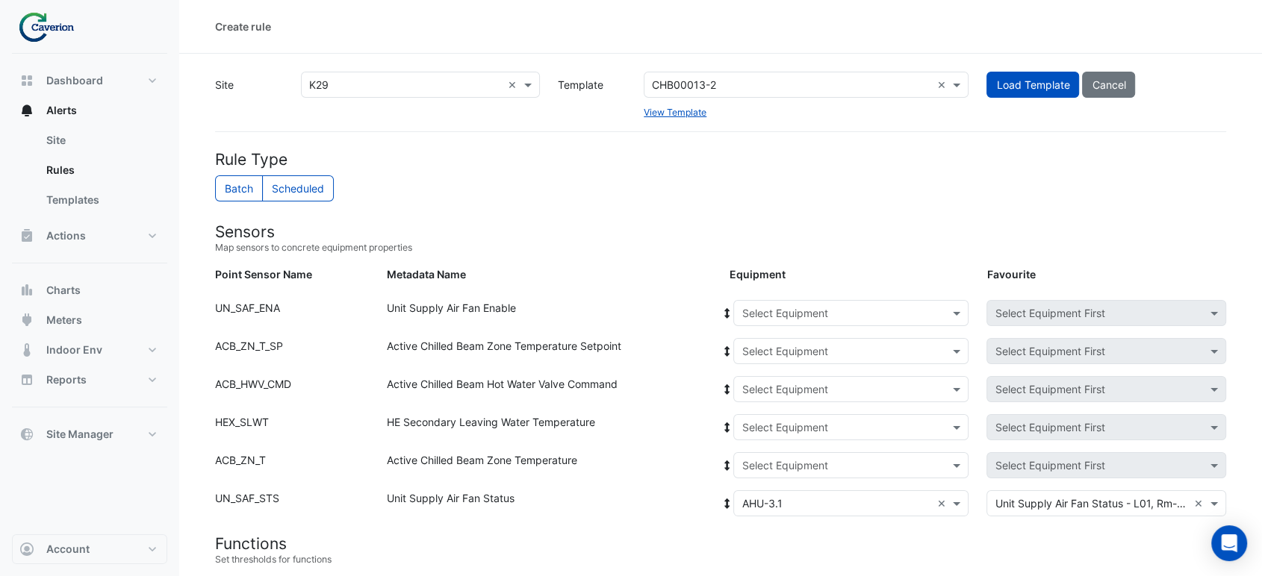
click at [771, 315] on input "text" at bounding box center [835, 314] width 189 height 16
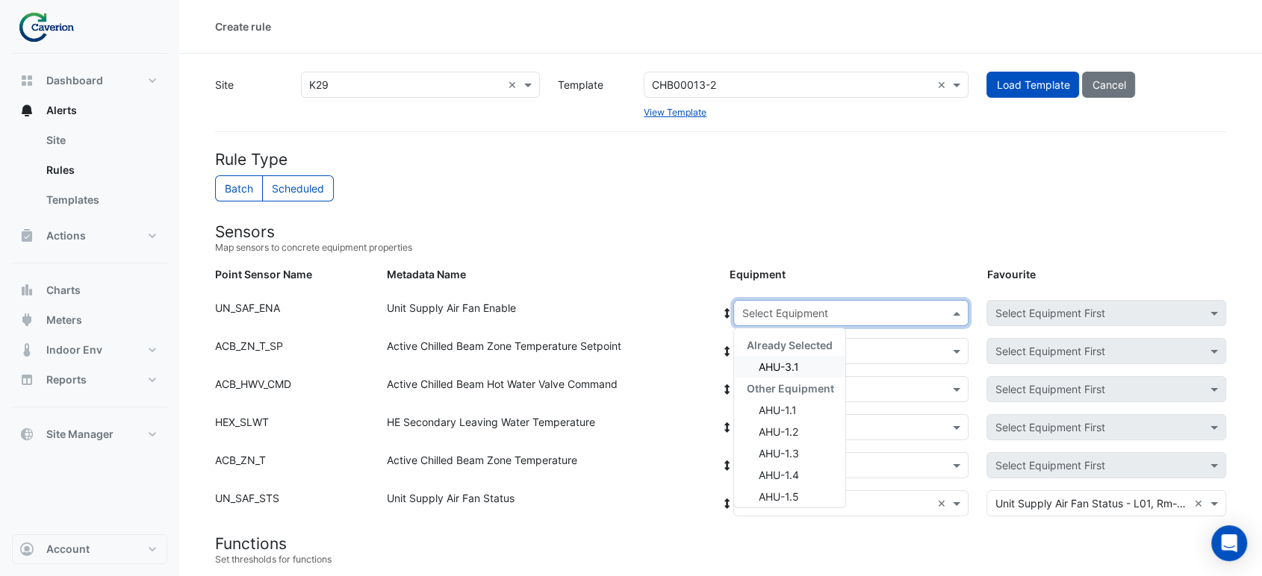
click at [771, 314] on input "text" at bounding box center [835, 314] width 189 height 16
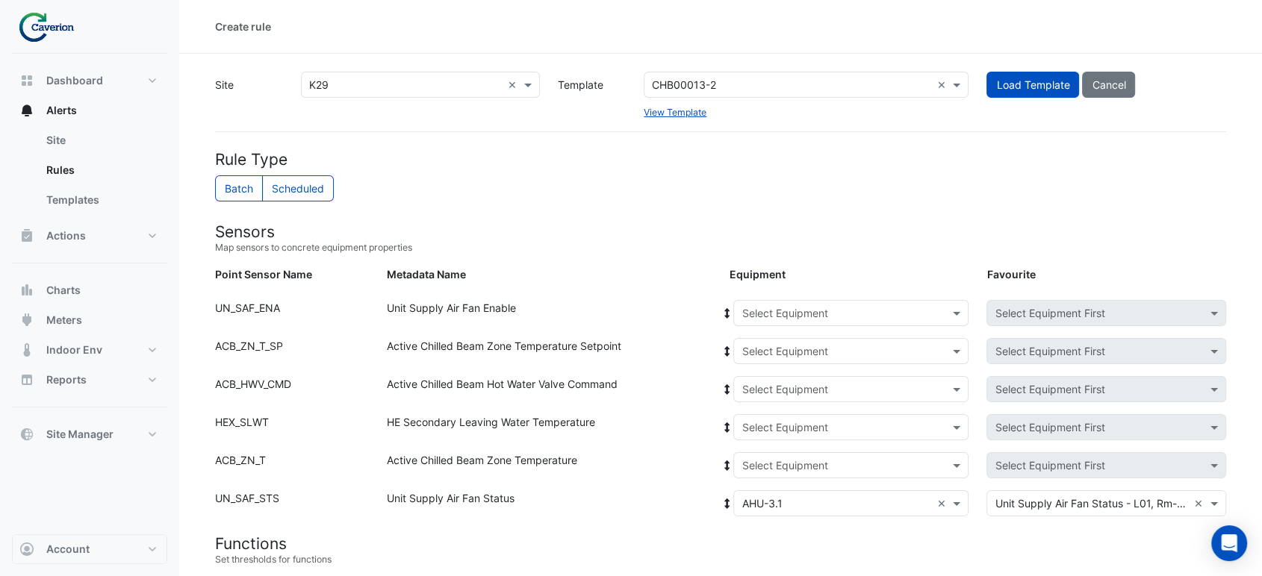
click at [786, 387] on input "text" at bounding box center [835, 390] width 189 height 16
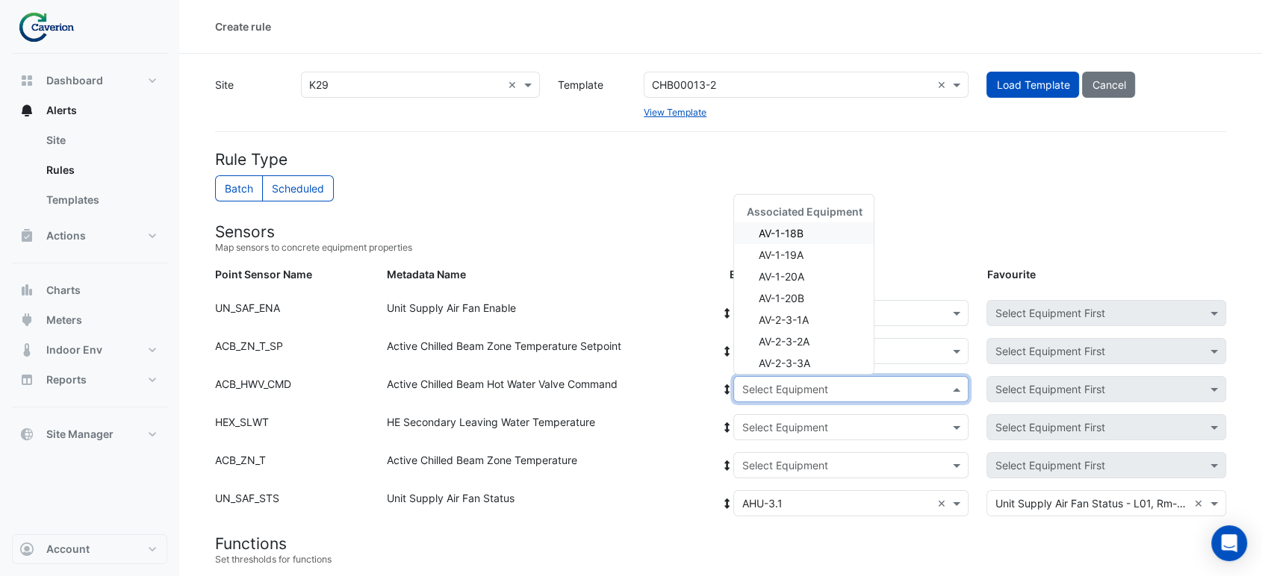
click at [648, 370] on div "Point Sensor Name: ACB_ZN_T_SP Metadata Name: Active Chilled Beam Zone Temperat…" at bounding box center [720, 357] width 1029 height 38
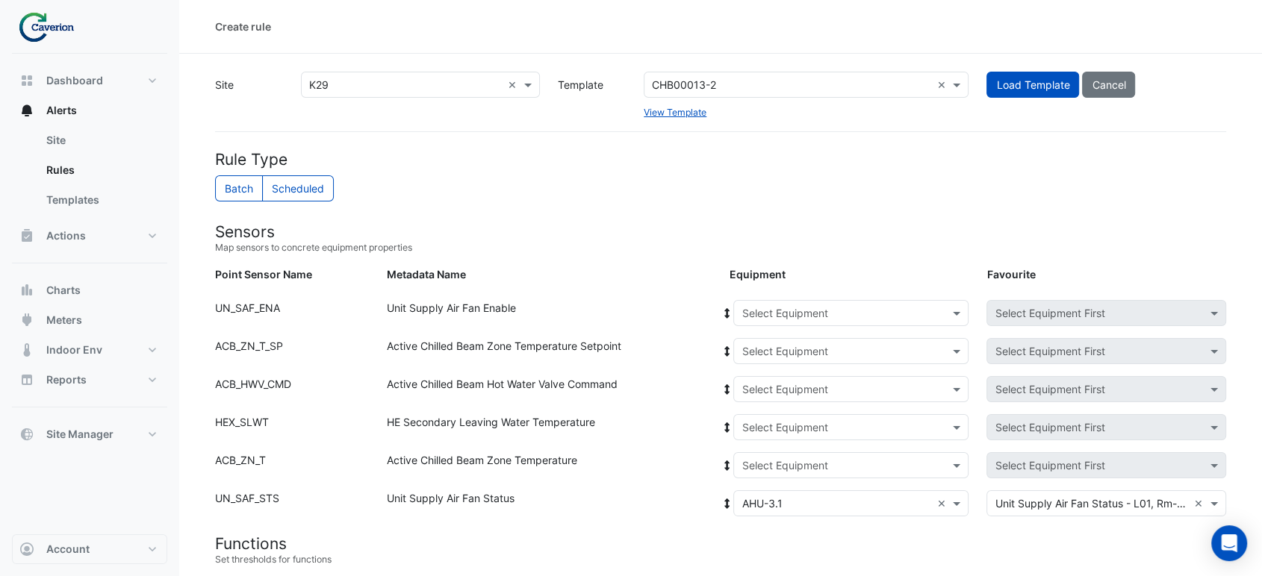
click at [734, 449] on div "Point Sensor Name: HEX_SLWT Metadata Name: HE Secondary Leaving Water Temperatu…" at bounding box center [720, 433] width 1029 height 38
click at [748, 429] on input "text" at bounding box center [835, 428] width 189 height 16
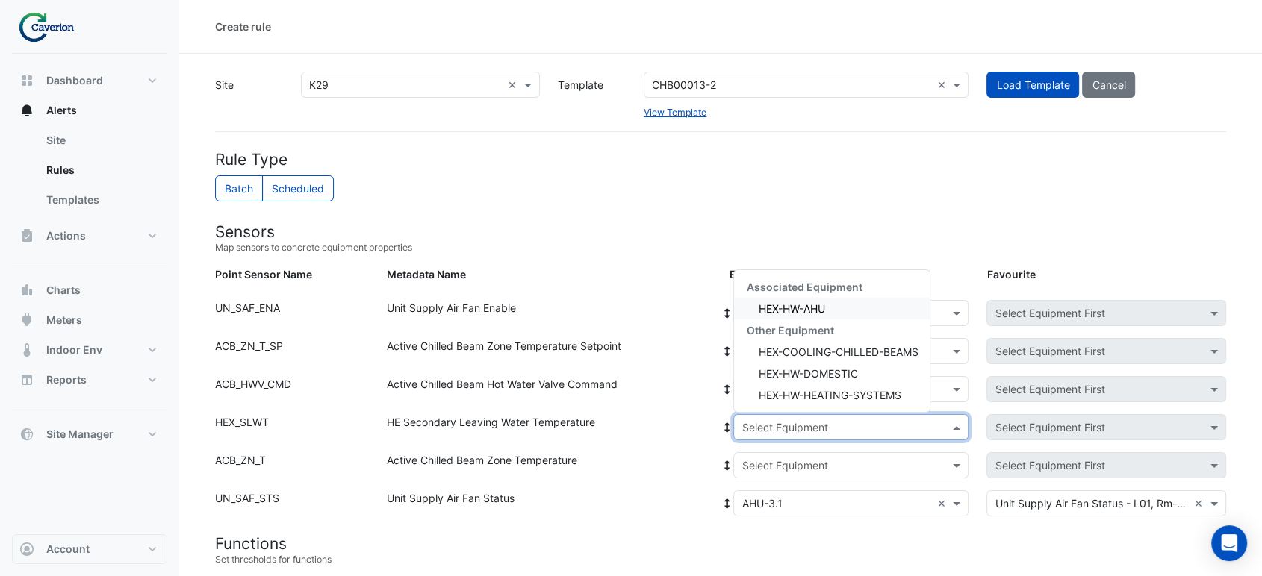
click at [566, 432] on div "HE Secondary Leaving Water Temperature" at bounding box center [549, 430] width 343 height 32
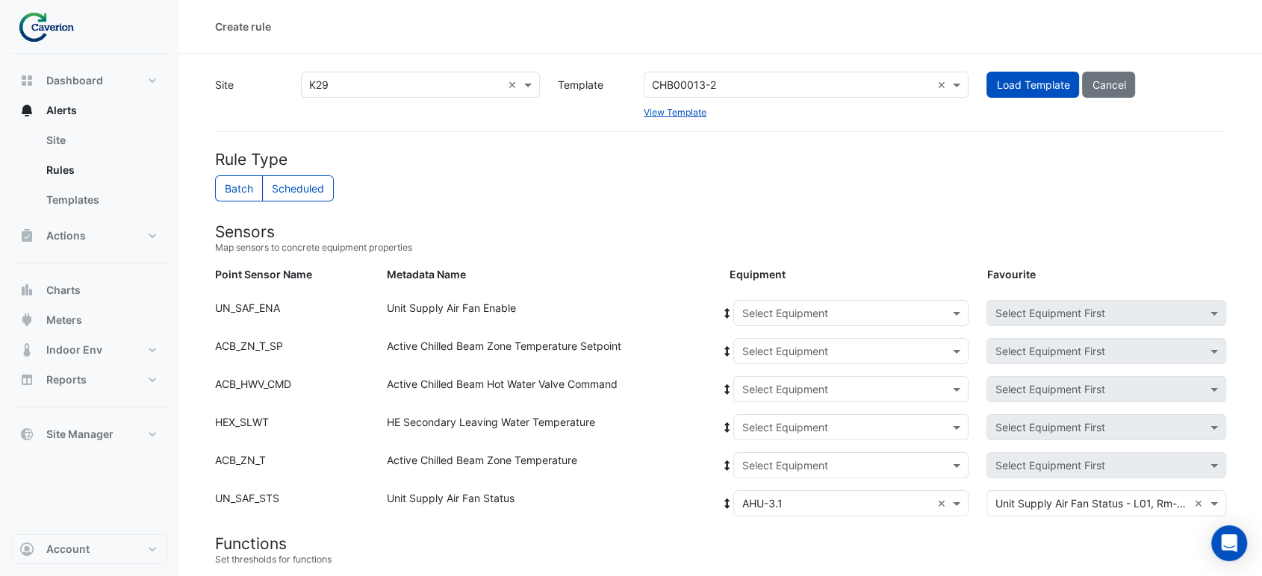
click at [769, 464] on input "text" at bounding box center [835, 466] width 189 height 16
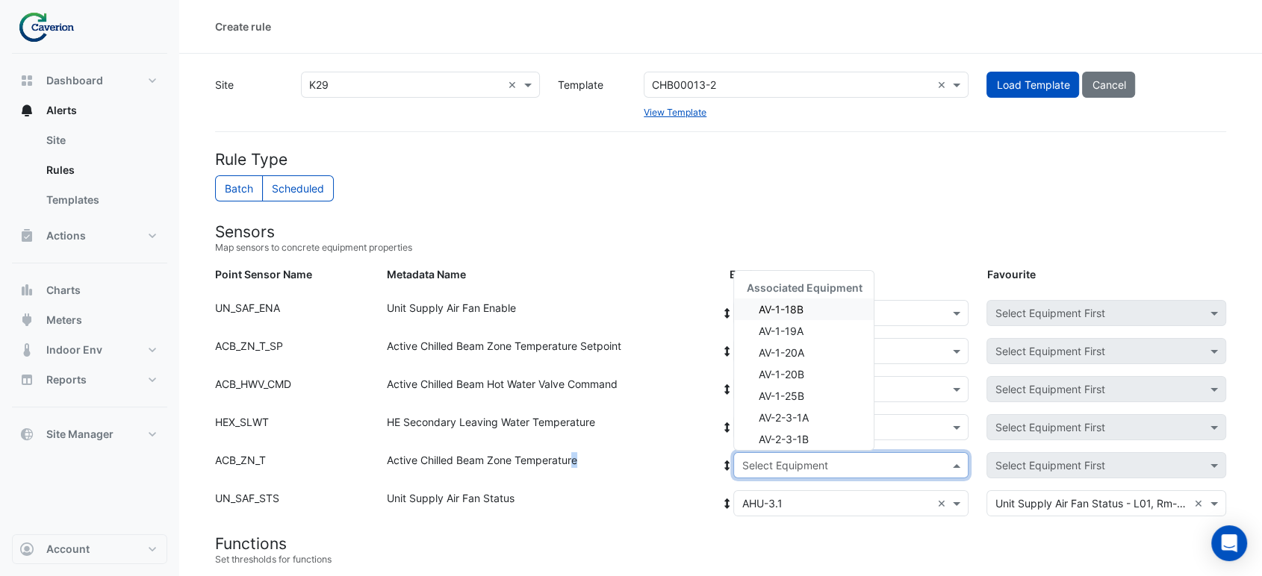
click at [575, 456] on div "Active Chilled Beam Zone Temperature" at bounding box center [549, 468] width 343 height 32
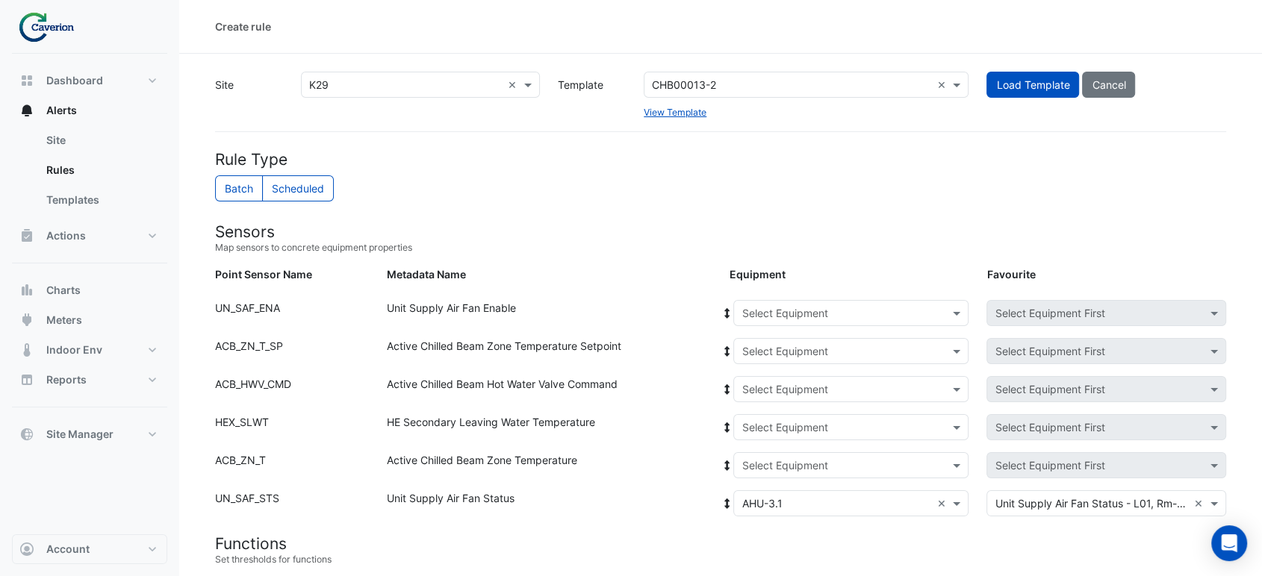
click at [758, 509] on input "text" at bounding box center [835, 505] width 189 height 16
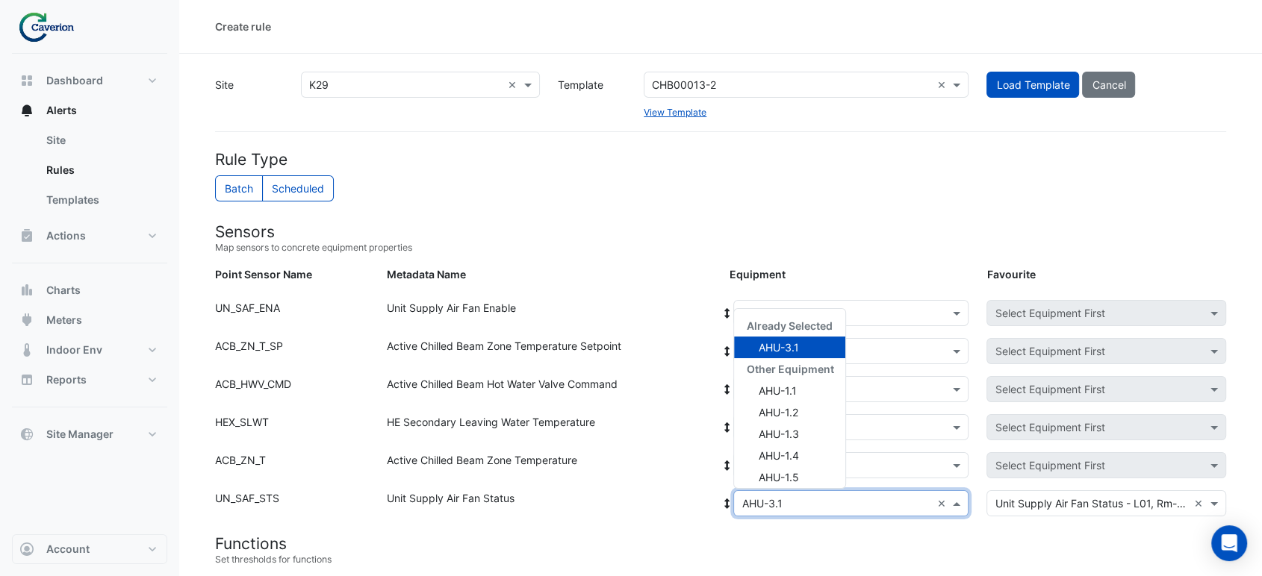
click at [588, 435] on div "HE Secondary Leaving Water Temperature" at bounding box center [549, 430] width 343 height 32
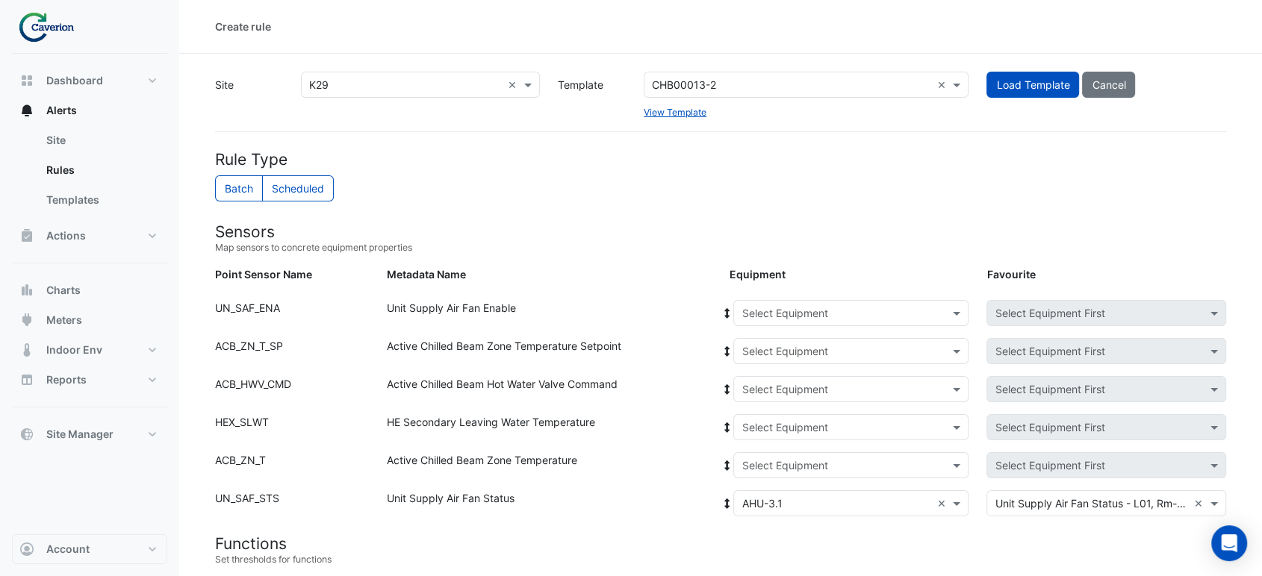
click at [609, 267] on div "Metadata Name" at bounding box center [549, 278] width 343 height 22
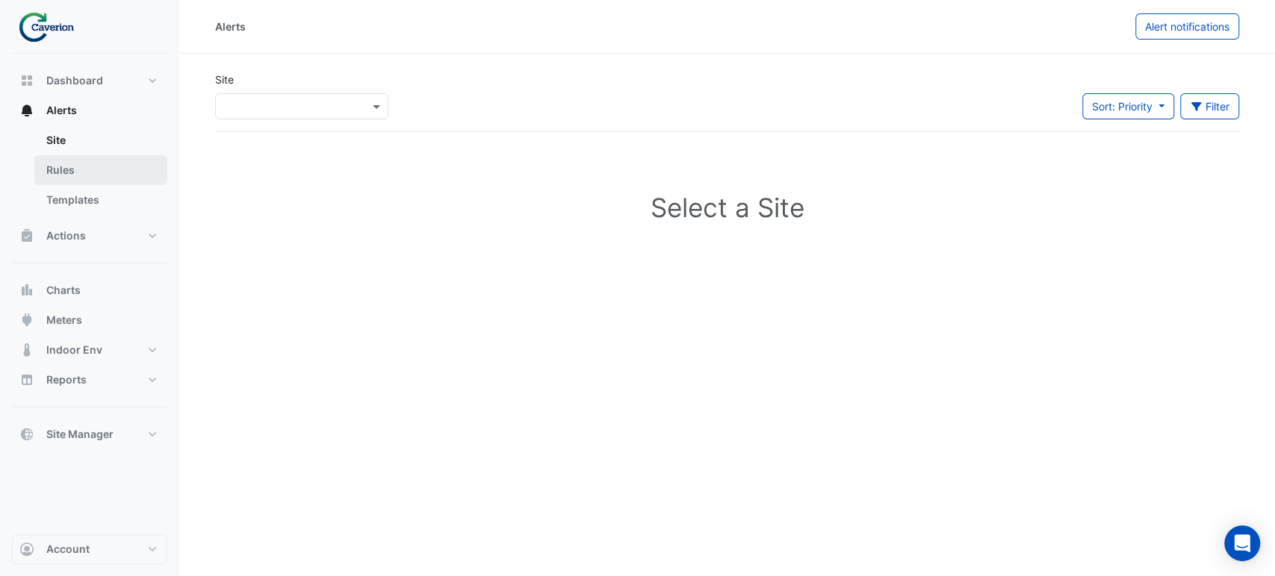
click at [56, 165] on link "Rules" at bounding box center [100, 170] width 133 height 30
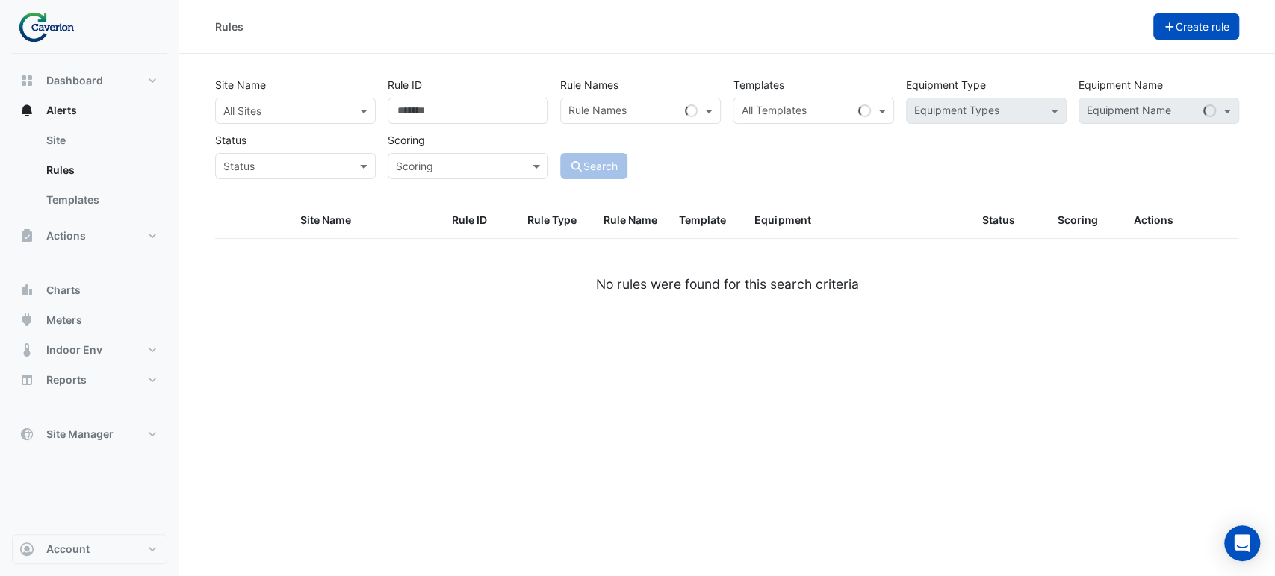
click at [1186, 26] on button "Create rule" at bounding box center [1196, 26] width 87 height 26
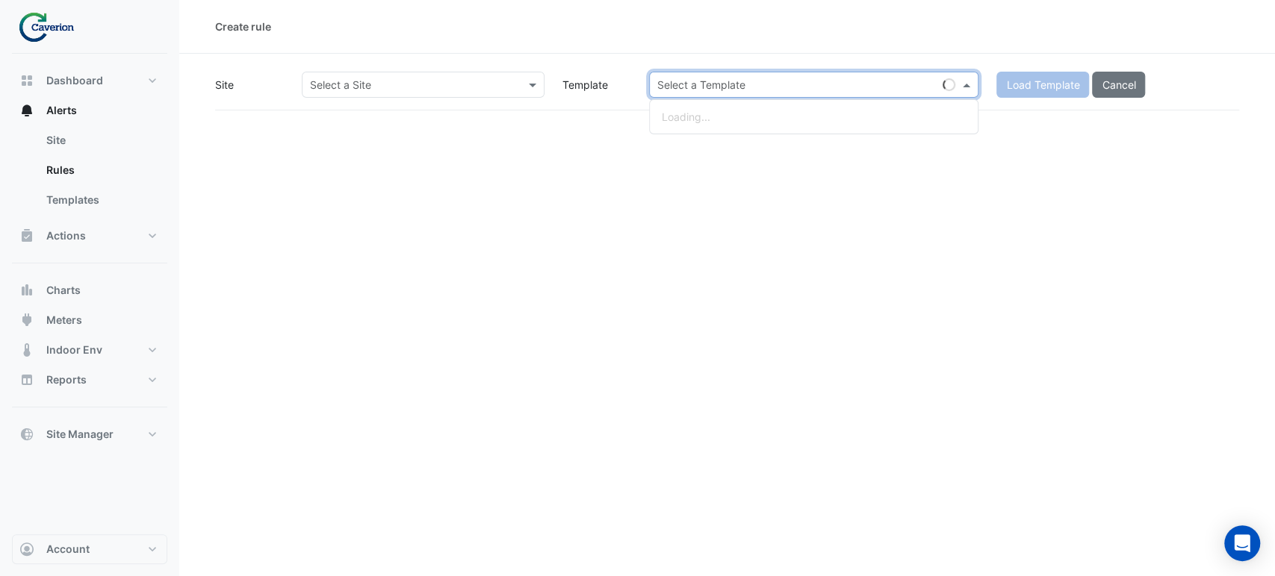
click at [844, 84] on input "text" at bounding box center [798, 86] width 283 height 16
paste input "********"
type input "********"
click at [429, 79] on input "text" at bounding box center [408, 86] width 196 height 16
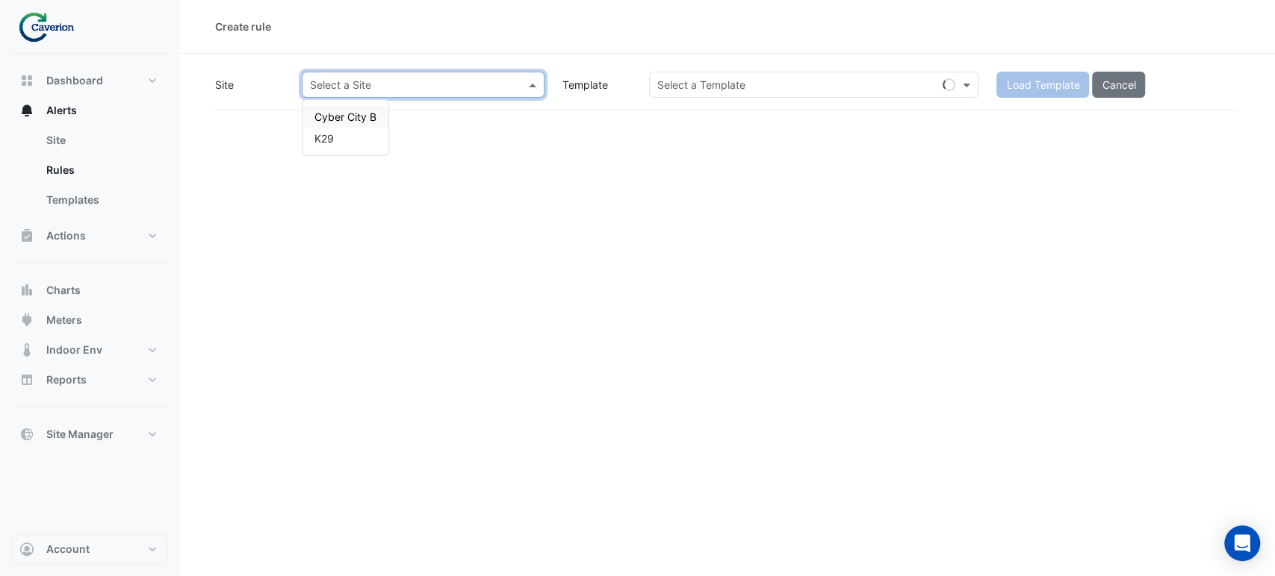
click at [355, 130] on div "K29" at bounding box center [345, 139] width 86 height 22
click at [811, 78] on input "text" at bounding box center [798, 86] width 283 height 16
click at [794, 95] on div "Select a Template" at bounding box center [813, 85] width 329 height 26
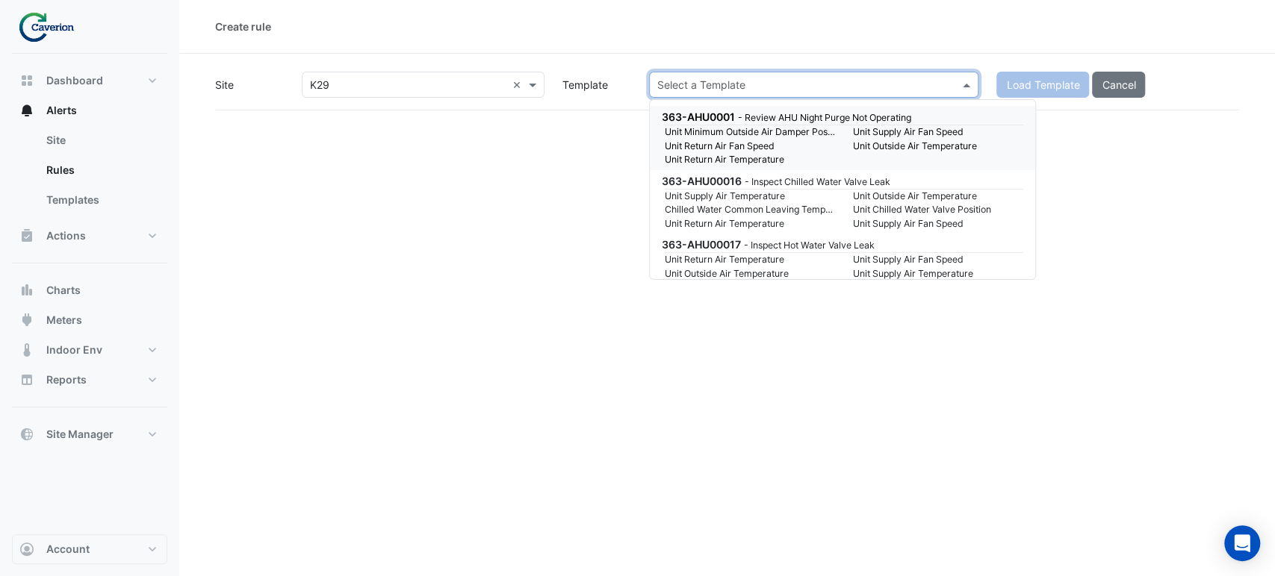
click at [784, 84] on input "text" at bounding box center [798, 86] width 283 height 16
paste input "********"
type input "********"
click at [757, 84] on input "********" at bounding box center [798, 86] width 283 height 16
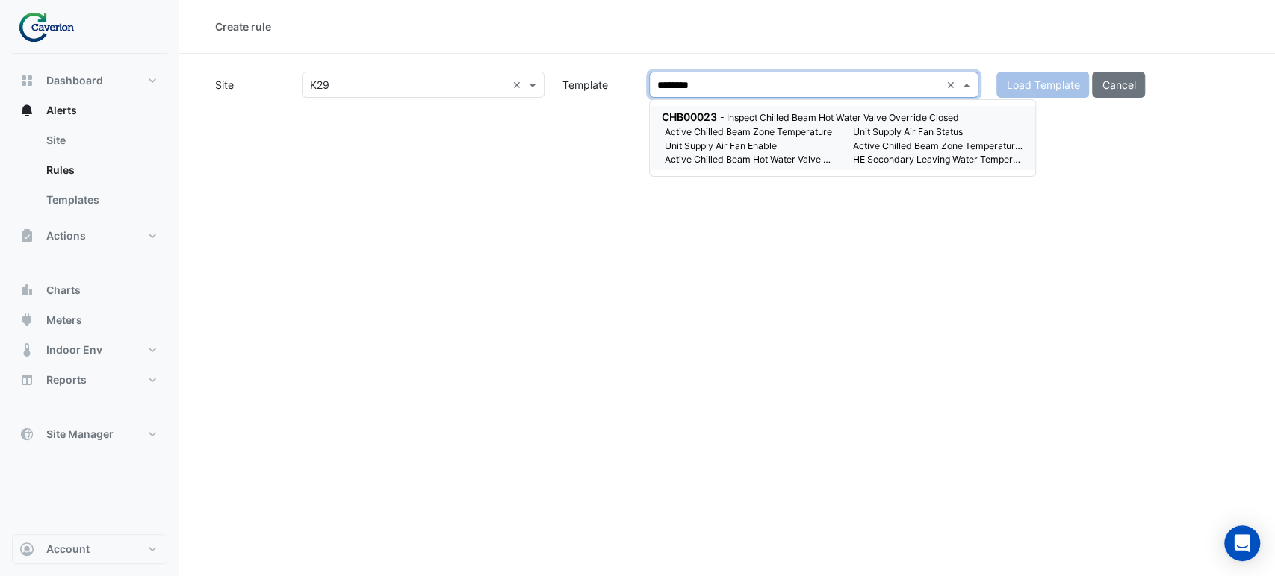
click at [746, 114] on small "- Inspect Chilled Beam Hot Water Valve Override Closed" at bounding box center [839, 117] width 239 height 11
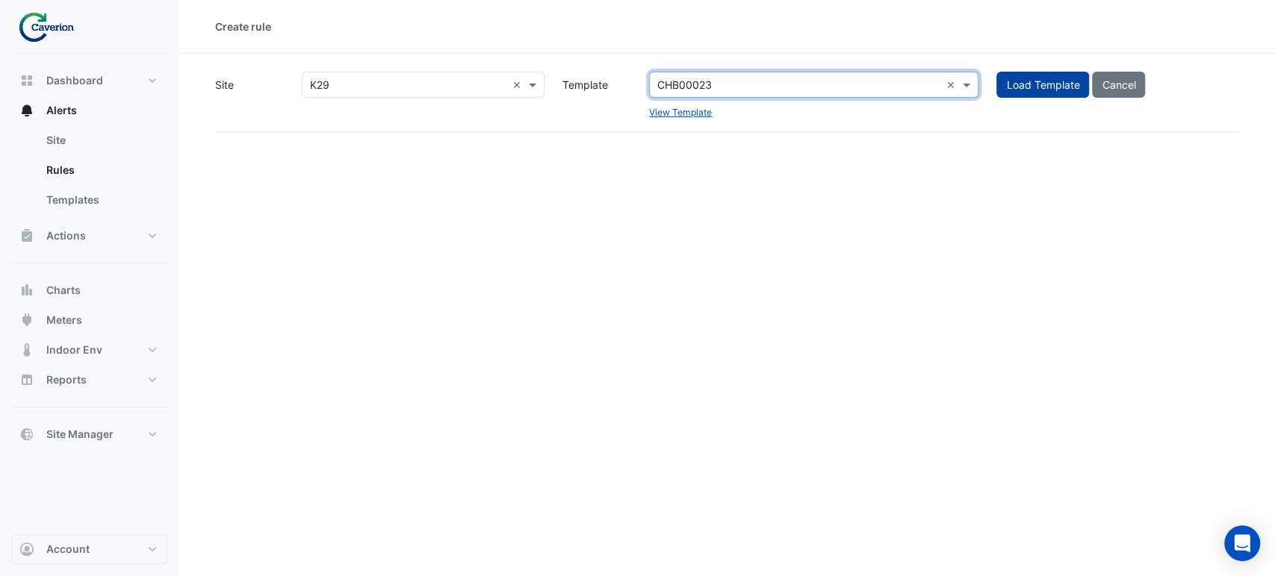
click at [1028, 93] on button "Load Template" at bounding box center [1042, 85] width 93 height 26
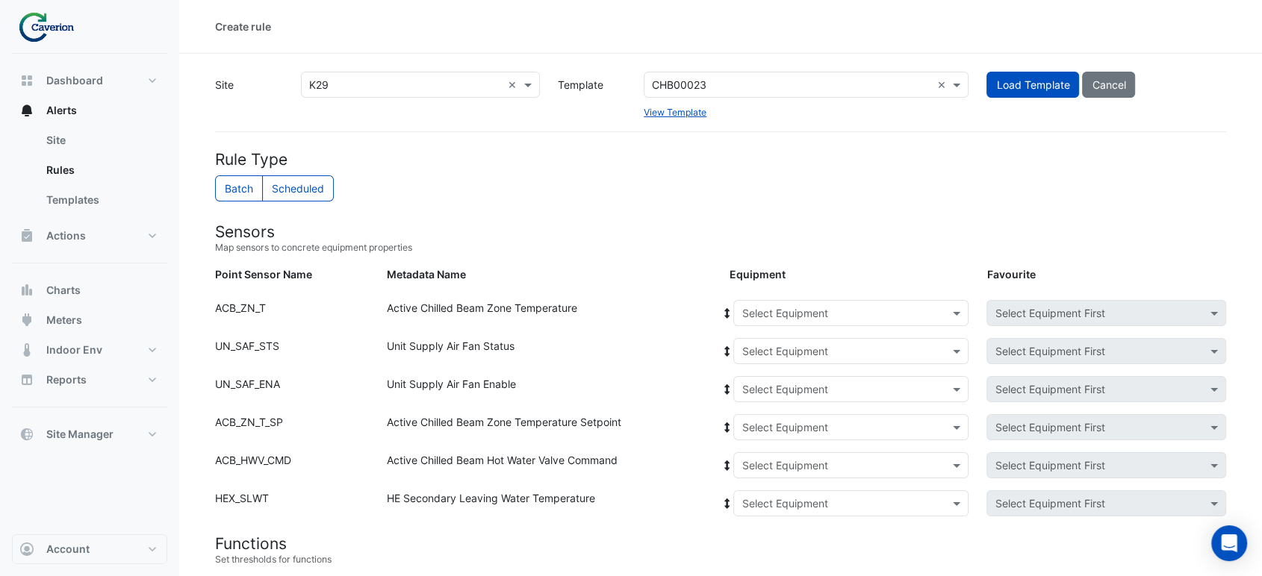
click at [767, 308] on input "text" at bounding box center [835, 314] width 189 height 16
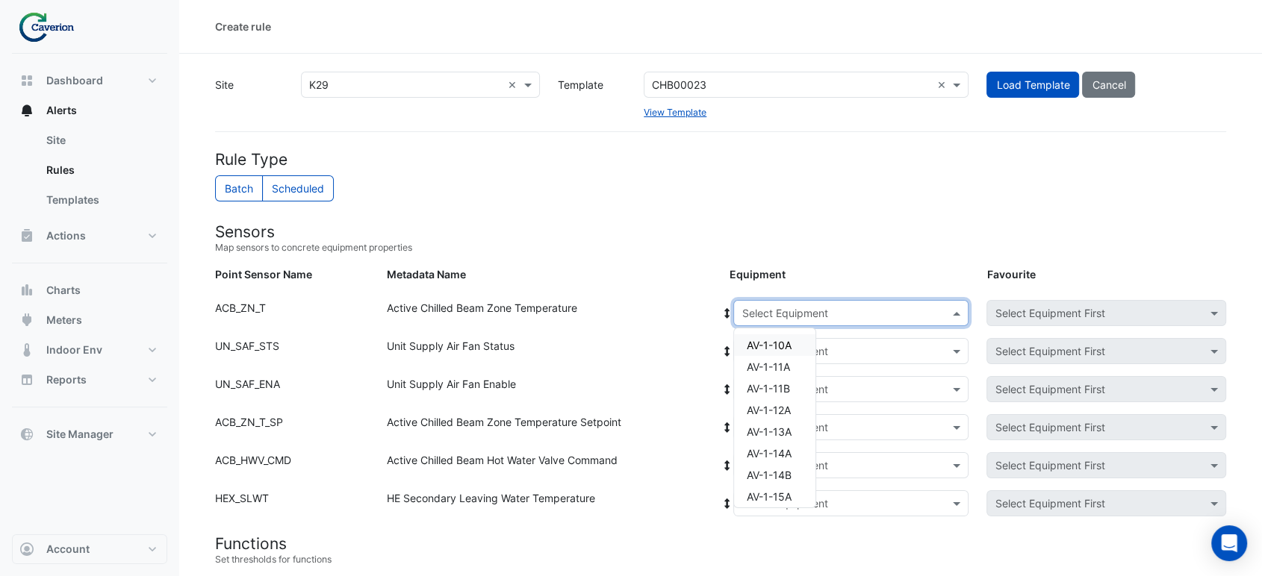
click at [767, 308] on input "text" at bounding box center [835, 314] width 189 height 16
click at [602, 345] on div "Unit Supply Air Fan Status" at bounding box center [549, 354] width 343 height 32
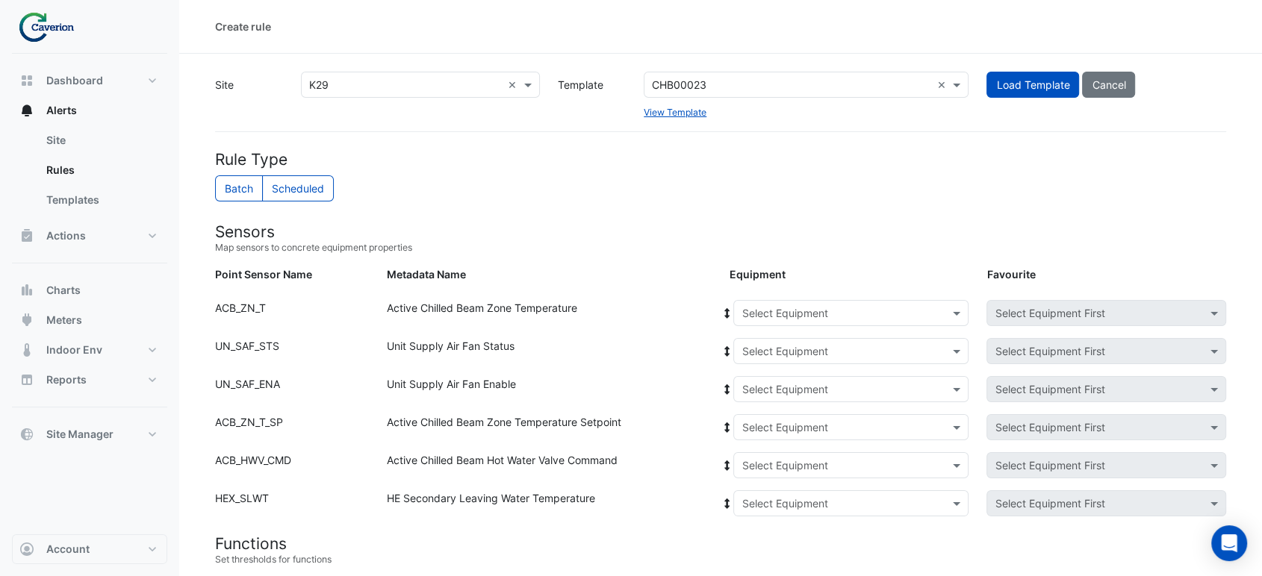
click at [766, 349] on input "text" at bounding box center [835, 352] width 189 height 16
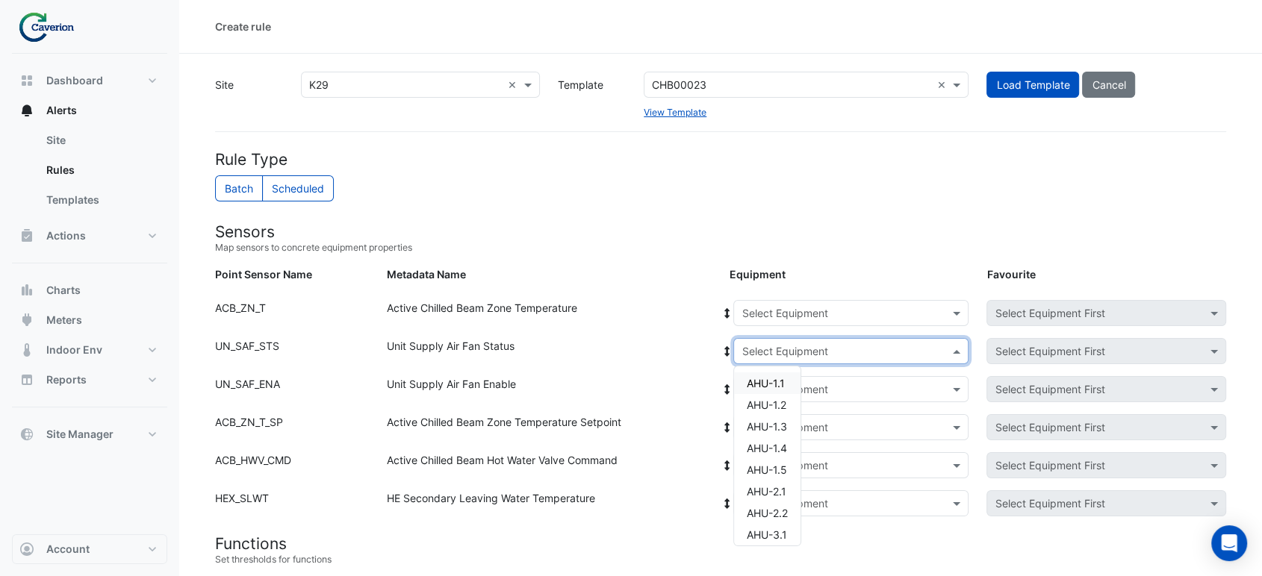
click at [606, 349] on div "Unit Supply Air Fan Status" at bounding box center [549, 354] width 343 height 32
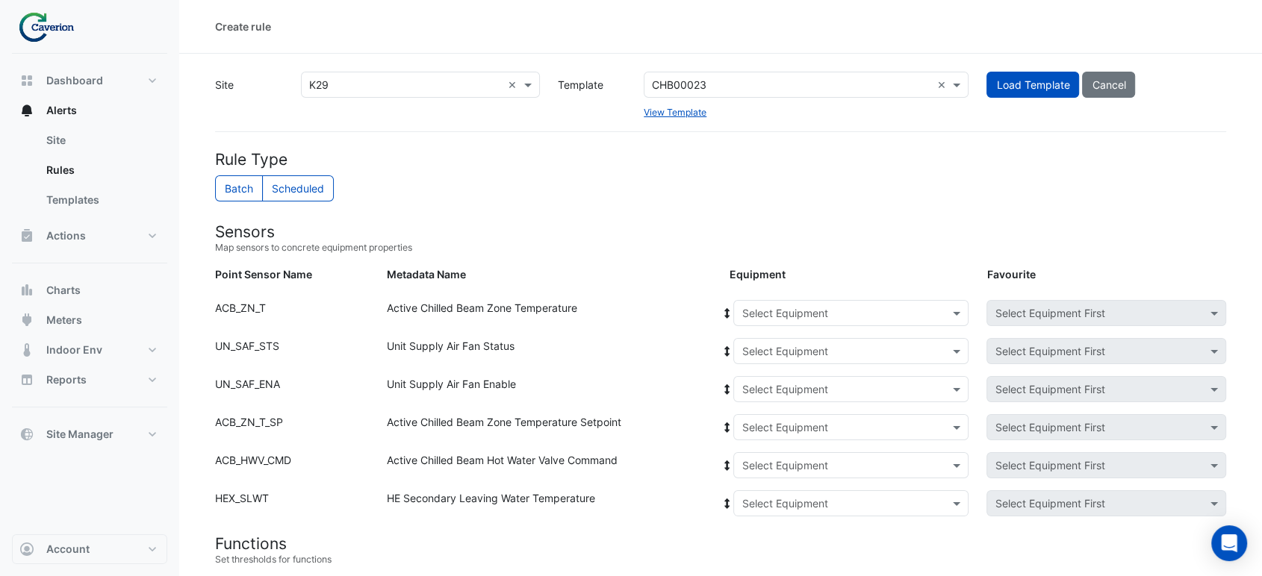
click at [771, 383] on input "text" at bounding box center [835, 390] width 189 height 16
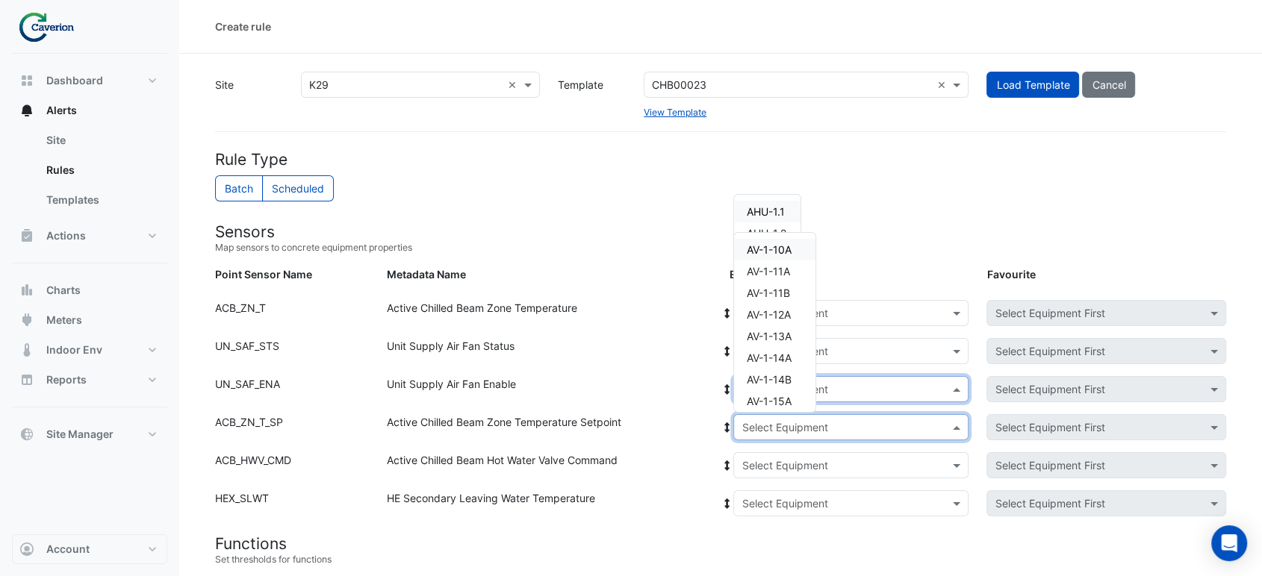
click at [755, 428] on input "text" at bounding box center [835, 428] width 189 height 16
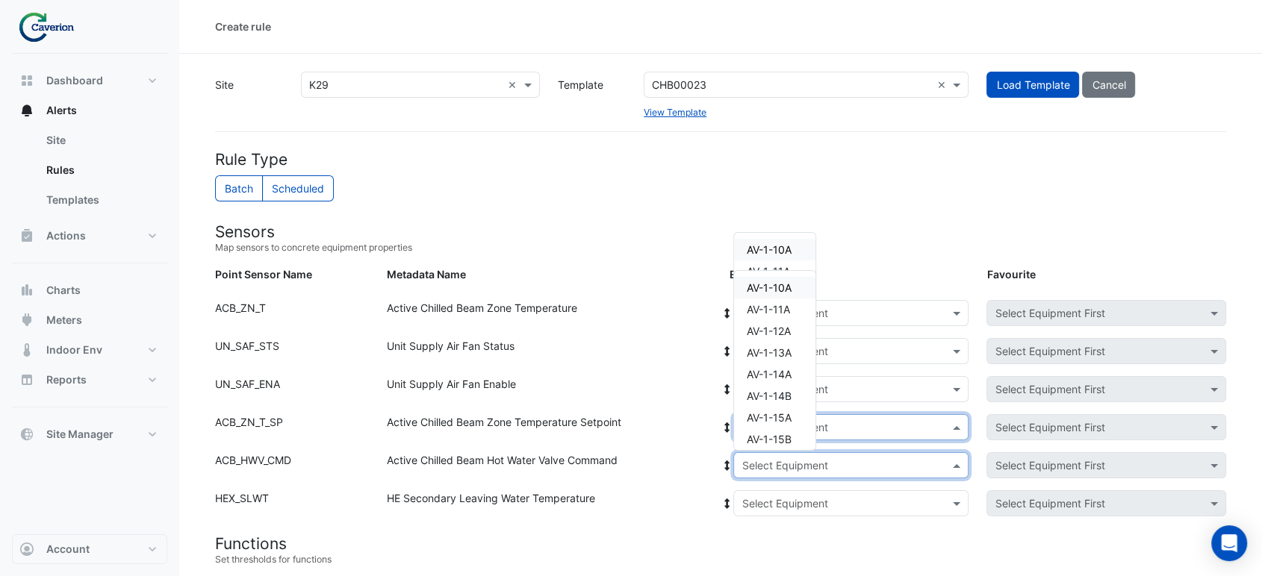
click at [761, 468] on input "text" at bounding box center [835, 466] width 189 height 16
click at [765, 504] on input "text" at bounding box center [835, 505] width 189 height 16
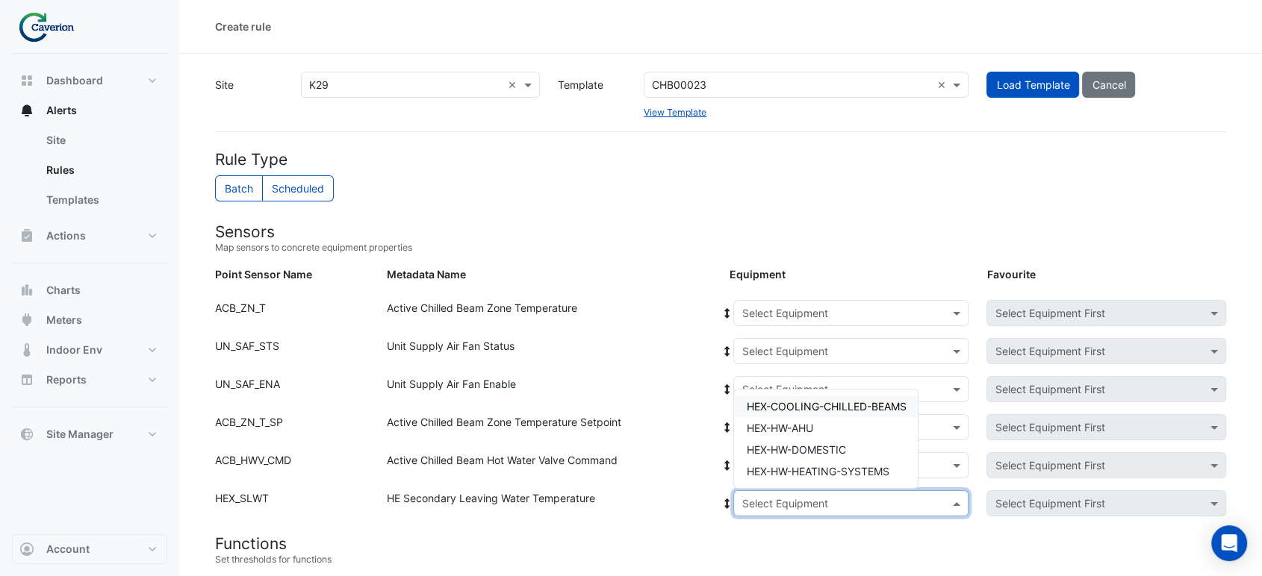
click at [624, 461] on div "Active Chilled Beam Hot Water Valve Command" at bounding box center [549, 468] width 343 height 32
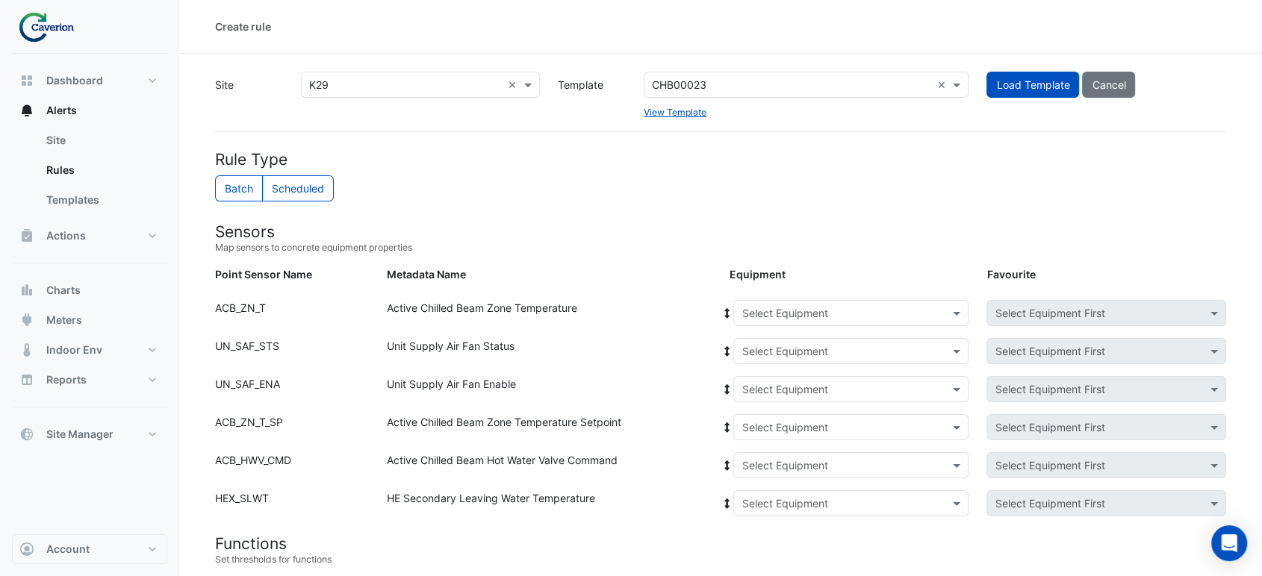
click at [820, 332] on div "Point Sensor Name: ACB_ZN_T Metadata Name: Active Chilled Beam Zone Temperature…" at bounding box center [720, 319] width 1029 height 38
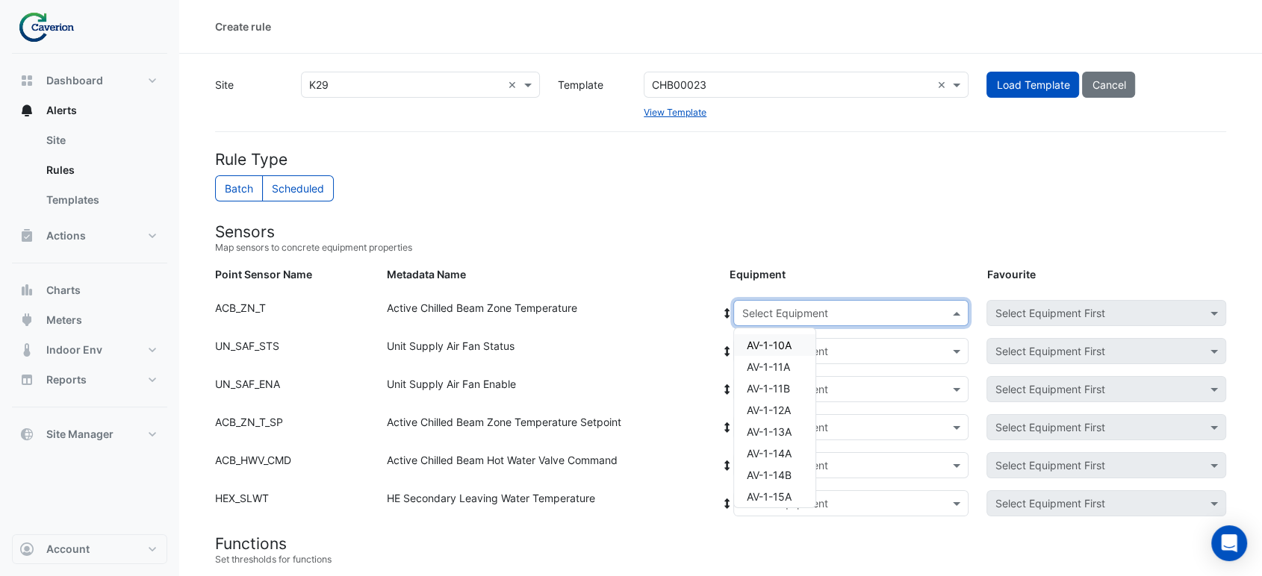
click at [823, 320] on div "Select Equipment" at bounding box center [784, 313] width 86 height 16
click at [819, 269] on div "Equipment" at bounding box center [850, 278] width 258 height 22
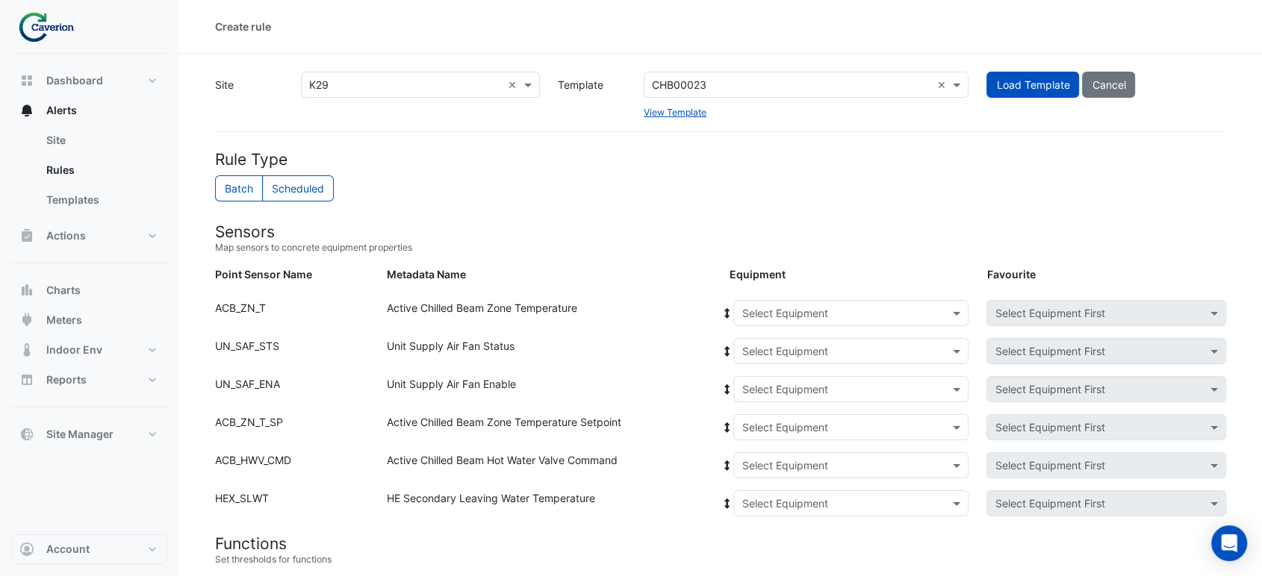
click at [865, 153] on h4 "Rule Type" at bounding box center [720, 159] width 1011 height 19
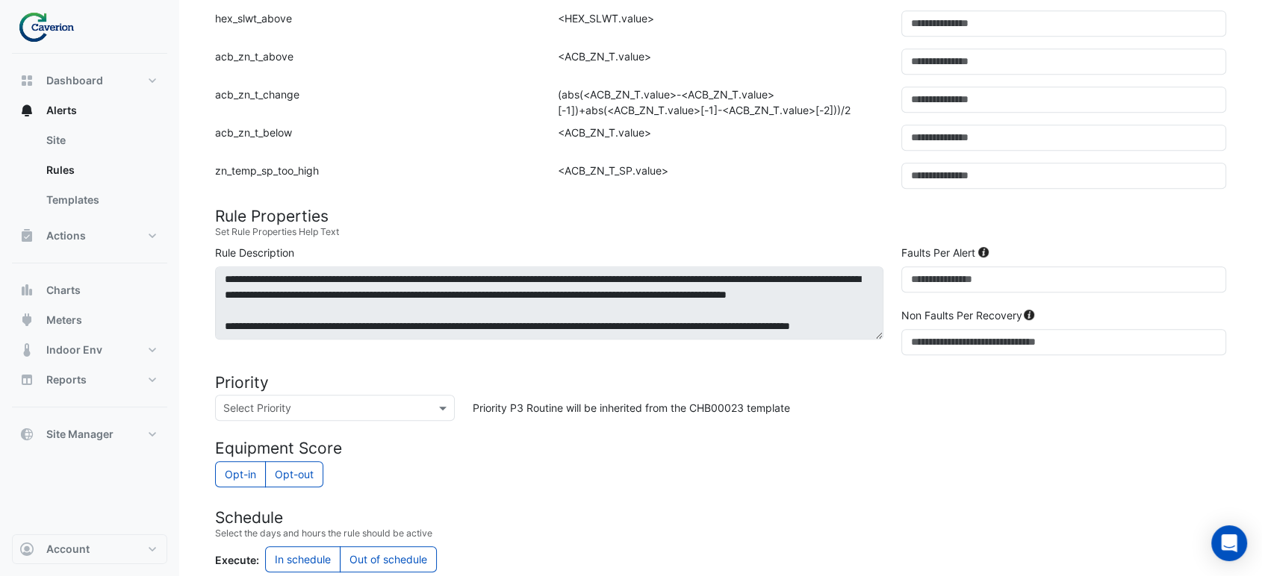
scroll to position [991, 0]
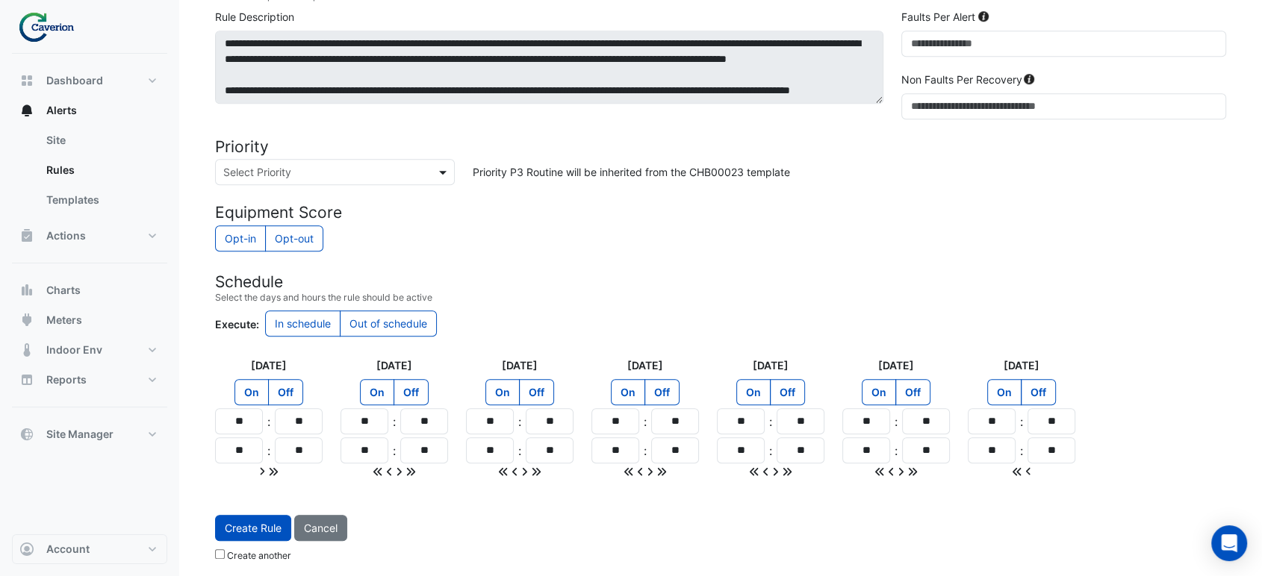
click at [449, 170] on span at bounding box center [444, 172] width 19 height 16
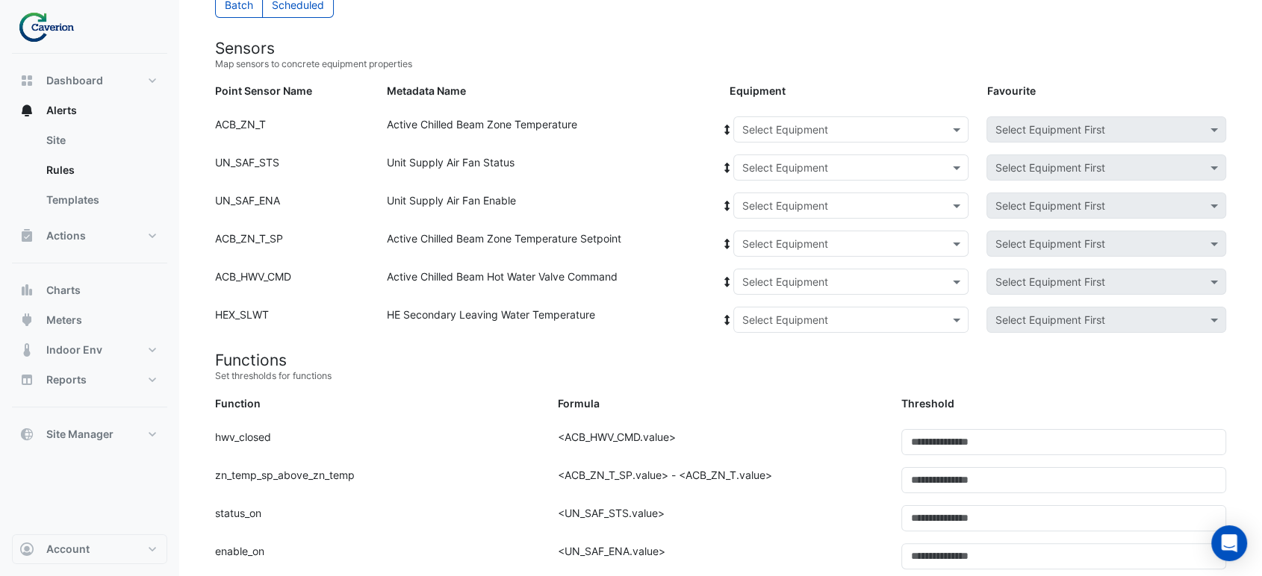
scroll to position [249, 0]
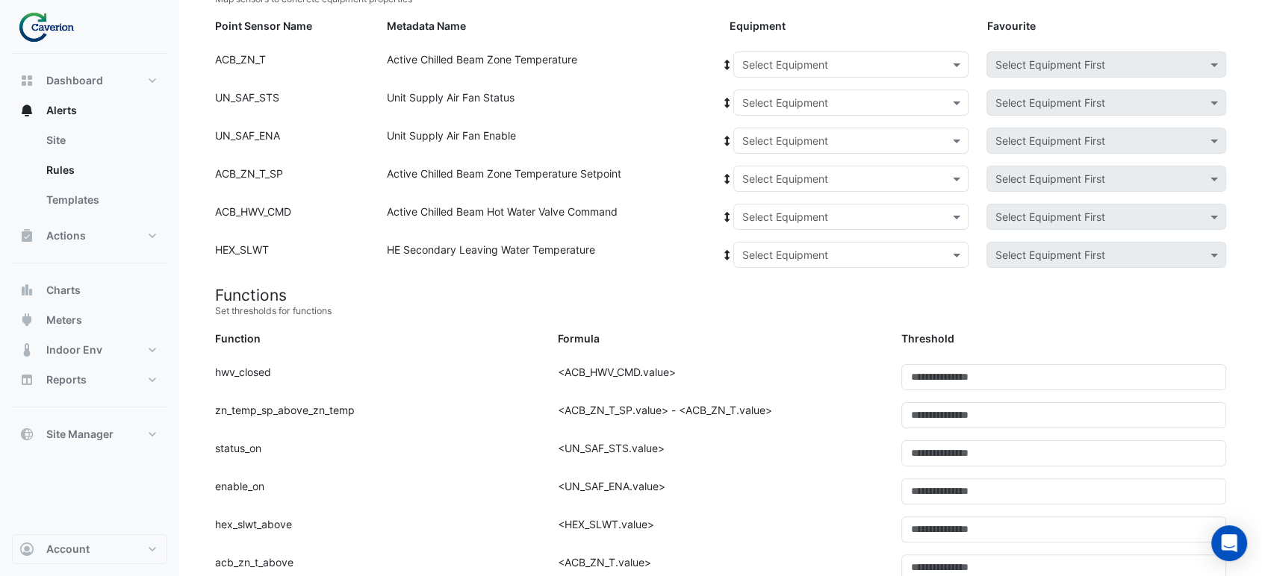
click at [810, 58] on input "text" at bounding box center [835, 65] width 189 height 16
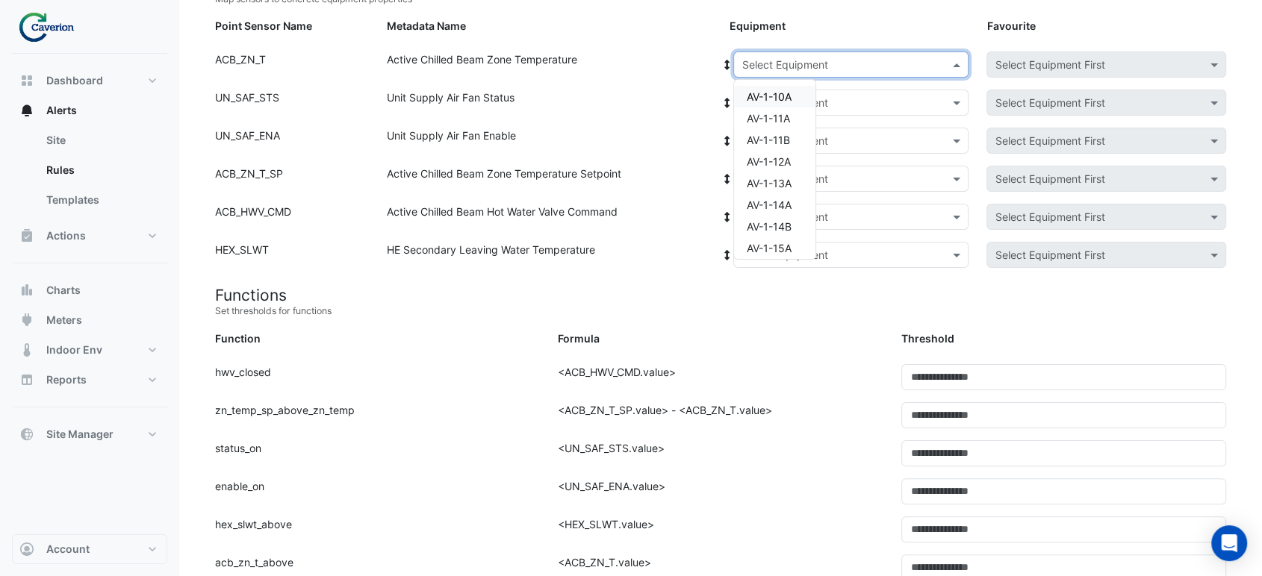
click at [676, 70] on div "Active Chilled Beam Zone Temperature" at bounding box center [549, 68] width 343 height 32
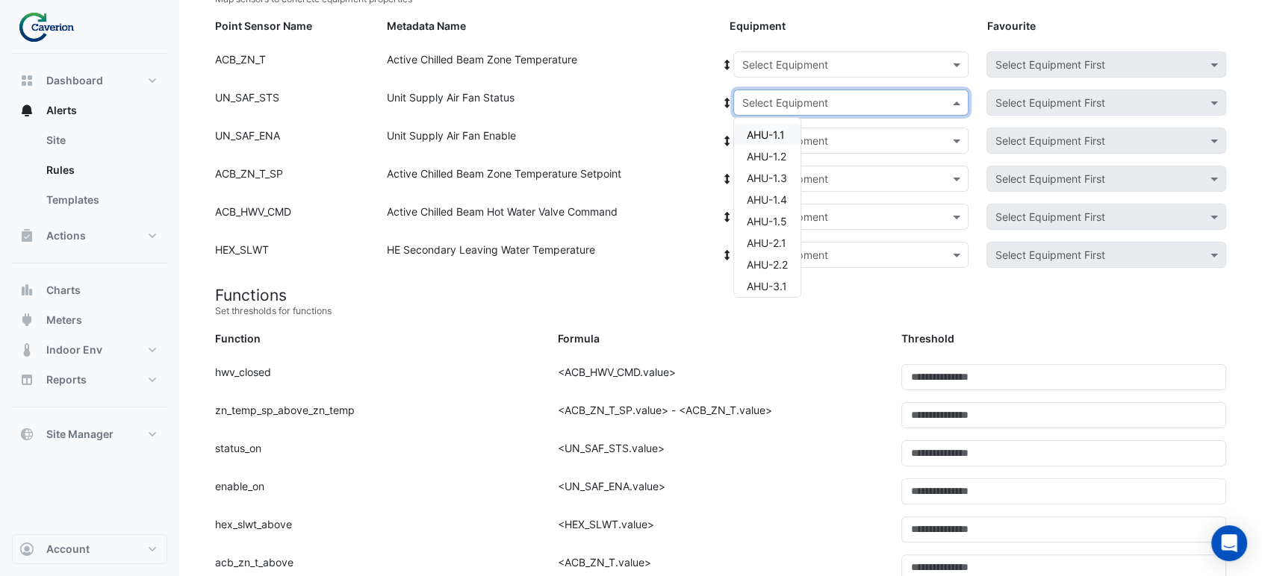
click at [790, 105] on input "text" at bounding box center [835, 104] width 189 height 16
click at [627, 111] on div "Unit Supply Air Fan Status" at bounding box center [549, 106] width 343 height 32
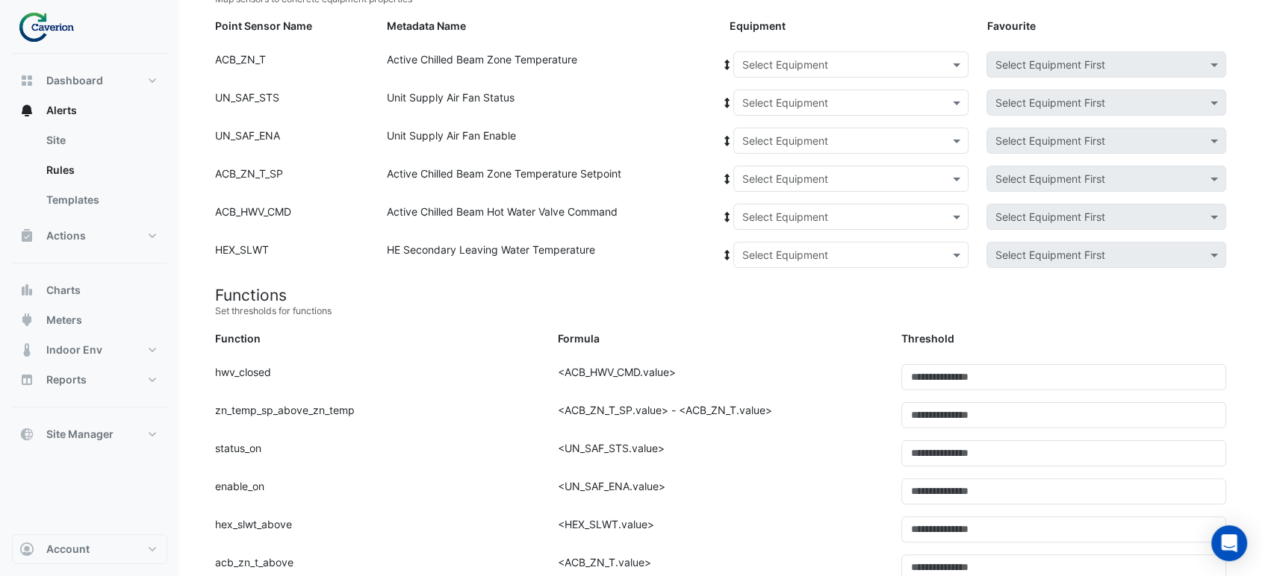
click at [786, 130] on div "Select Equipment" at bounding box center [850, 141] width 235 height 26
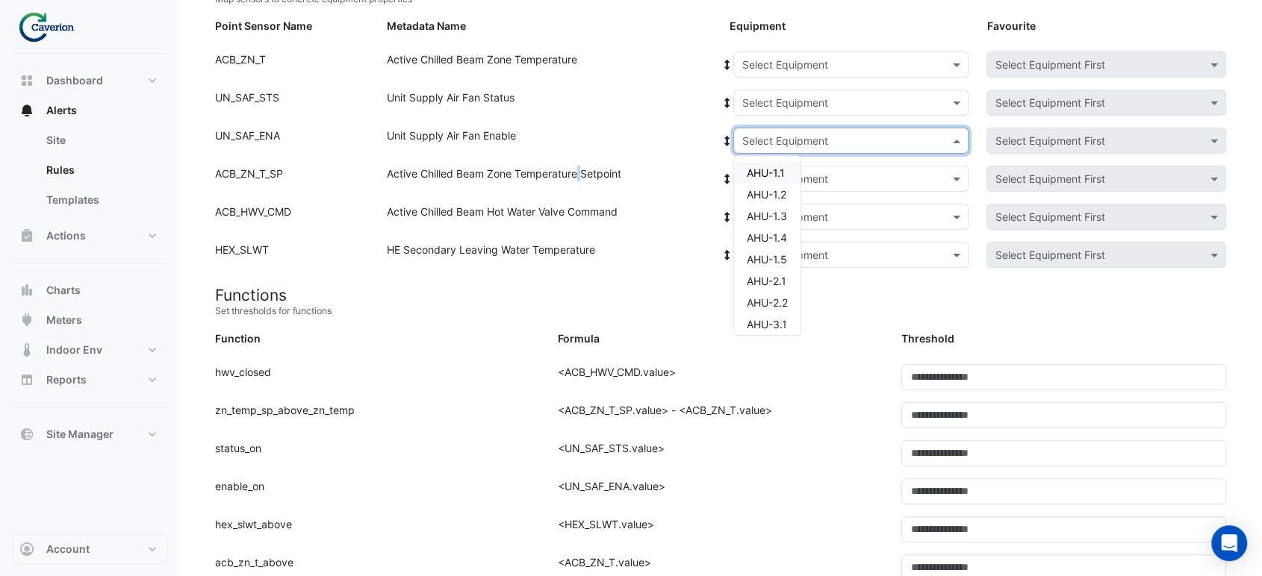
drag, startPoint x: 577, startPoint y: 182, endPoint x: 565, endPoint y: 187, distance: 13.0
click at [573, 185] on div "Active Chilled Beam Zone Temperature Setpoint" at bounding box center [549, 182] width 343 height 32
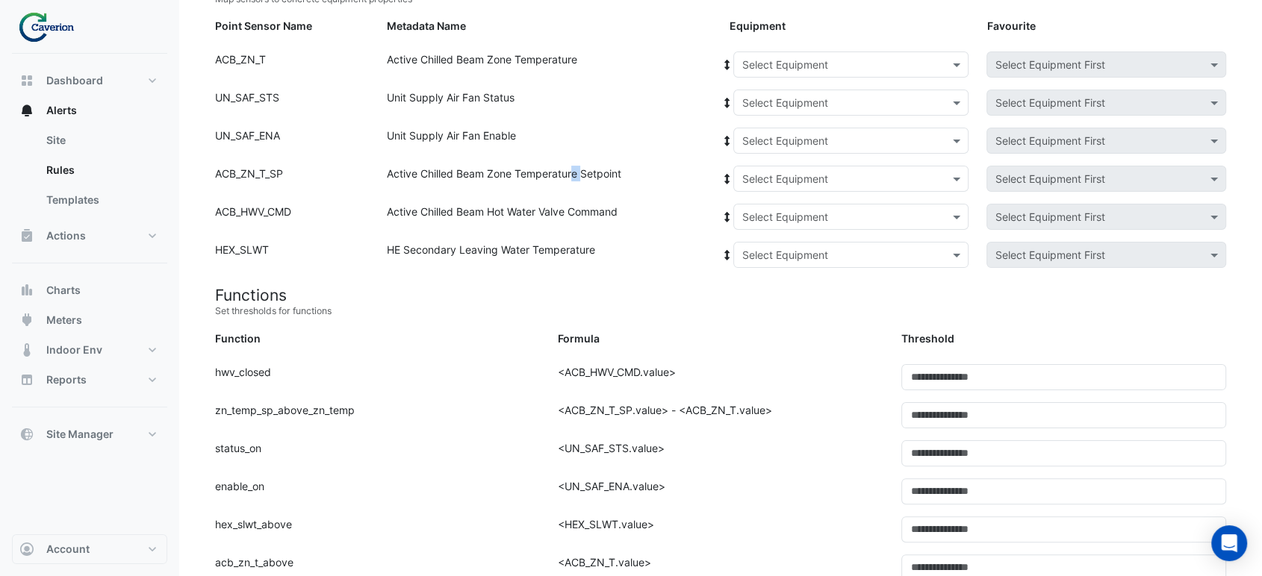
click at [805, 141] on input "text" at bounding box center [835, 142] width 189 height 16
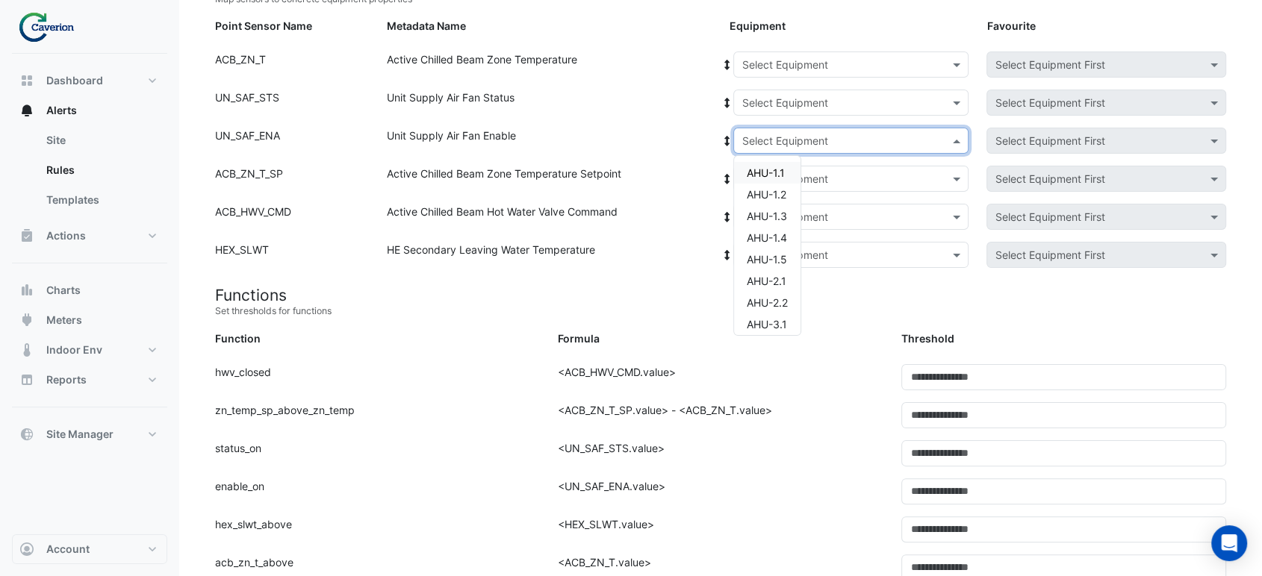
click at [805, 141] on input "text" at bounding box center [835, 142] width 189 height 16
click at [816, 92] on div "Select Equipment" at bounding box center [850, 103] width 235 height 26
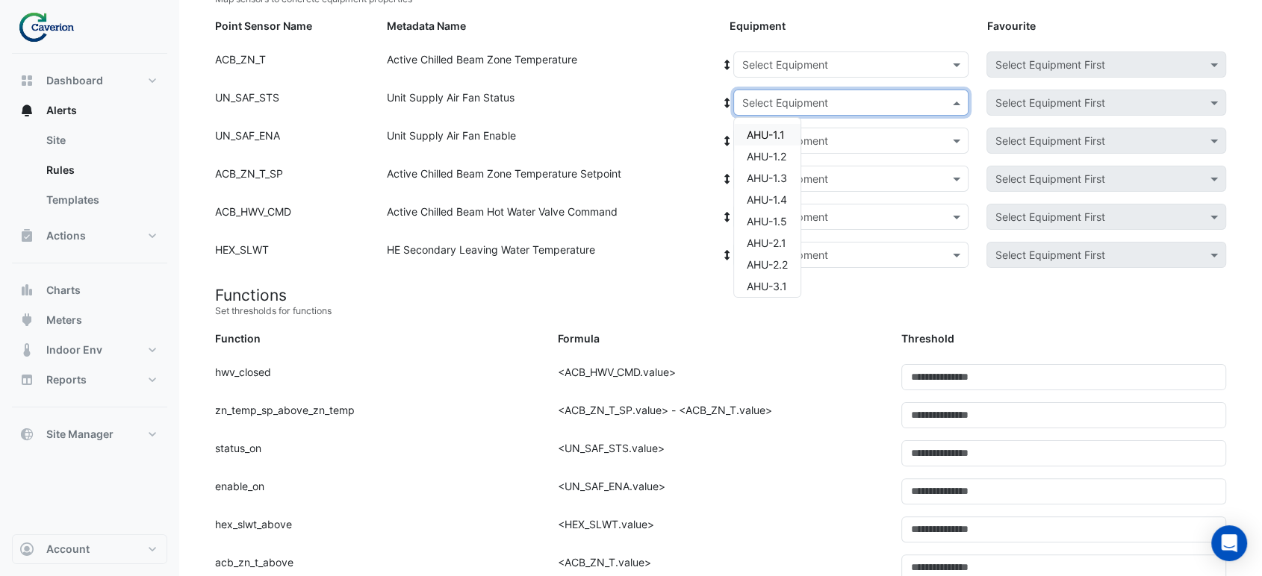
click at [816, 92] on div "Select Equipment" at bounding box center [850, 103] width 235 height 26
click at [823, 124] on div "Point Sensor Name: UN_SAF_STS Metadata Name: Unit Supply Air Fan Status Equipme…" at bounding box center [720, 109] width 1029 height 38
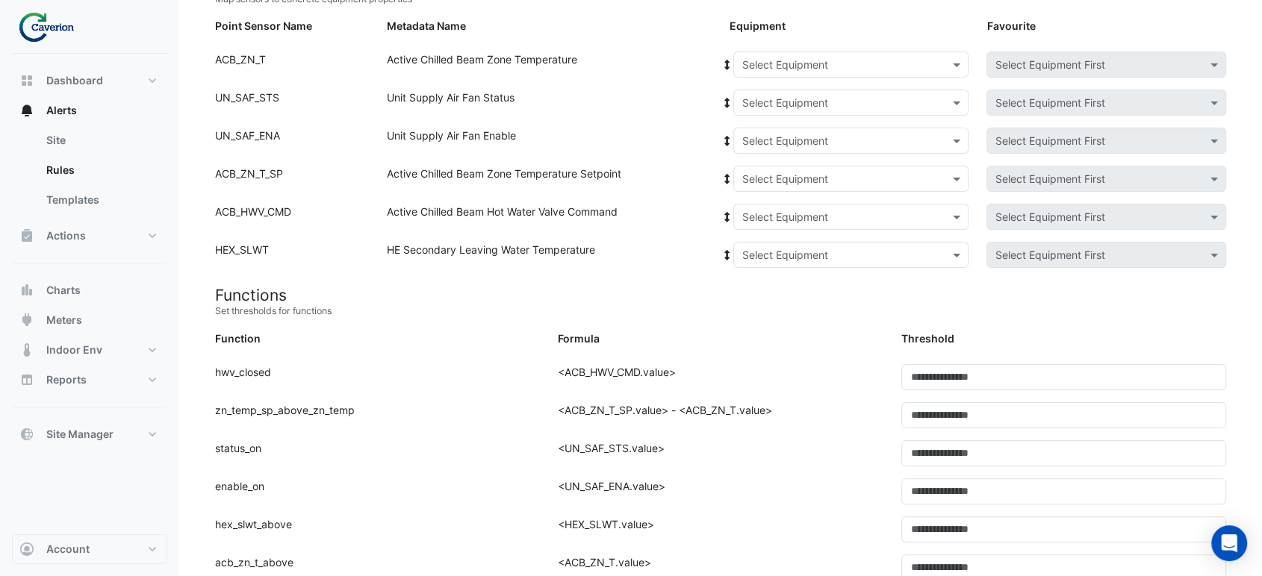
click at [848, 136] on input "text" at bounding box center [835, 142] width 189 height 16
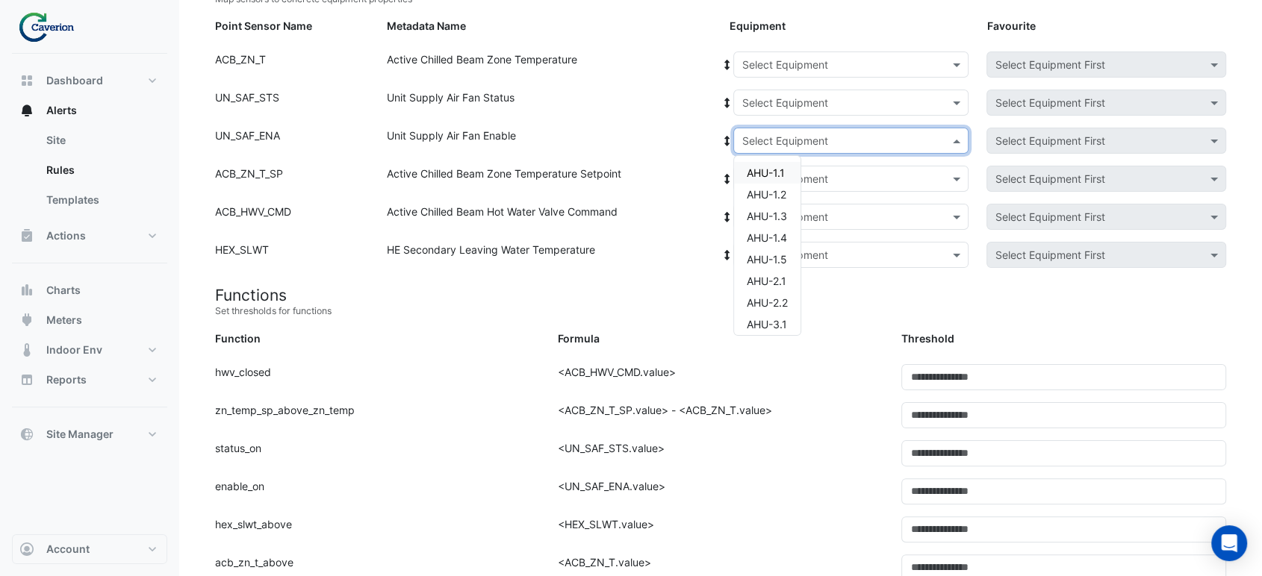
click at [860, 119] on div "Equipment: Select Equipment Favourite: Select Equipment First" at bounding box center [978, 106] width 514 height 32
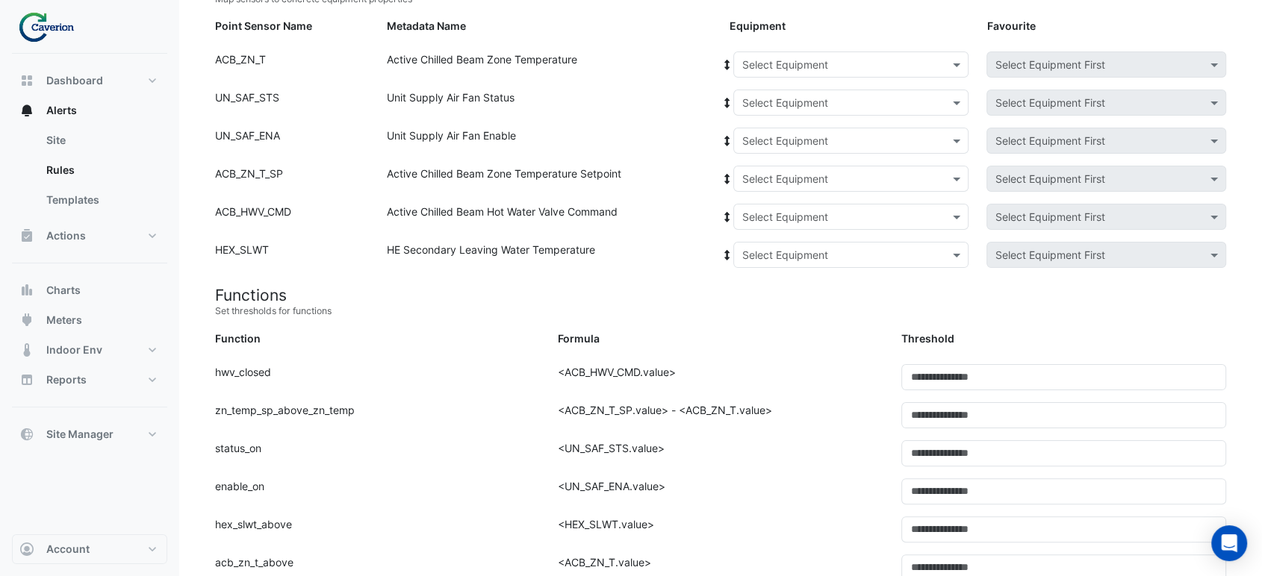
click at [860, 67] on input "text" at bounding box center [835, 65] width 189 height 16
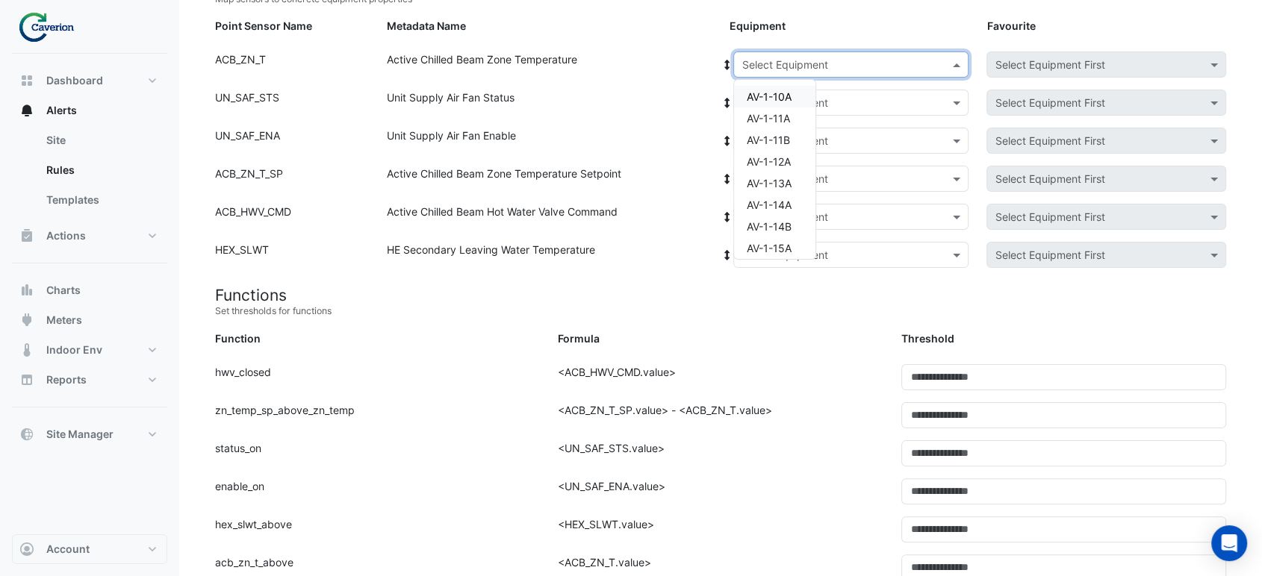
click at [601, 289] on h4 "Functions" at bounding box center [720, 295] width 1011 height 19
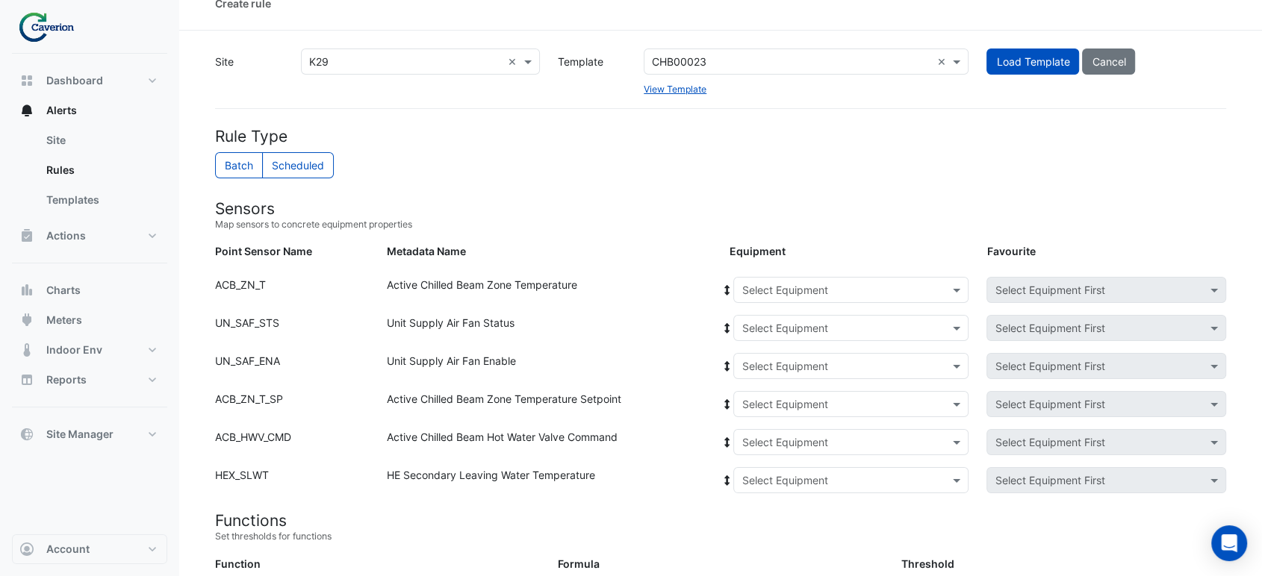
scroll to position [0, 0]
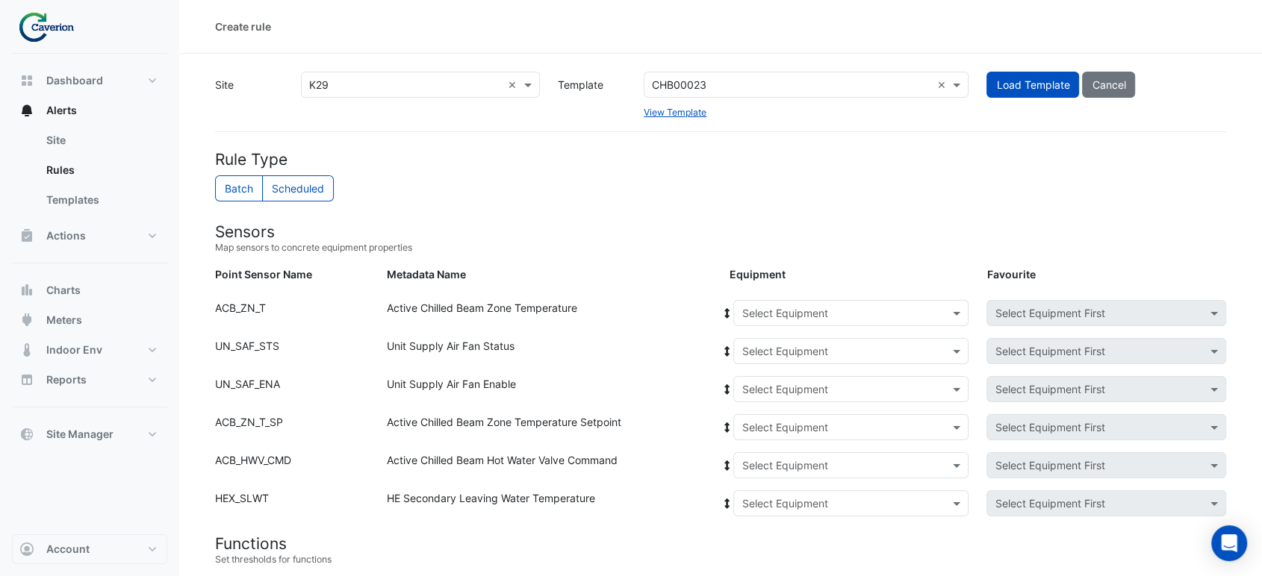
click at [800, 484] on div "Point Sensor Name: ACB_HWV_CMD Metadata Name: Active Chilled Beam Hot Water Val…" at bounding box center [720, 471] width 1029 height 38
click at [801, 502] on input "text" at bounding box center [835, 505] width 189 height 16
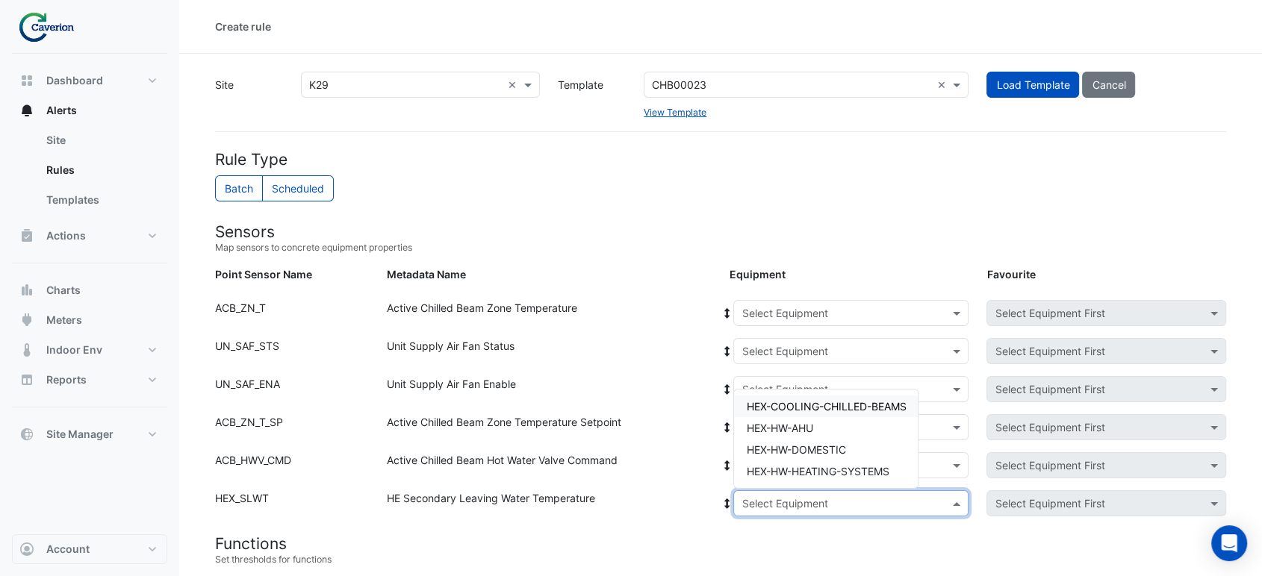
click at [650, 479] on div "Active Chilled Beam Hot Water Valve Command" at bounding box center [549, 468] width 343 height 32
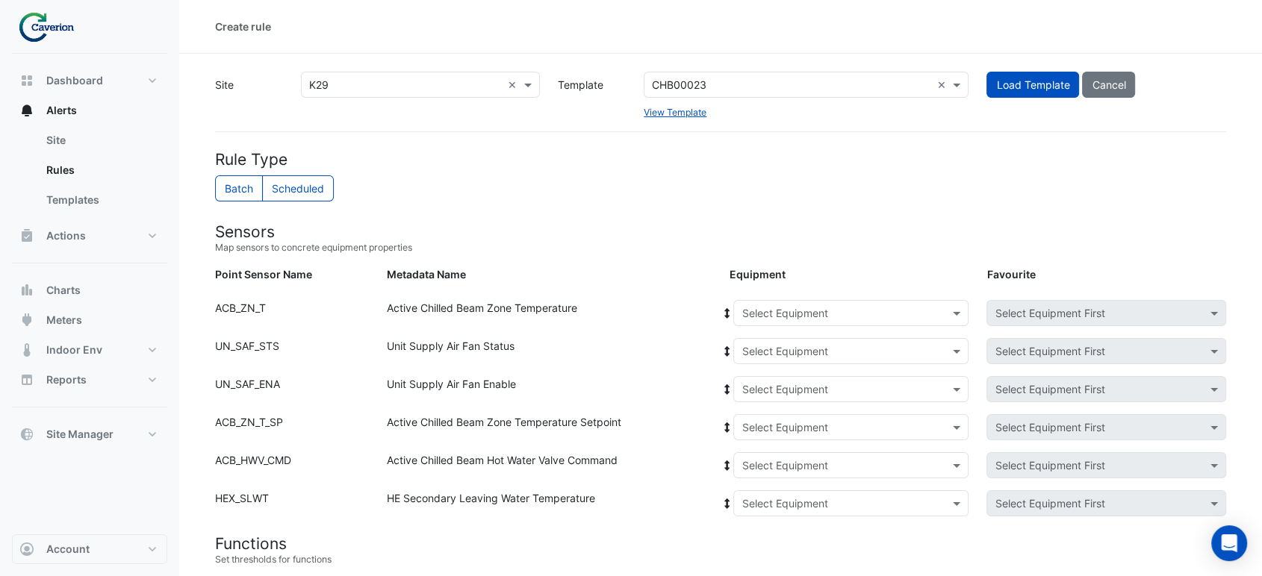
click at [787, 390] on input "text" at bounding box center [835, 390] width 189 height 16
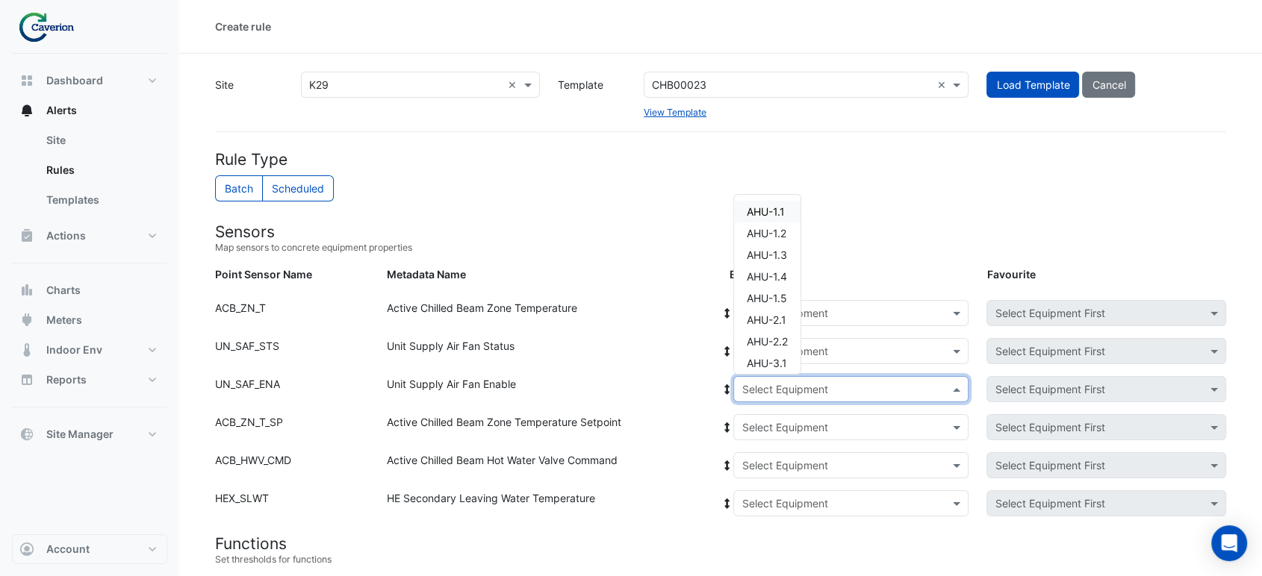
click at [787, 390] on input "text" at bounding box center [835, 390] width 189 height 16
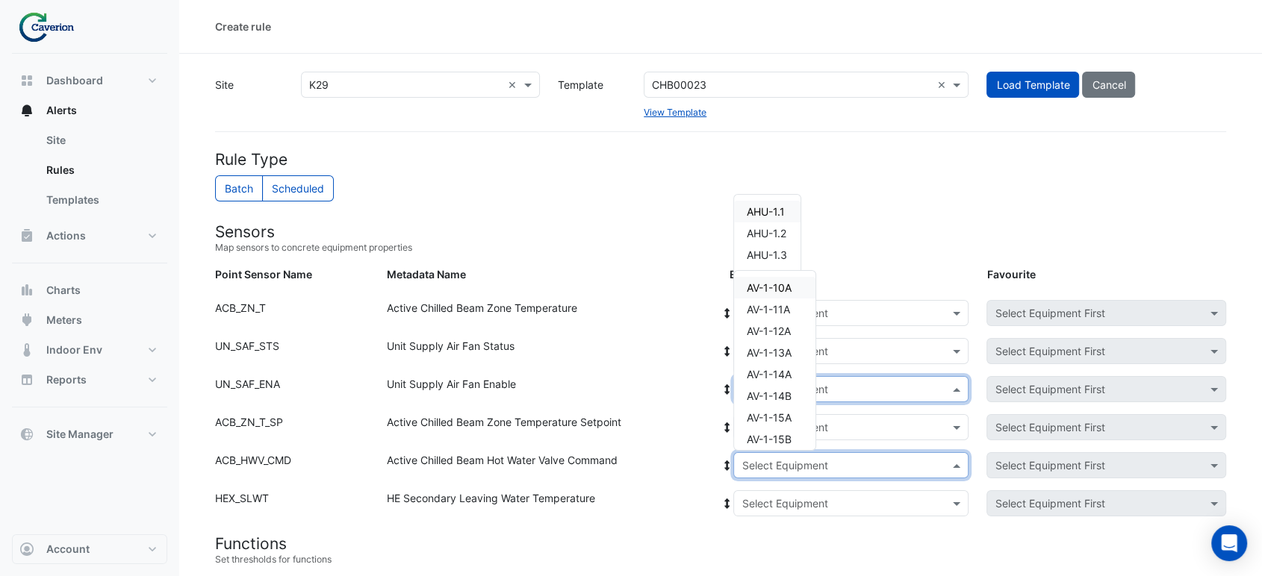
click at [786, 474] on div "Select Equipment" at bounding box center [850, 465] width 235 height 26
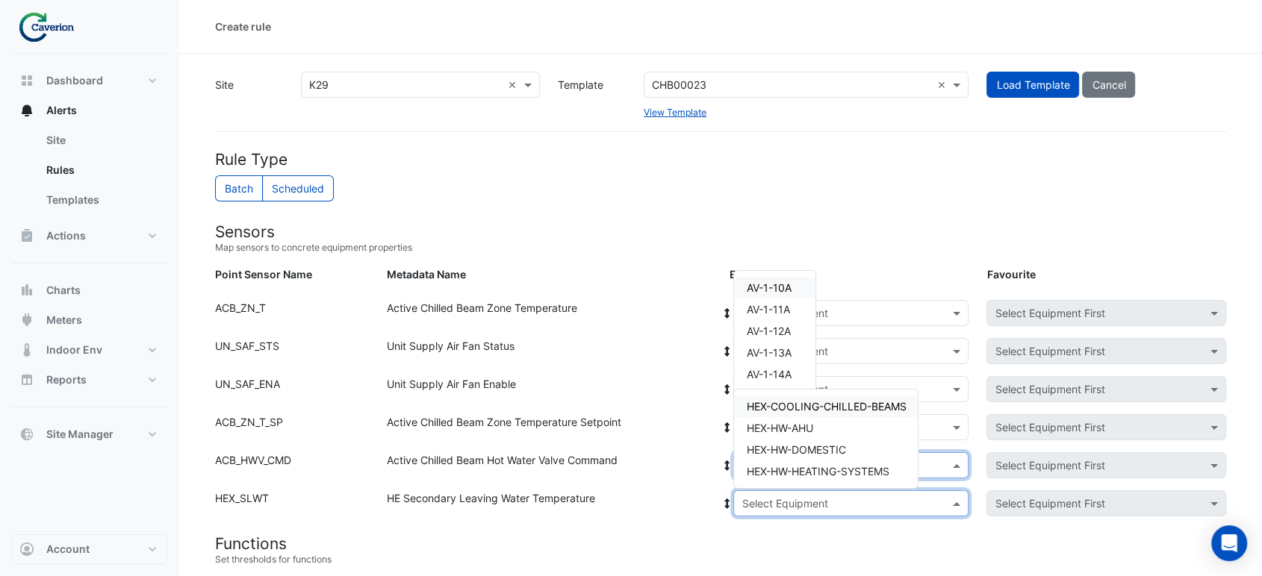
click at [772, 508] on input "text" at bounding box center [835, 505] width 189 height 16
click at [685, 461] on div "Active Chilled Beam Hot Water Valve Command" at bounding box center [549, 468] width 343 height 32
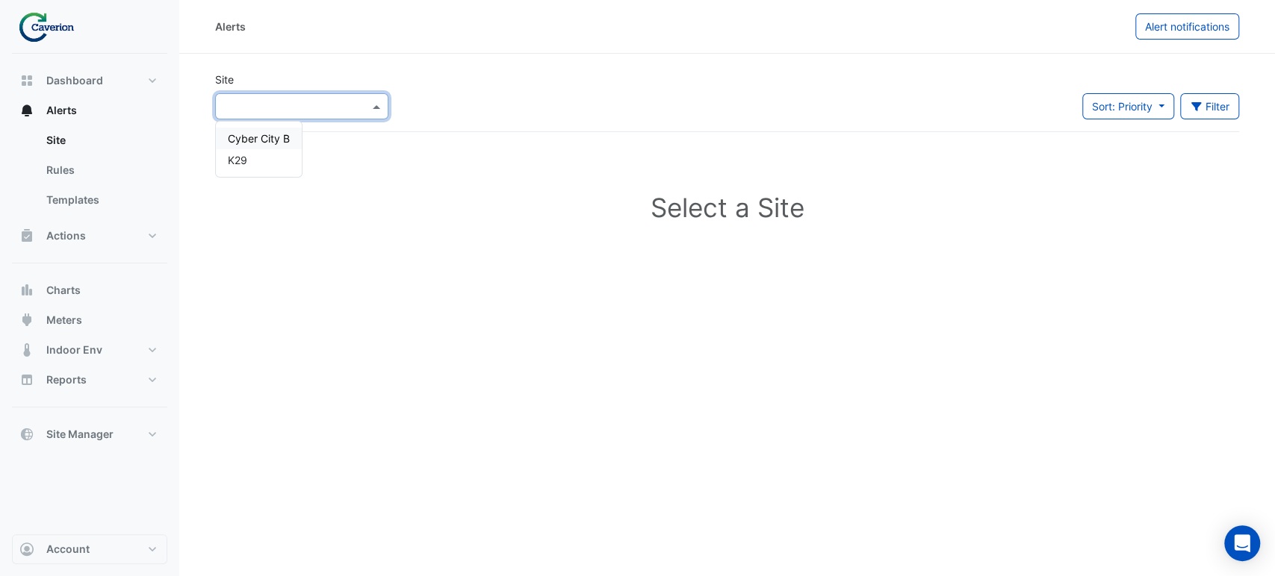
click at [337, 100] on input "text" at bounding box center [286, 107] width 127 height 16
click at [266, 158] on div "K29" at bounding box center [259, 160] width 86 height 22
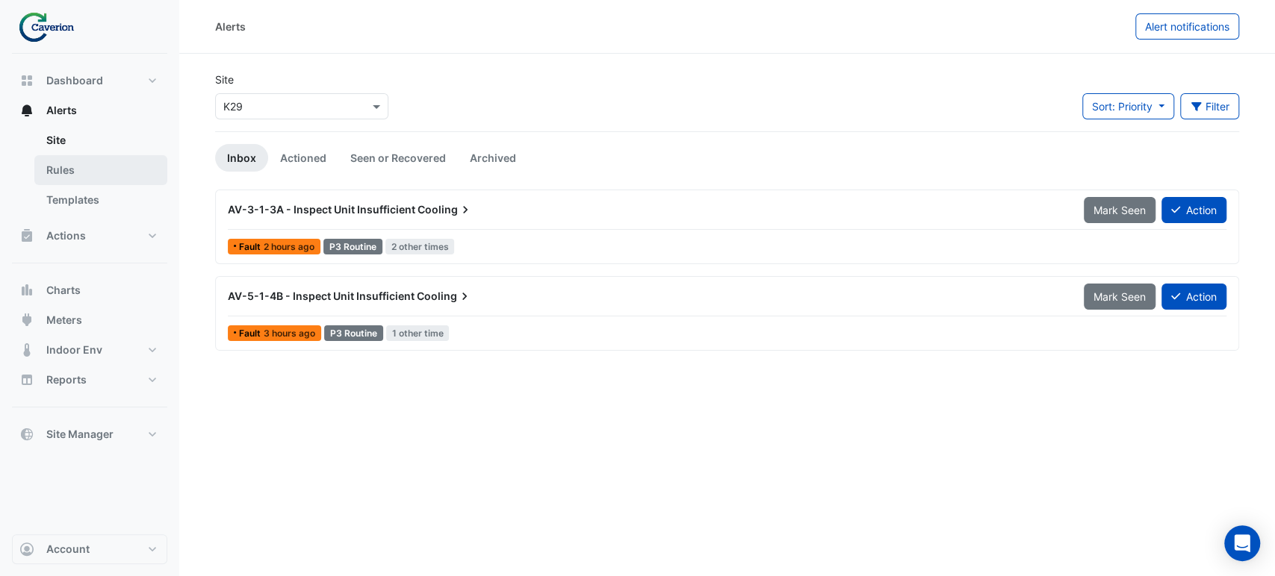
click at [65, 168] on link "Rules" at bounding box center [100, 170] width 133 height 30
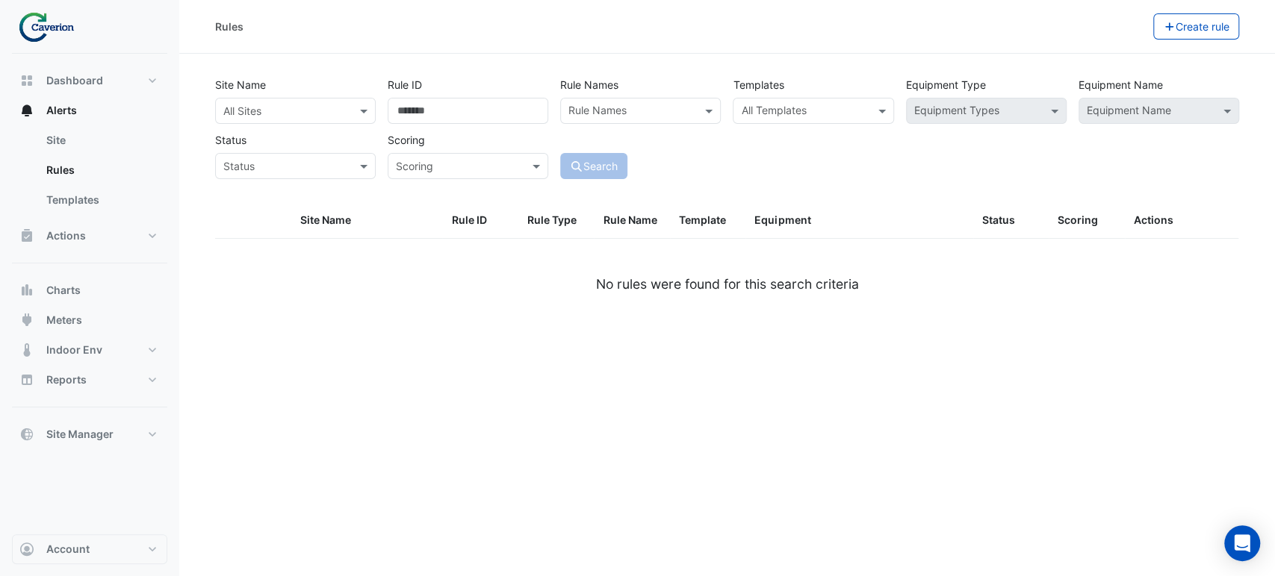
click at [700, 154] on div "Search" at bounding box center [640, 153] width 172 height 52
click at [651, 112] on input "text" at bounding box center [631, 113] width 127 height 16
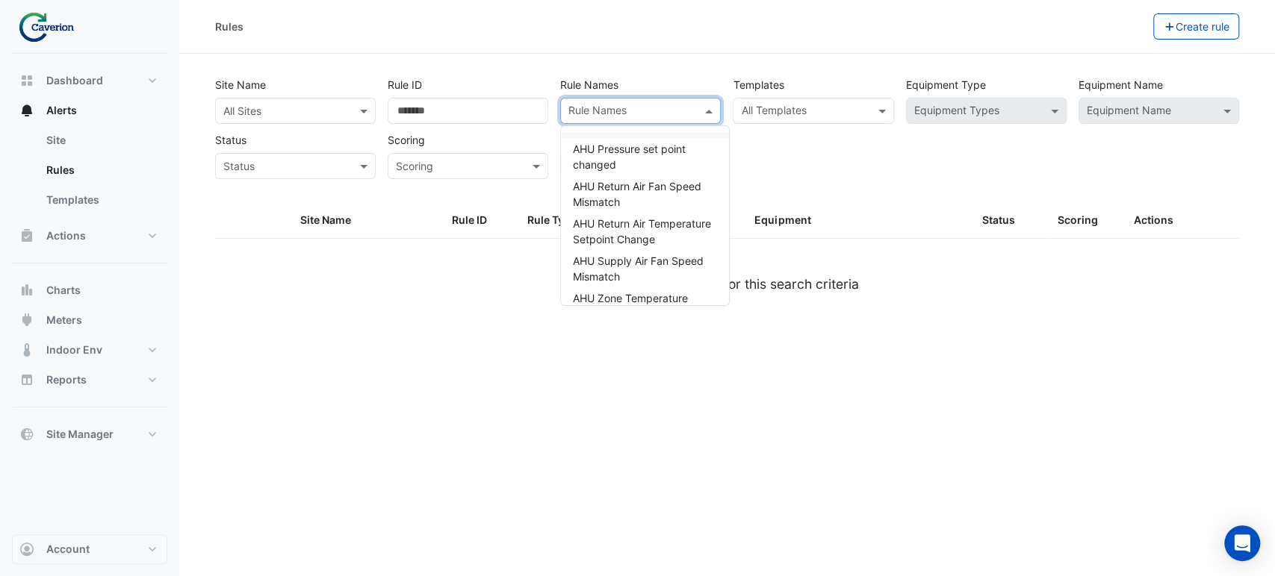
paste input "**********"
type input "**********"
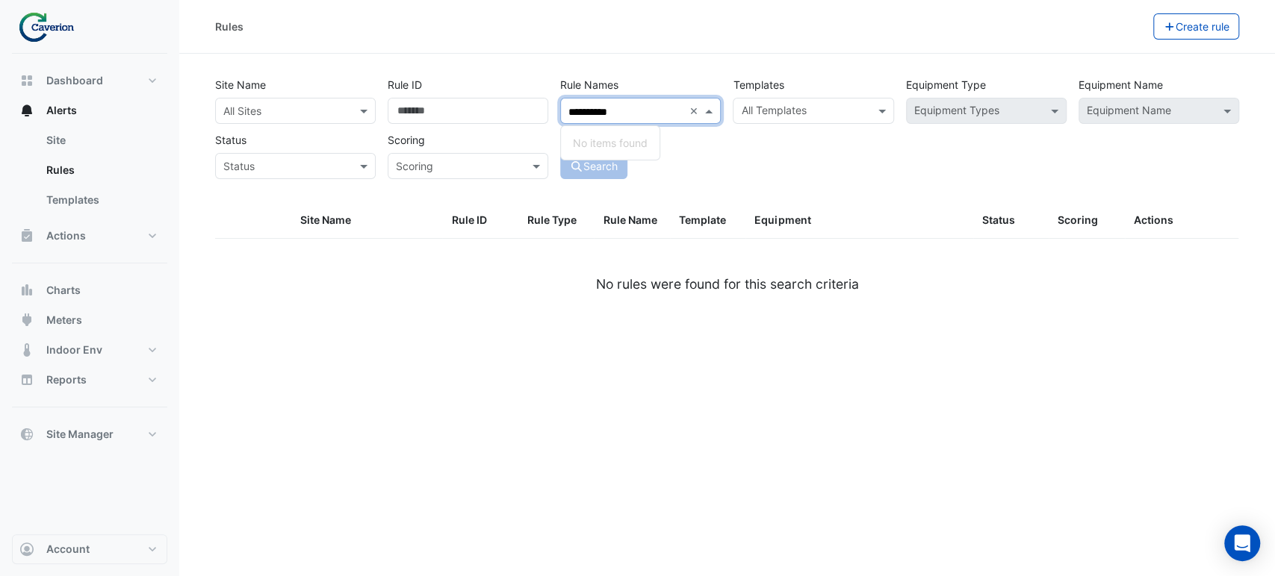
drag, startPoint x: 669, startPoint y: 108, endPoint x: 466, endPoint y: 104, distance: 203.1
click at [475, 108] on div "**********" at bounding box center [727, 124] width 1036 height 111
click at [812, 105] on input "text" at bounding box center [804, 113] width 127 height 16
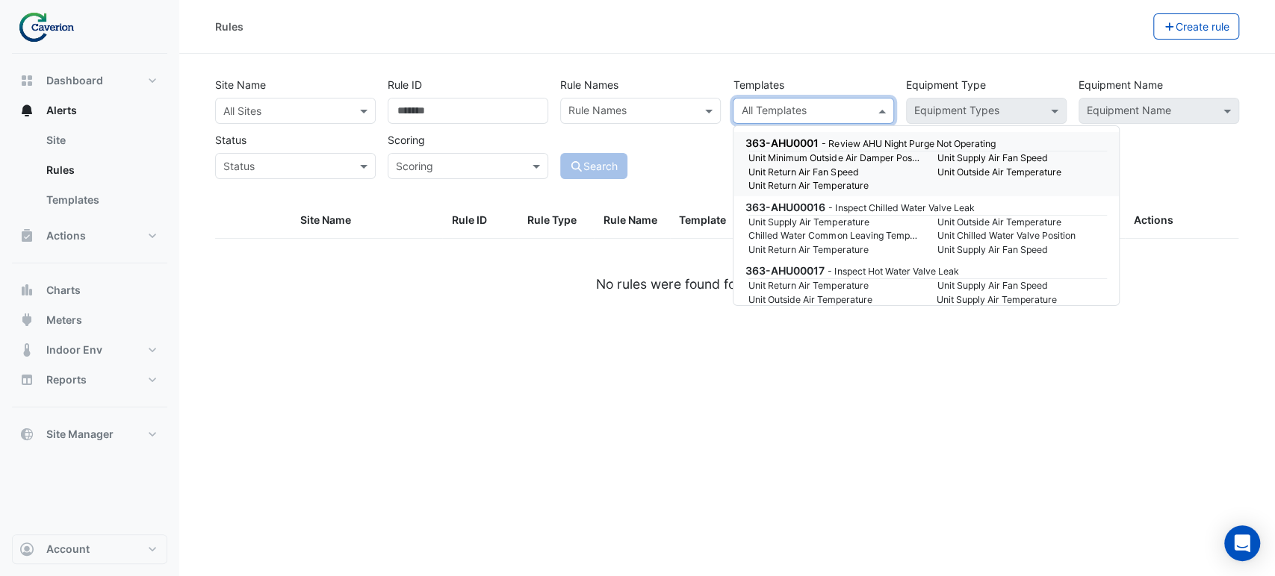
click at [807, 109] on input "text" at bounding box center [804, 113] width 127 height 16
paste input "**********"
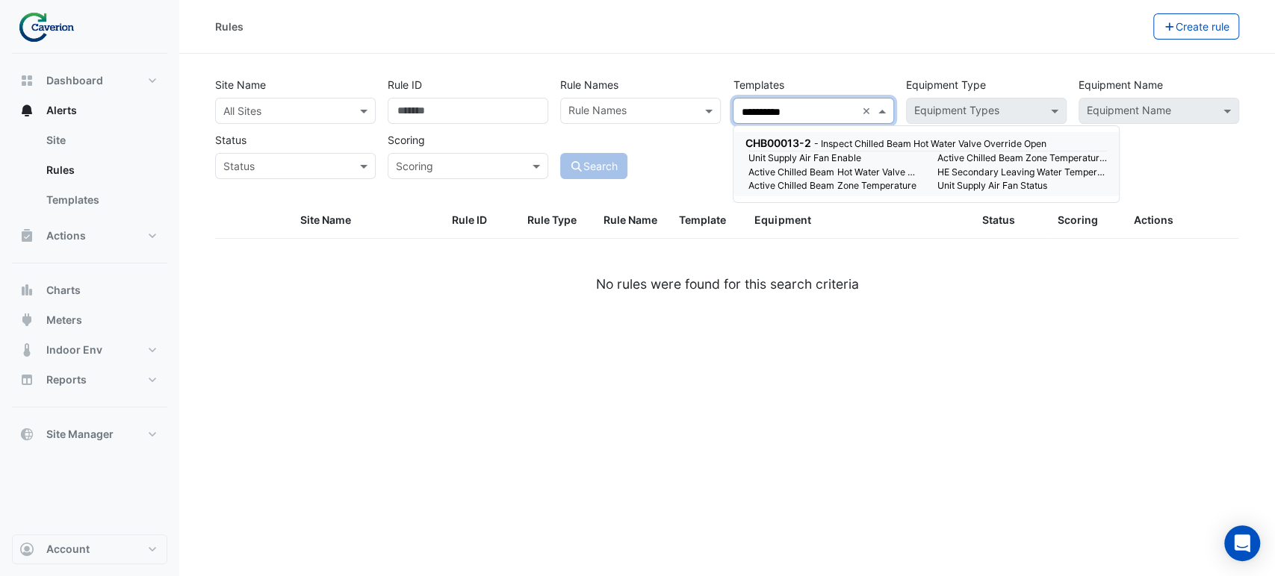
click at [804, 157] on small "Unit Supply Air Fan Enable" at bounding box center [833, 158] width 188 height 13
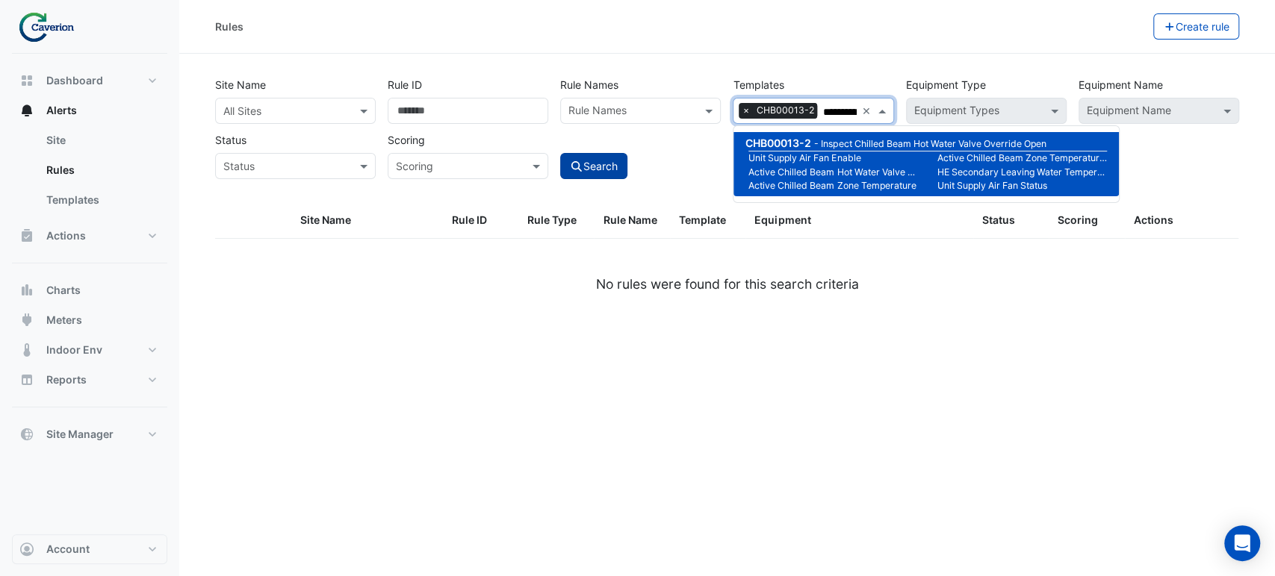
type input "**********"
click at [600, 158] on button "Search" at bounding box center [593, 166] width 67 height 26
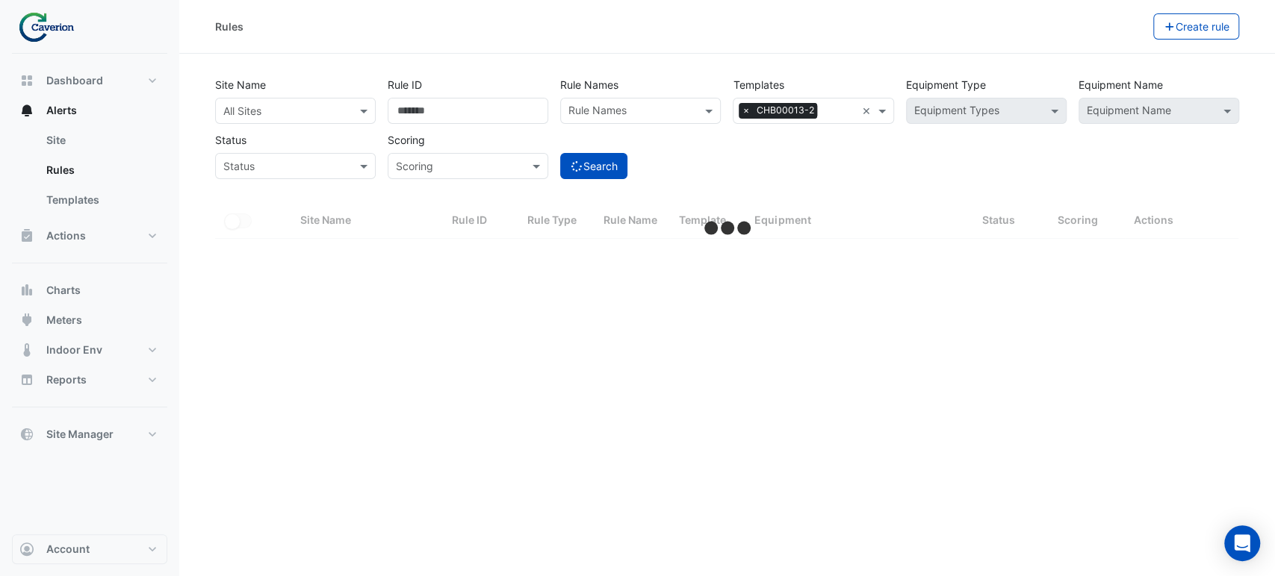
select select "***"
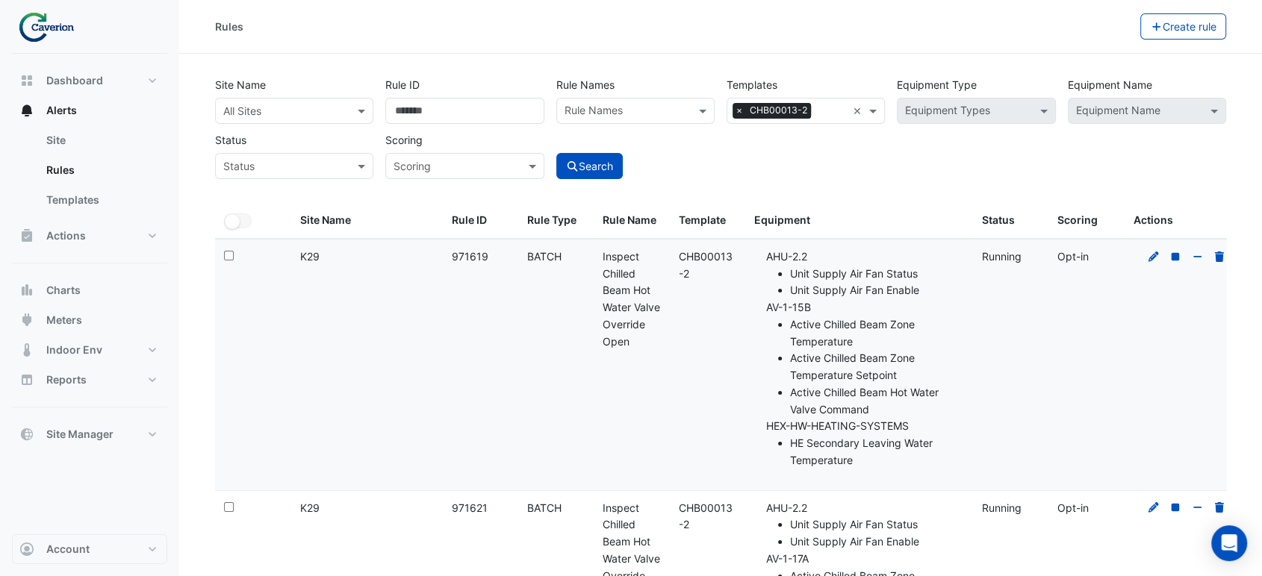
click at [499, 292] on datatable-body-cell "Rule ID: 971619" at bounding box center [479, 365] width 75 height 251
click at [1149, 257] on icon at bounding box center [1153, 257] width 13 height 10
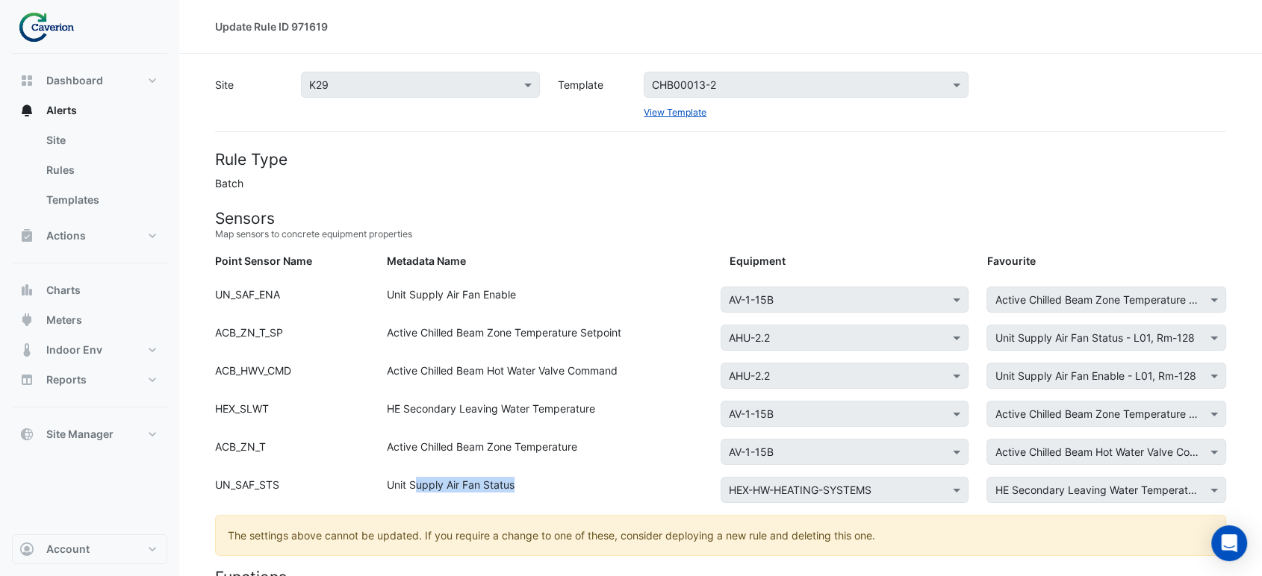
drag, startPoint x: 415, startPoint y: 481, endPoint x: 572, endPoint y: 482, distance: 156.8
click at [572, 482] on div "Unit Supply Air Fan Status" at bounding box center [549, 493] width 343 height 32
click at [815, 317] on div "Equipment: Select Equipment × AV-1-15B Favourite: Select Favourite × Active Chi…" at bounding box center [978, 303] width 514 height 32
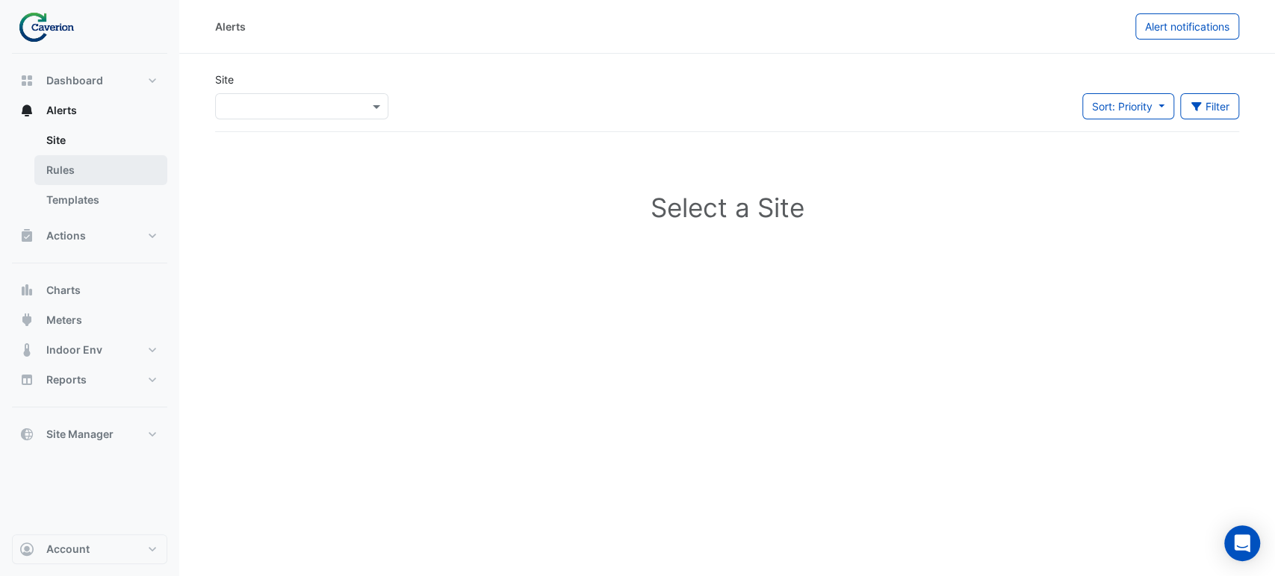
click at [78, 178] on link "Rules" at bounding box center [100, 170] width 133 height 30
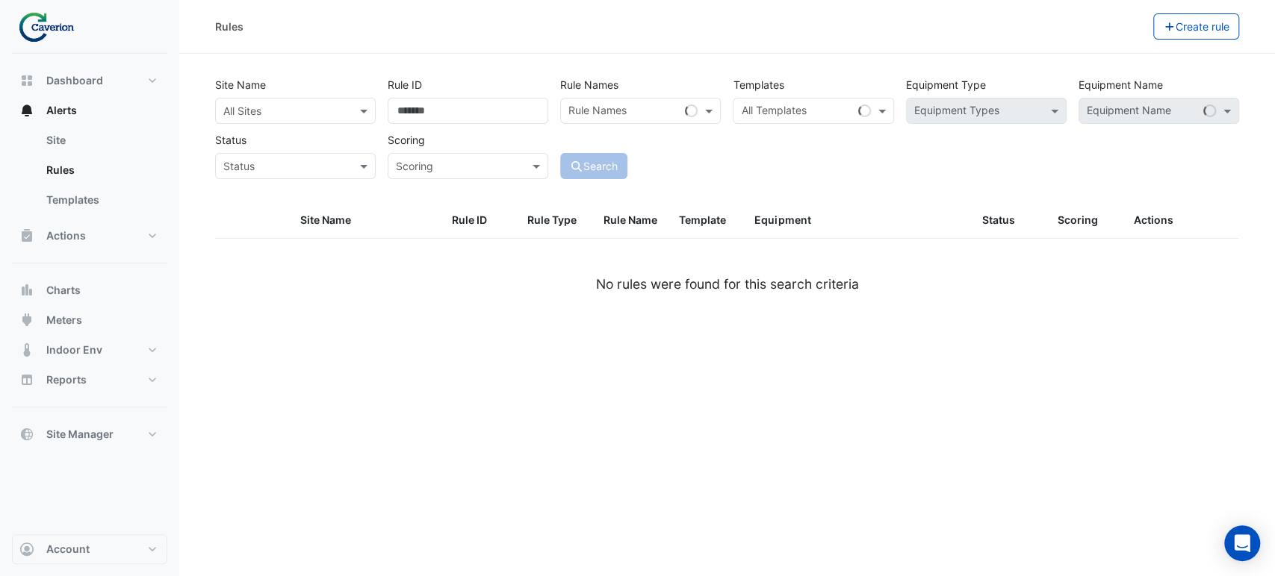
click at [768, 106] on input "text" at bounding box center [796, 113] width 111 height 16
paste input "********"
type input "********"
click at [902, 168] on div "Site Name All Sites Rule ID Rule Names Rule Names Templates All Templates *****…" at bounding box center [727, 124] width 1036 height 111
click at [794, 118] on input "text" at bounding box center [796, 113] width 111 height 16
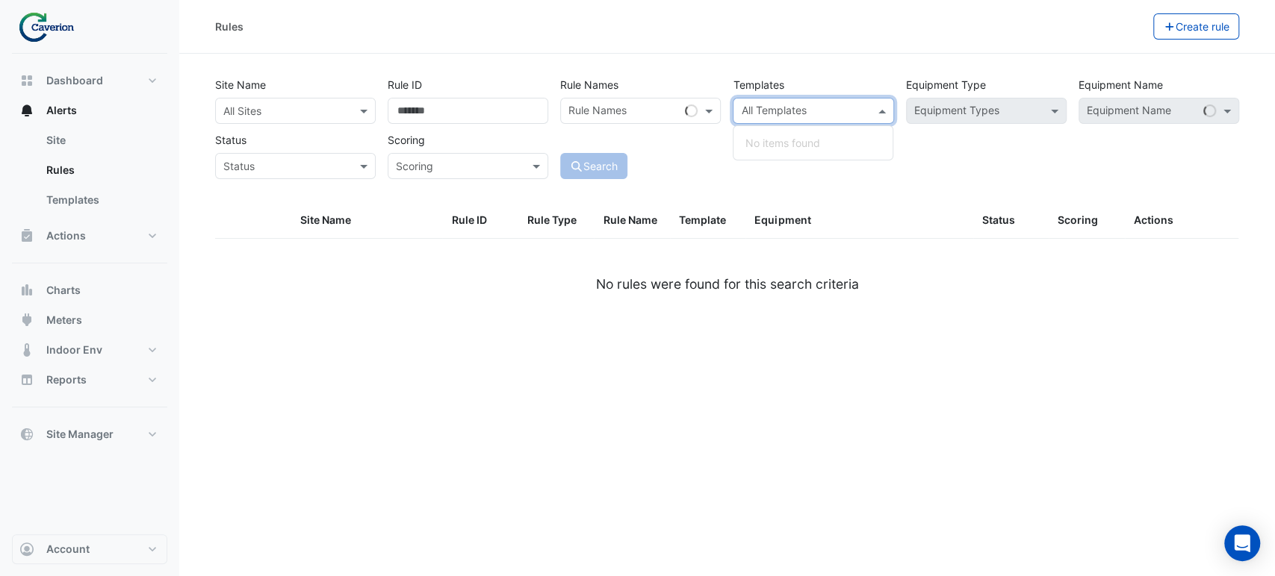
paste input "********"
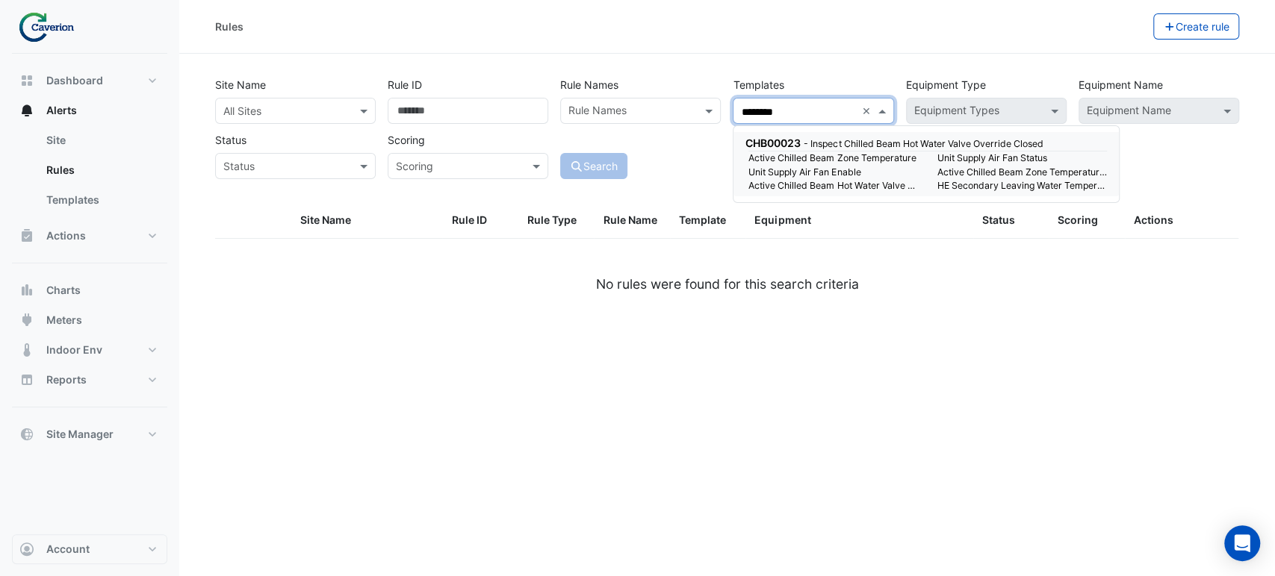
click at [829, 146] on small "- Inspect Chilled Beam Hot Water Valve Override Closed" at bounding box center [922, 143] width 239 height 11
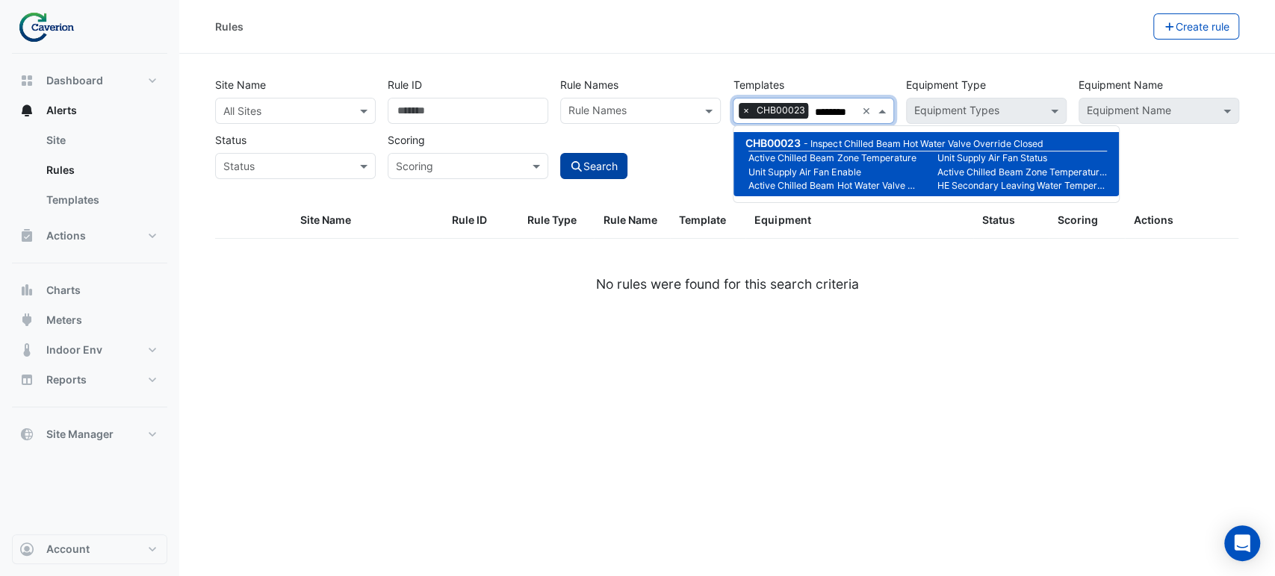
type input "********"
click at [614, 163] on button "Search" at bounding box center [593, 166] width 67 height 26
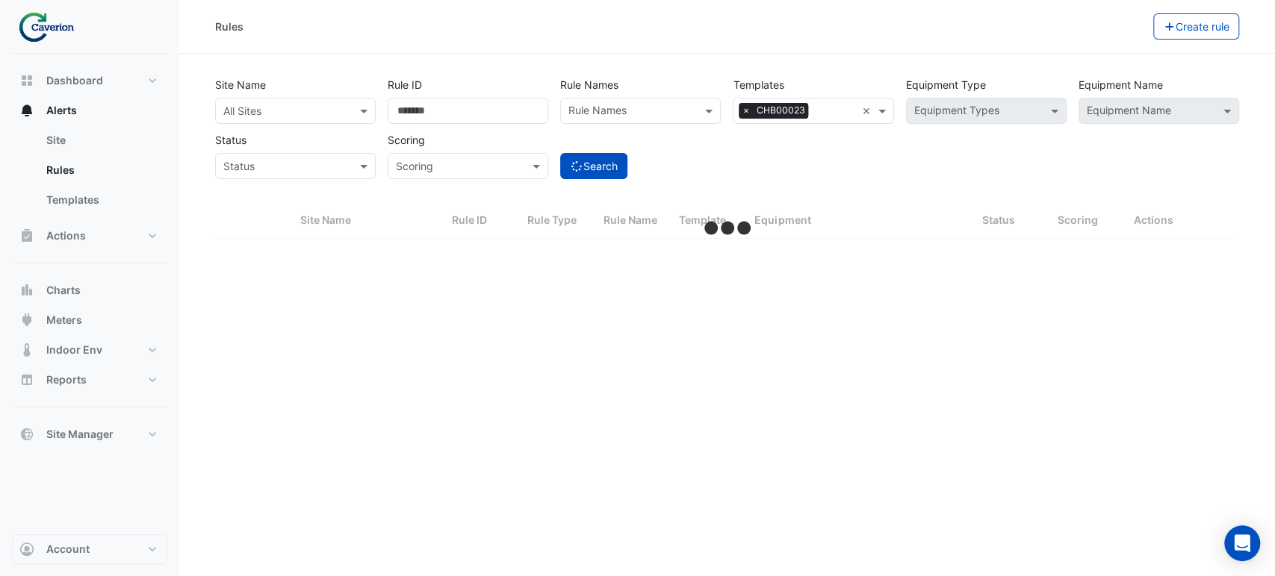
click at [289, 112] on input "text" at bounding box center [280, 112] width 114 height 16
click at [261, 160] on div "K29" at bounding box center [259, 165] width 86 height 22
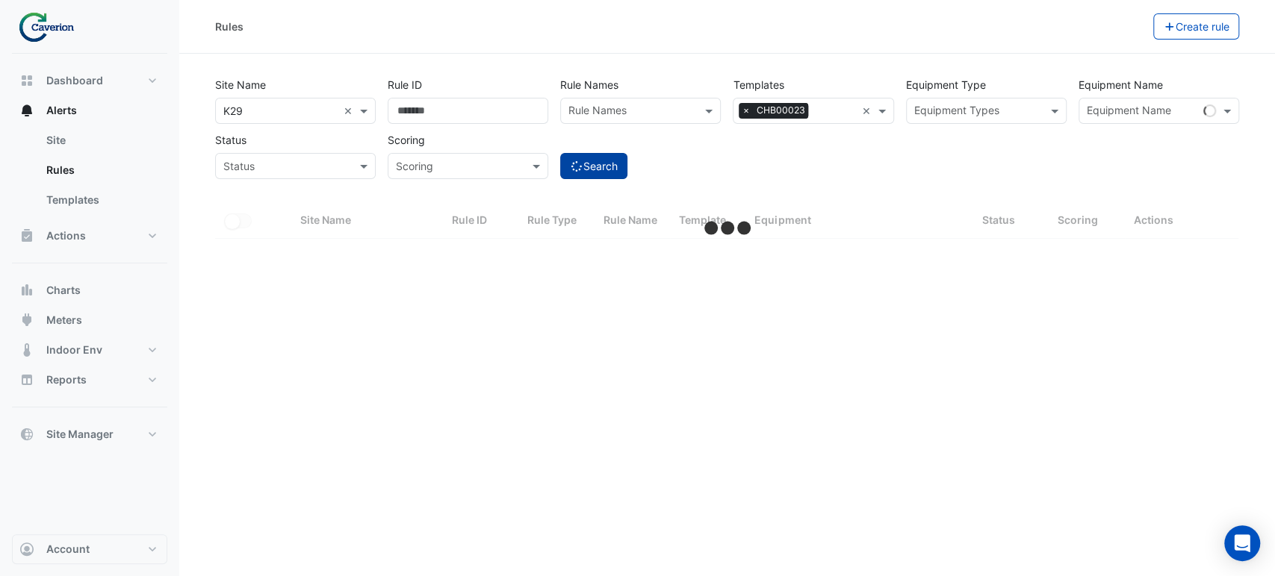
click at [582, 157] on button "Search" at bounding box center [593, 166] width 67 height 26
select select "***"
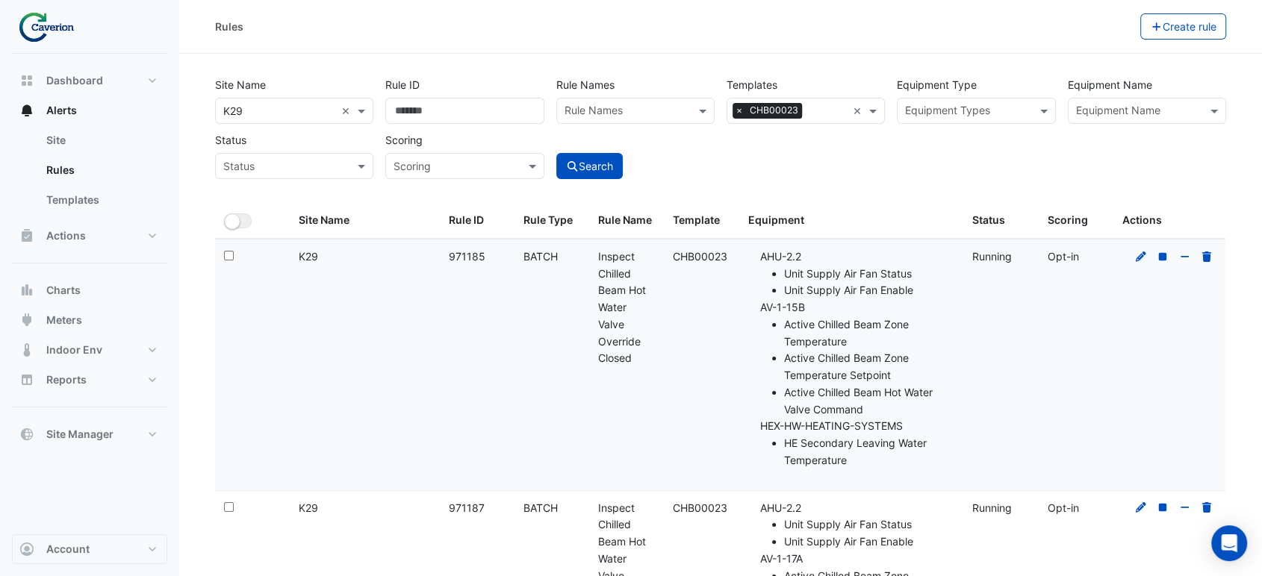
click at [1140, 264] on div at bounding box center [1173, 257] width 85 height 17
click at [1141, 255] on icon at bounding box center [1140, 257] width 13 height 10
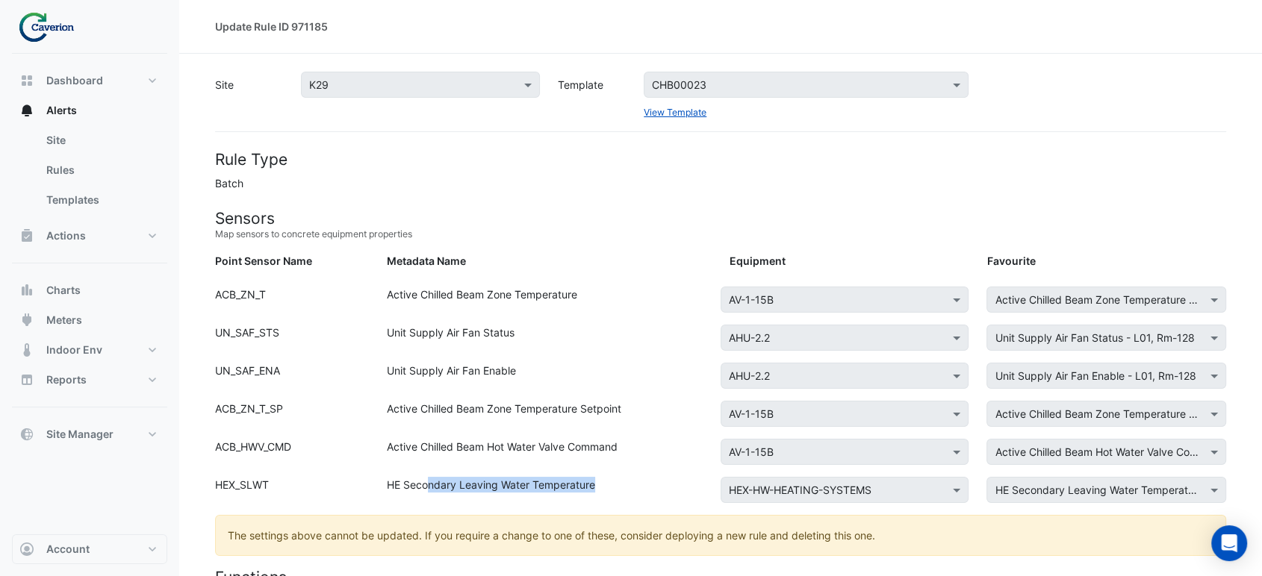
drag, startPoint x: 427, startPoint y: 480, endPoint x: 656, endPoint y: 488, distance: 228.6
click at [656, 488] on div "HE Secondary Leaving Water Temperature" at bounding box center [549, 493] width 343 height 32
click at [646, 493] on div "HE Secondary Leaving Water Temperature" at bounding box center [549, 493] width 343 height 32
click at [524, 430] on div "Active Chilled Beam Zone Temperature Setpoint" at bounding box center [549, 417] width 343 height 32
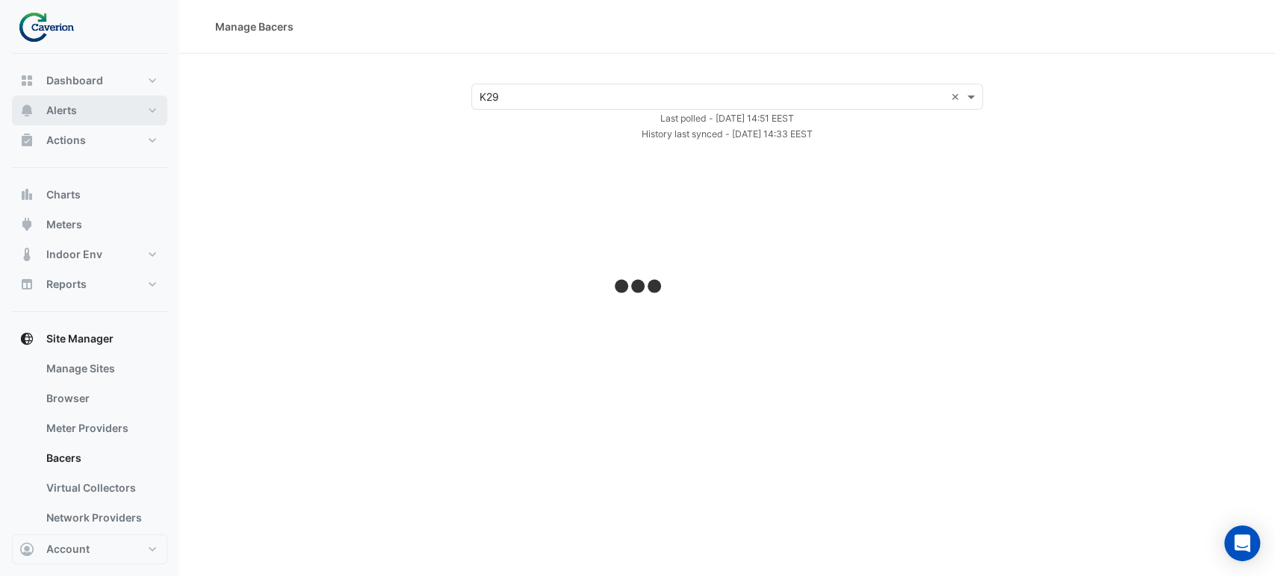
click at [67, 121] on button "Alerts" at bounding box center [89, 111] width 155 height 30
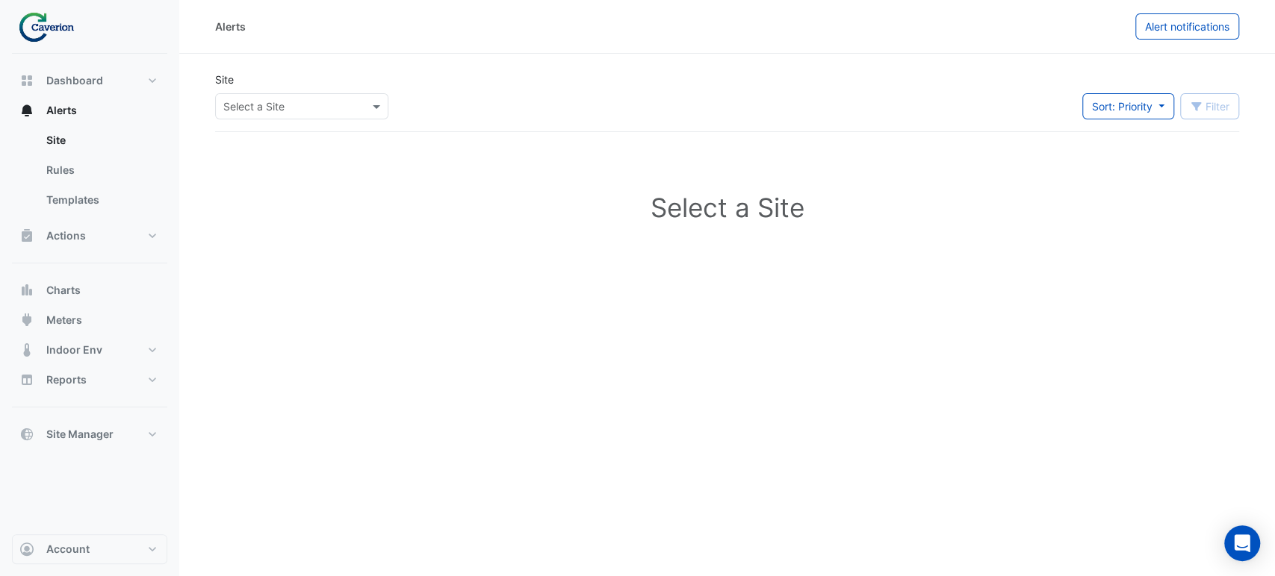
click at [309, 116] on div "Select a Site" at bounding box center [301, 106] width 173 height 26
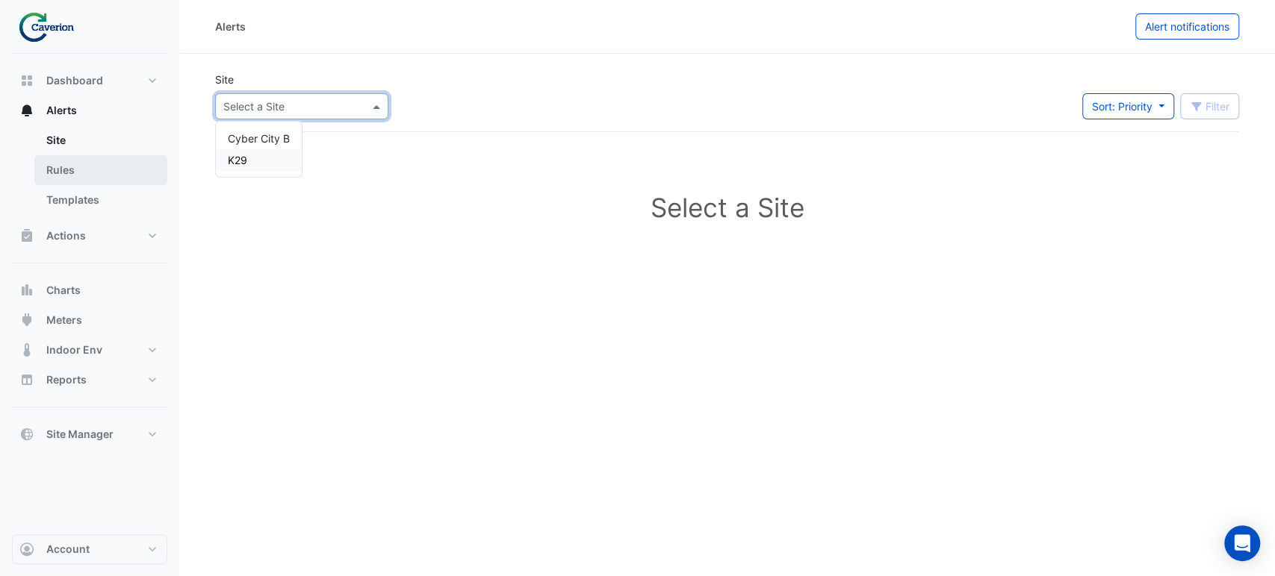
click at [92, 162] on link "Rules" at bounding box center [100, 170] width 133 height 30
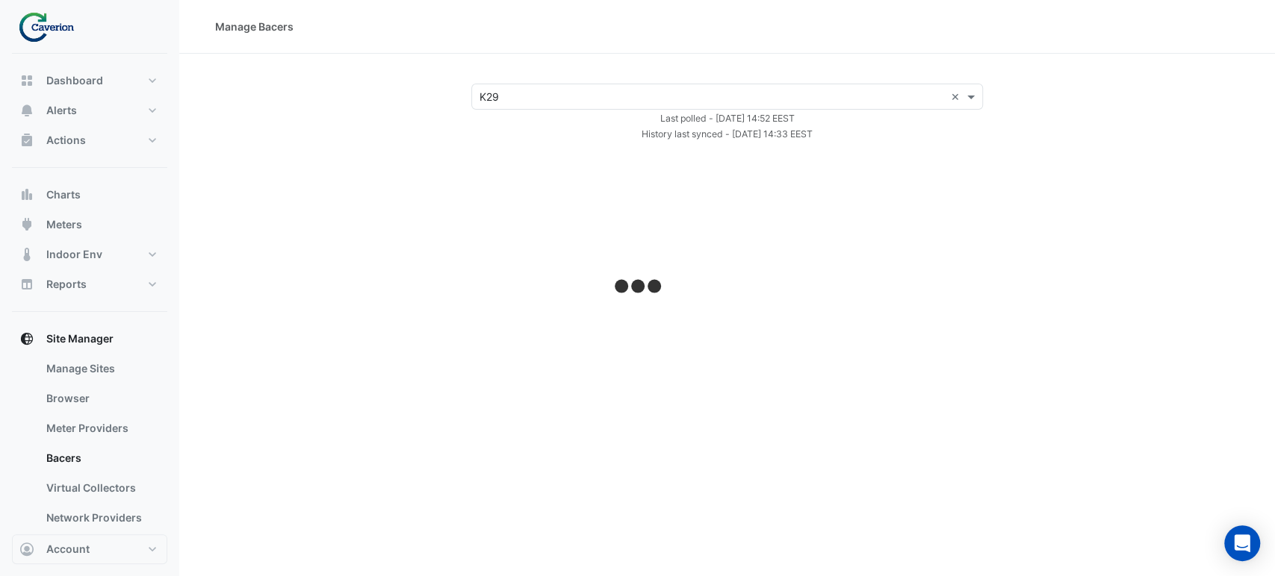
click at [543, 110] on div "Last polled - [DATE] 14:52 EEST" at bounding box center [727, 118] width 530 height 16
click at [523, 167] on div "Manage Bacers Select a Site × K29 × Last polled - [DATE] 14:52 EEST History las…" at bounding box center [726, 288] width 1095 height 576
select select "***"
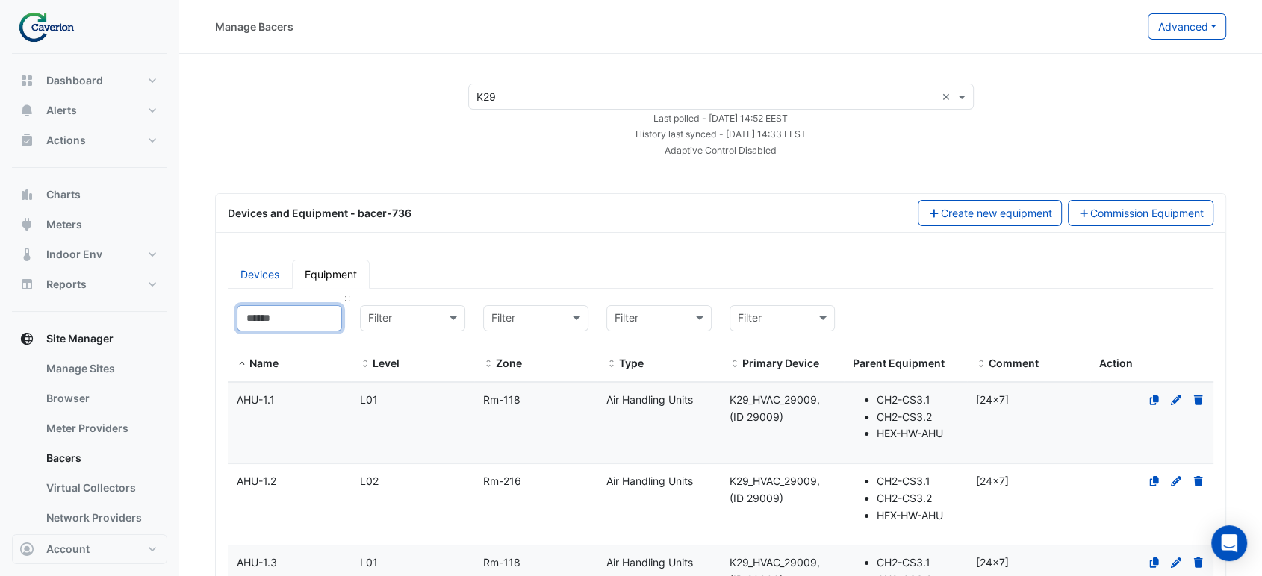
click at [283, 323] on input at bounding box center [289, 318] width 105 height 26
paste input "********"
type input "********"
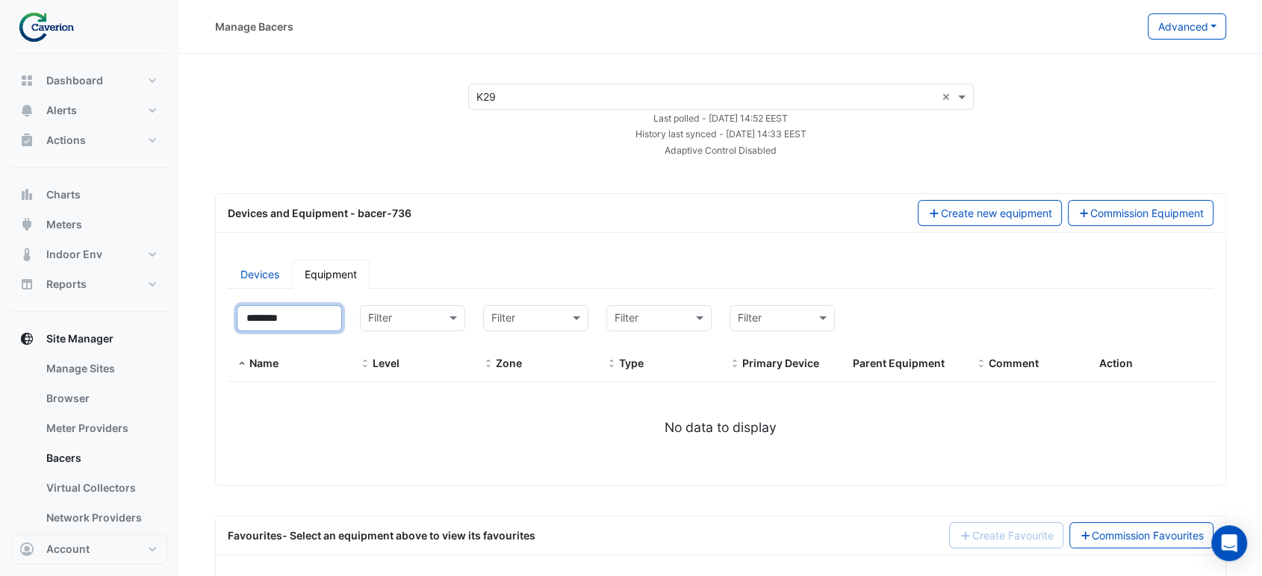
drag, startPoint x: 306, startPoint y: 317, endPoint x: 188, endPoint y: 309, distance: 118.2
click at [193, 314] on section "Select a Site × K29 × Last polled - [DATE] 14:52 EEST History last synced - [DA…" at bounding box center [720, 378] width 1083 height 649
select select "***"
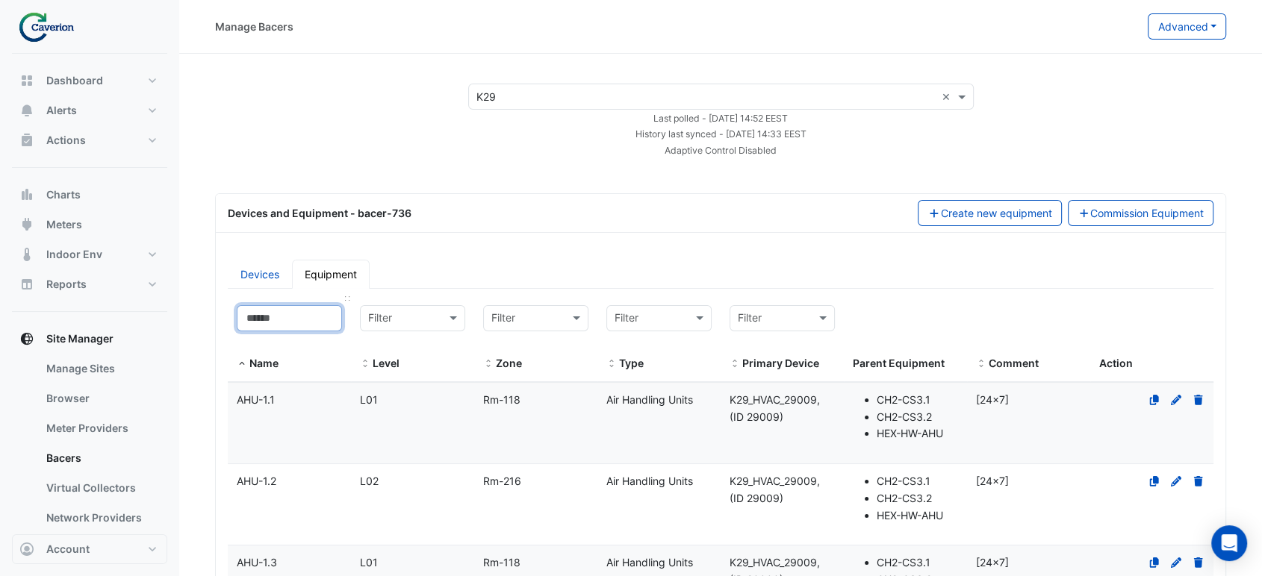
paste input "*********"
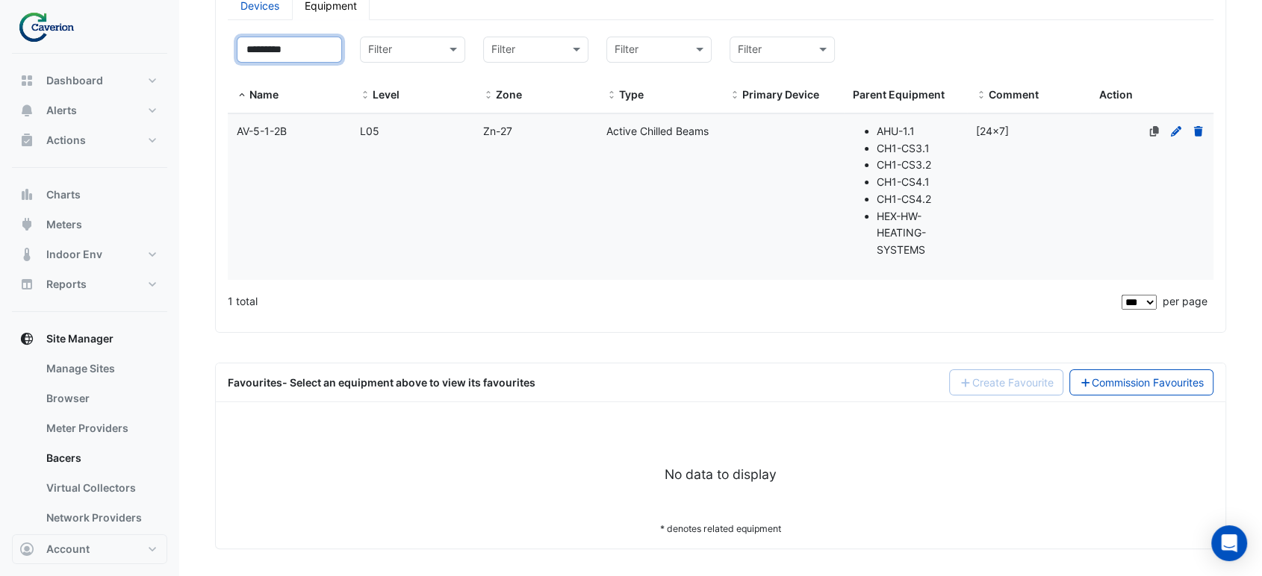
type input "*********"
click at [442, 185] on datatable-body-cell "Level L05" at bounding box center [412, 197] width 123 height 166
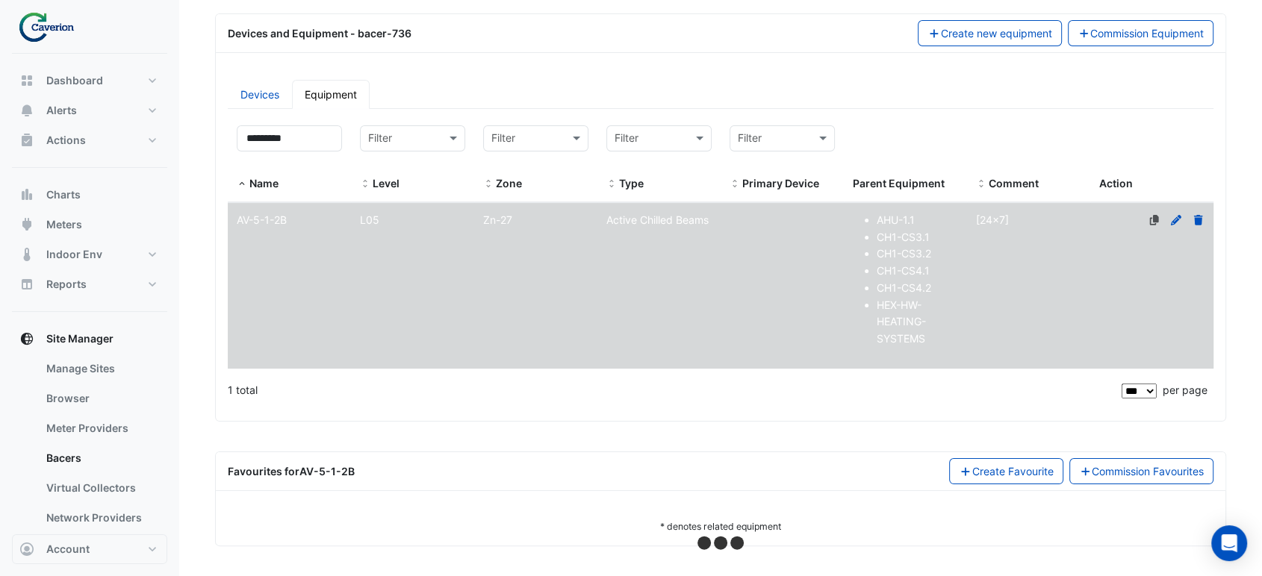
scroll to position [178, 0]
select select "***"
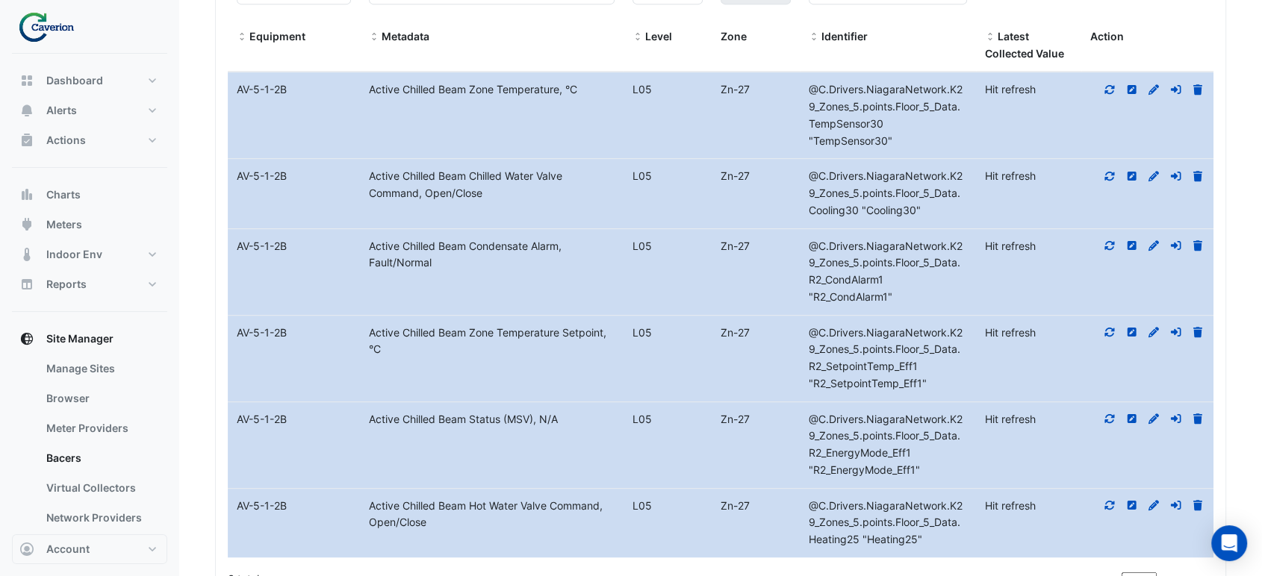
scroll to position [806, 0]
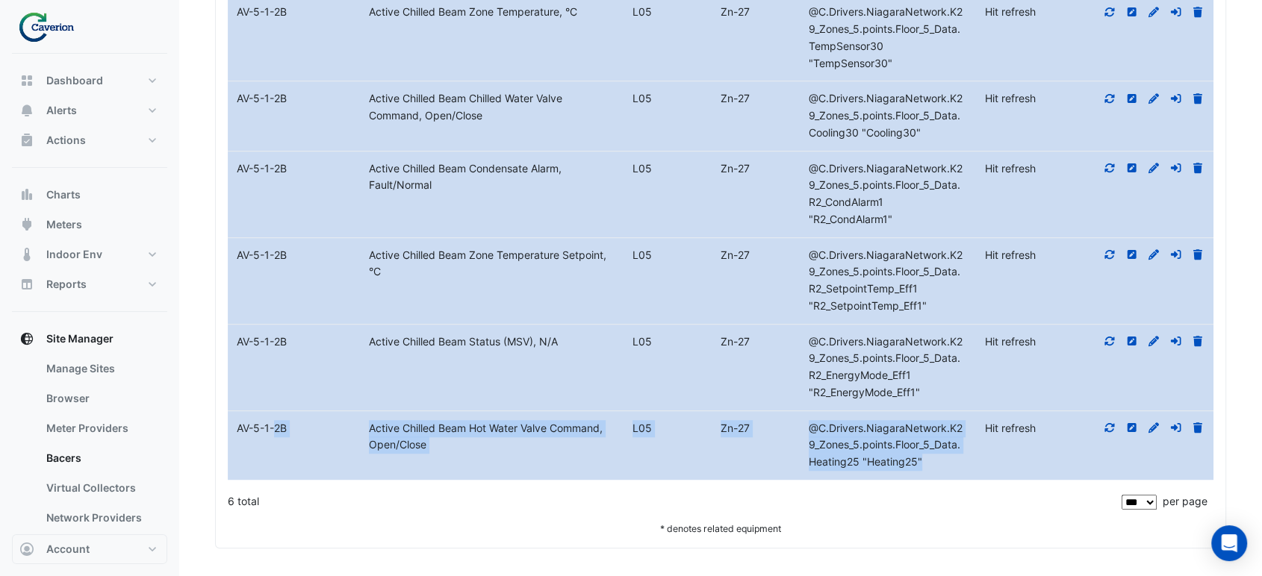
drag, startPoint x: 235, startPoint y: 423, endPoint x: 938, endPoint y: 463, distance: 703.8
click at [938, 463] on div "Equipment Name AV-5-1-2B Metadata Active Chilled Beam Hot Water Valve Command, …" at bounding box center [721, 445] width 986 height 69
